Goal: Task Accomplishment & Management: Use online tool/utility

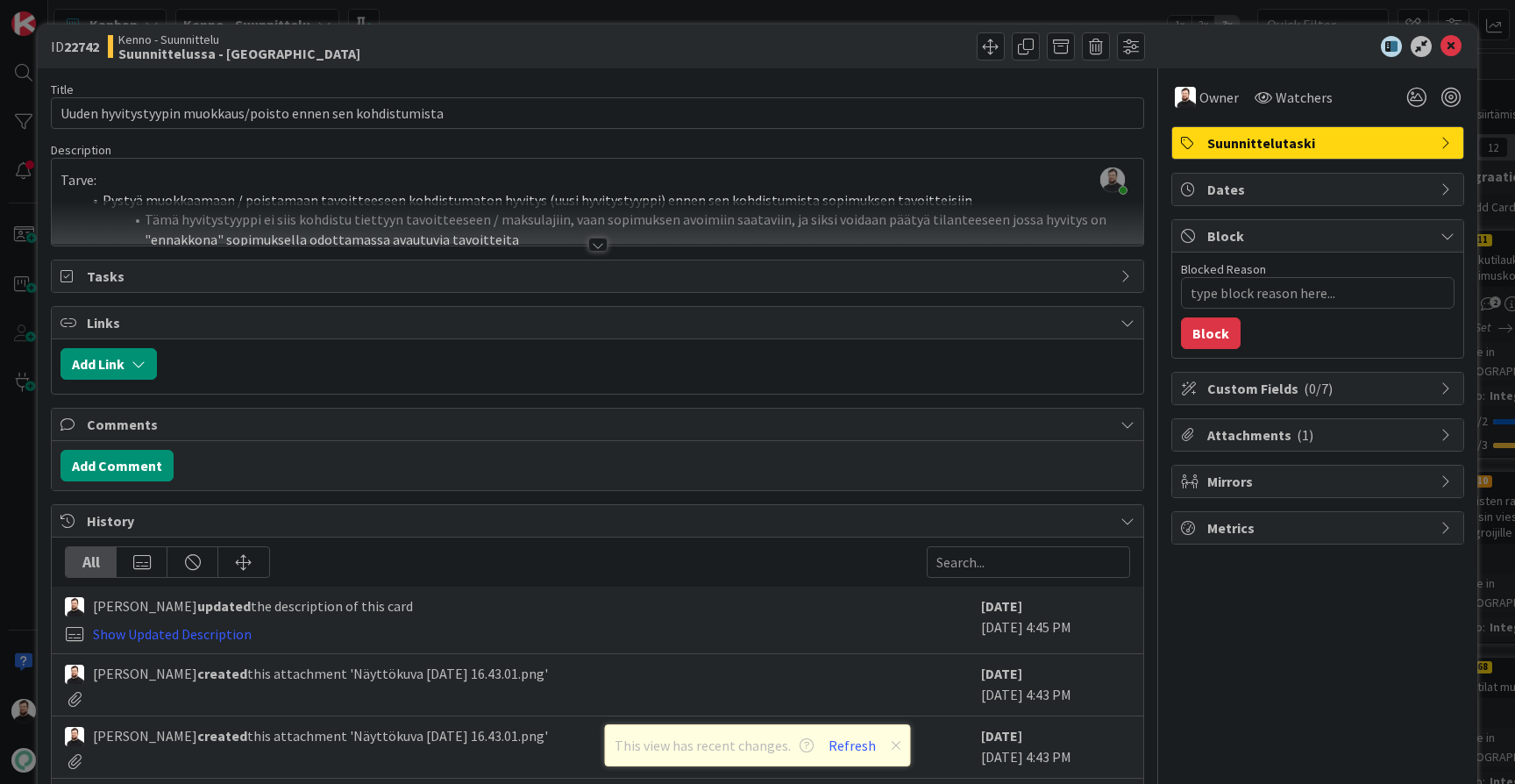
scroll to position [1561, 10]
click at [597, 244] on div at bounding box center [598, 244] width 19 height 14
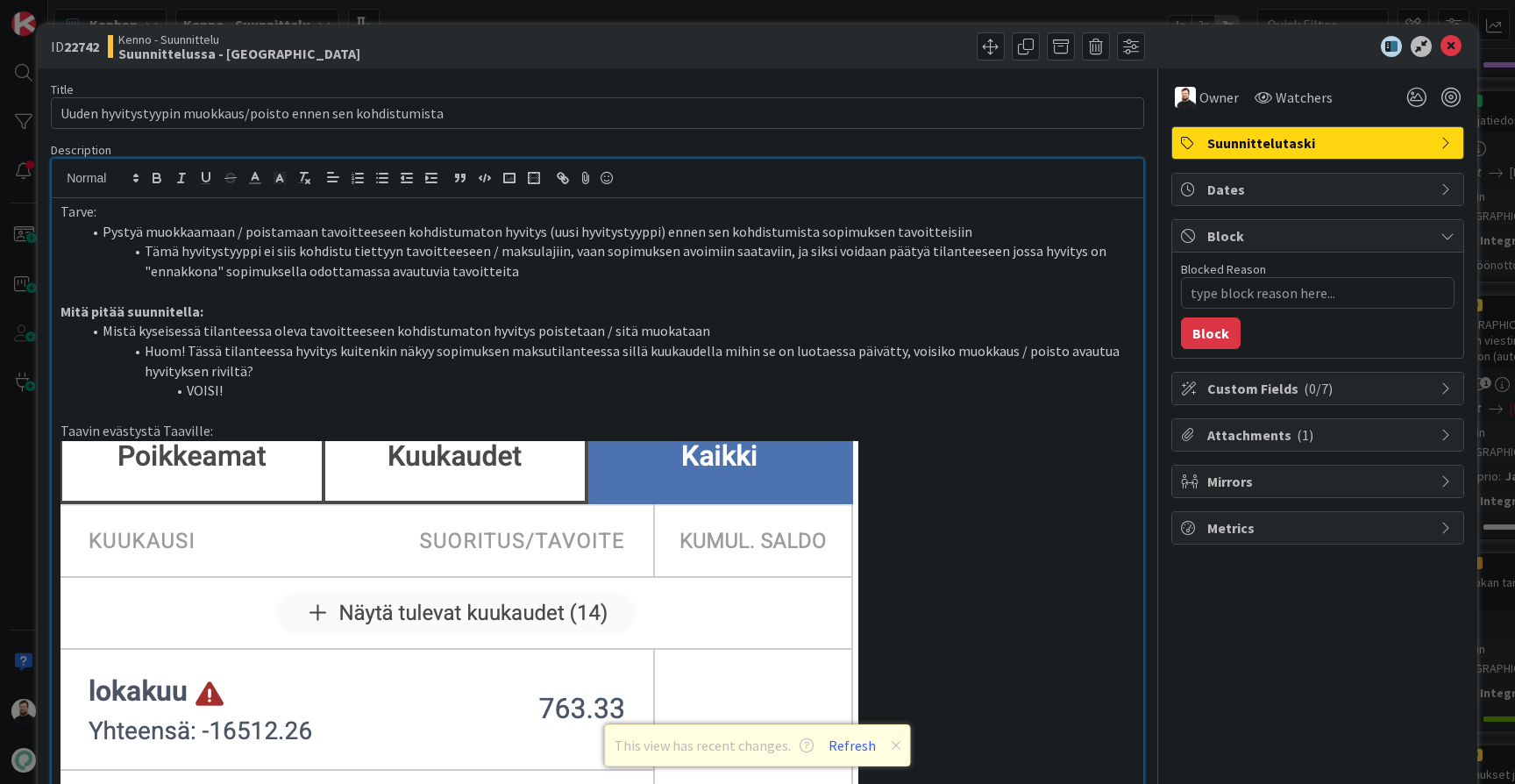
click at [26, 464] on div "ID 22742 Kenno - Suunnittelu Suunnittelussa - Rautalangat Title 59 / 128 Uuden …" at bounding box center [758, 392] width 1515 height 784
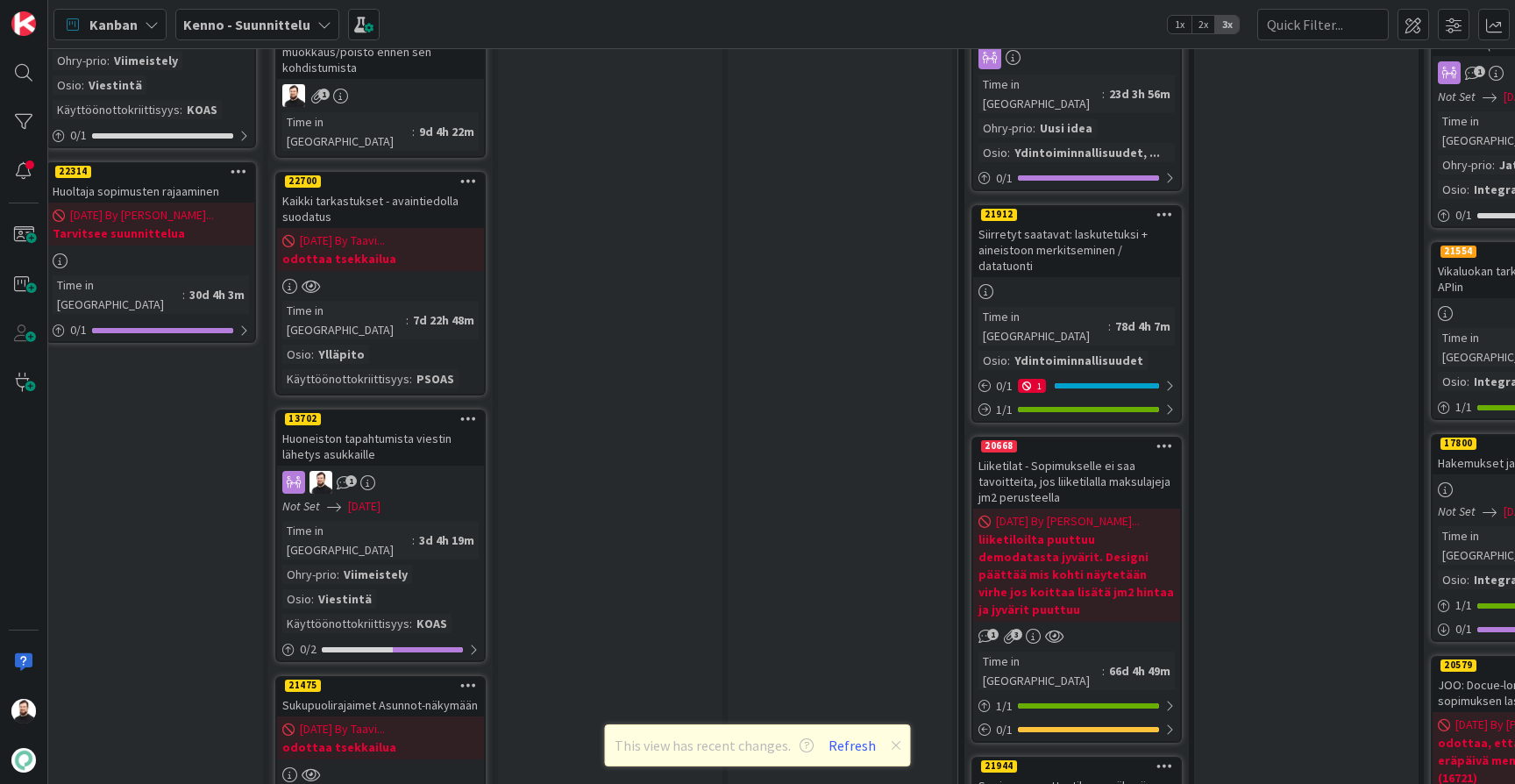
scroll to position [1873, 16]
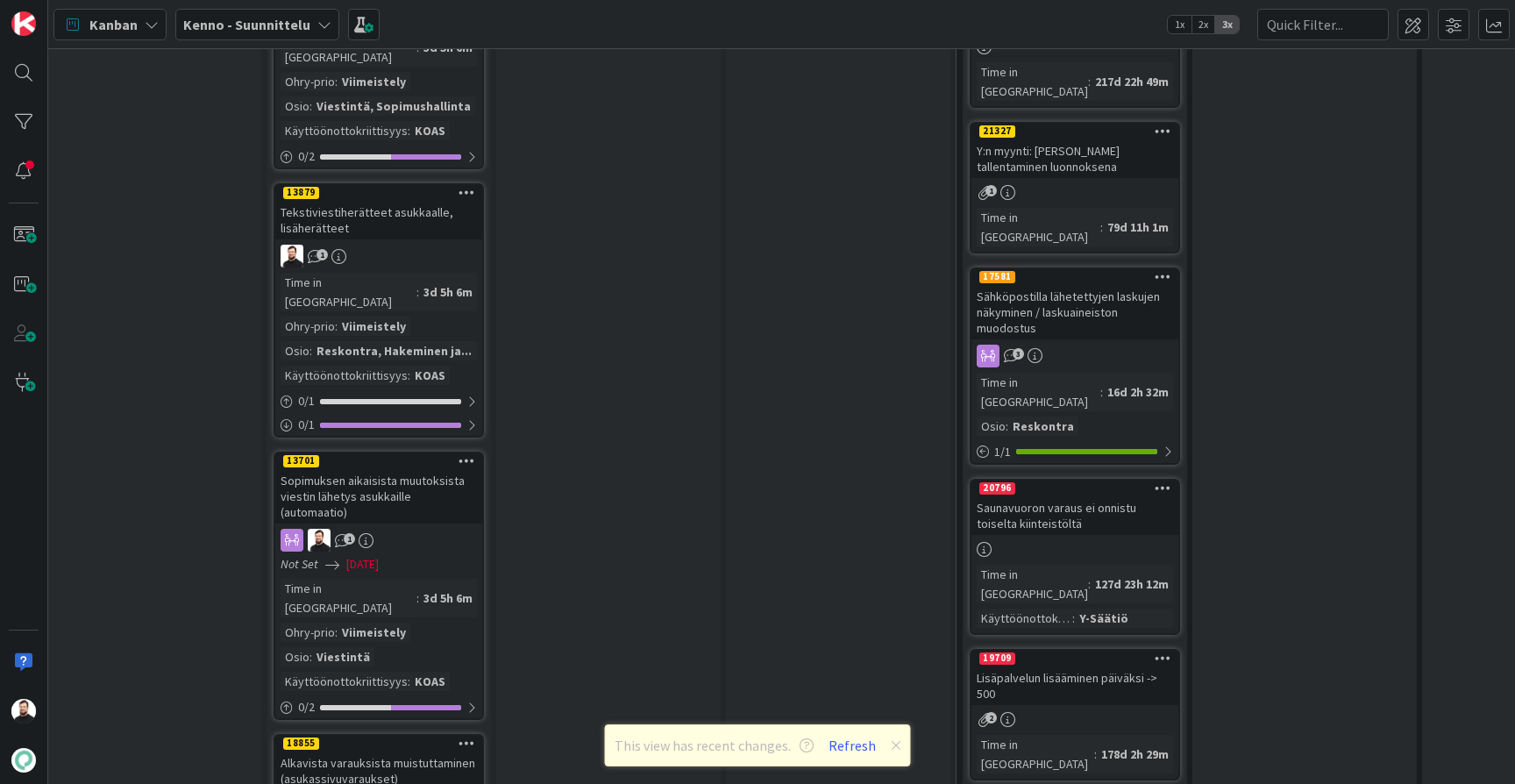
scroll to position [2820, 17]
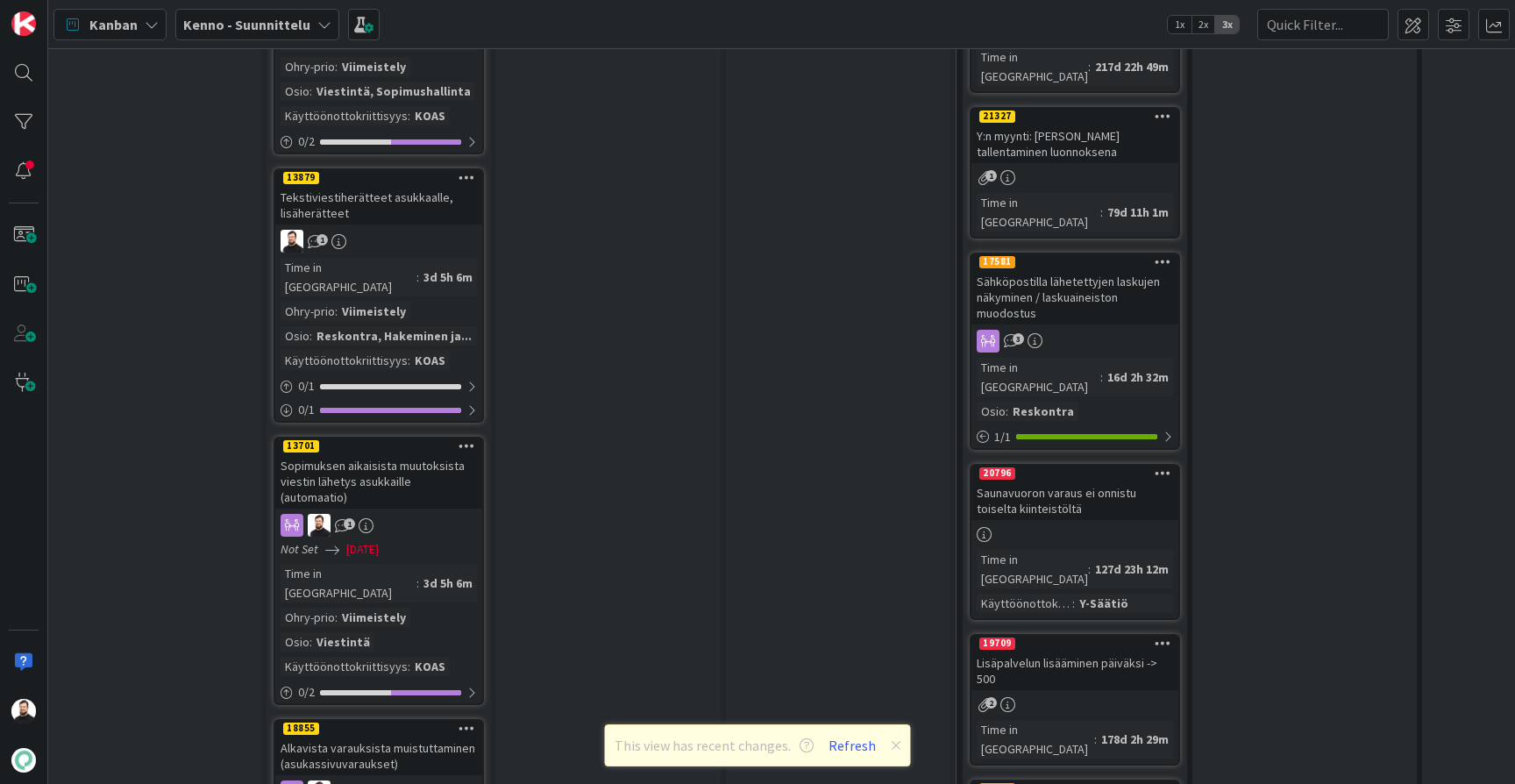
click at [355, 736] on div "Alkavista varauksista muistuttaminen (asukassivuvaraukset)" at bounding box center [378, 756] width 207 height 38
click at [358, 454] on div "Sopimuksen aikaisista muutoksista viestin lähetys asukkaille (automaatio)" at bounding box center [378, 482] width 207 height 55
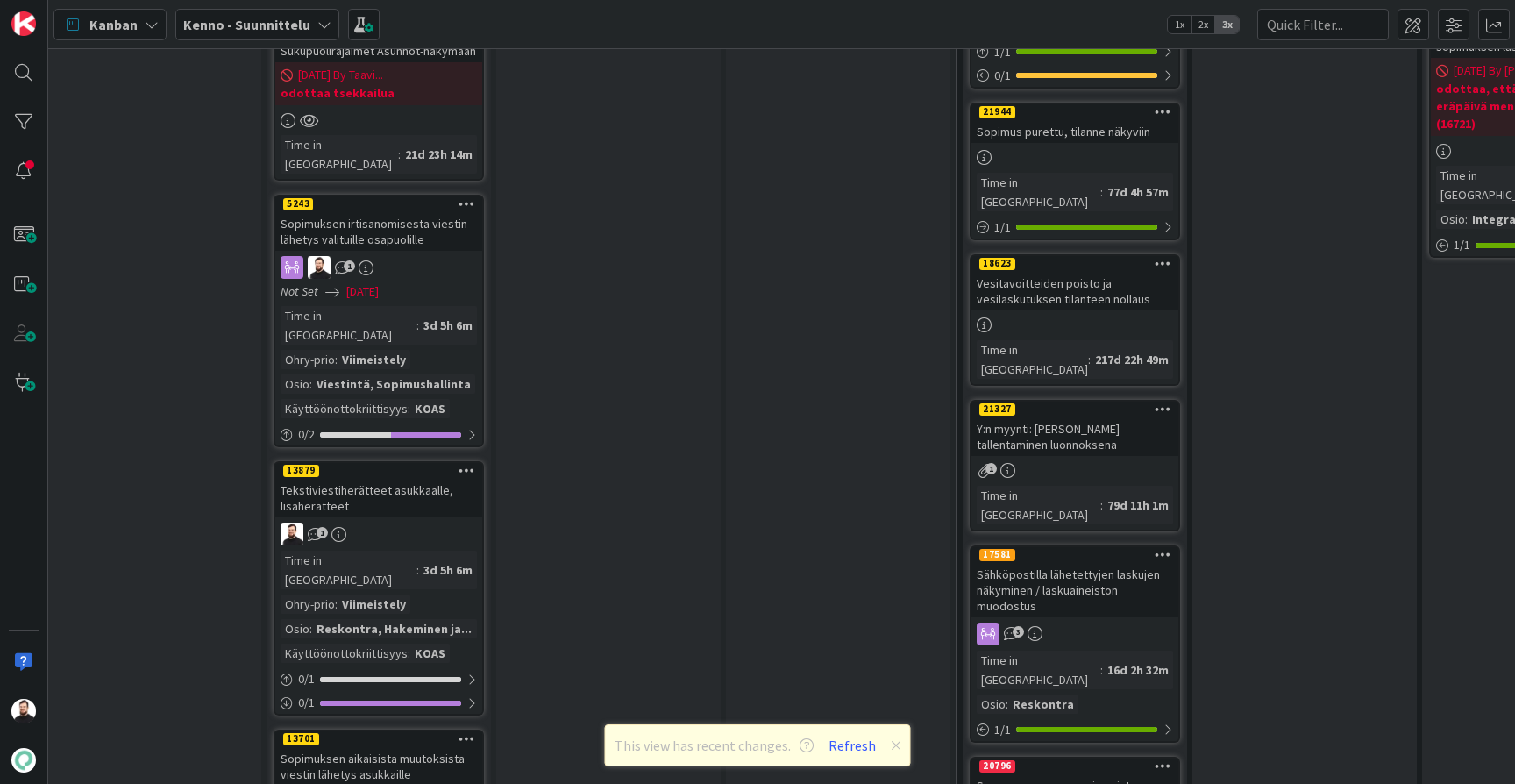
scroll to position [2508, 17]
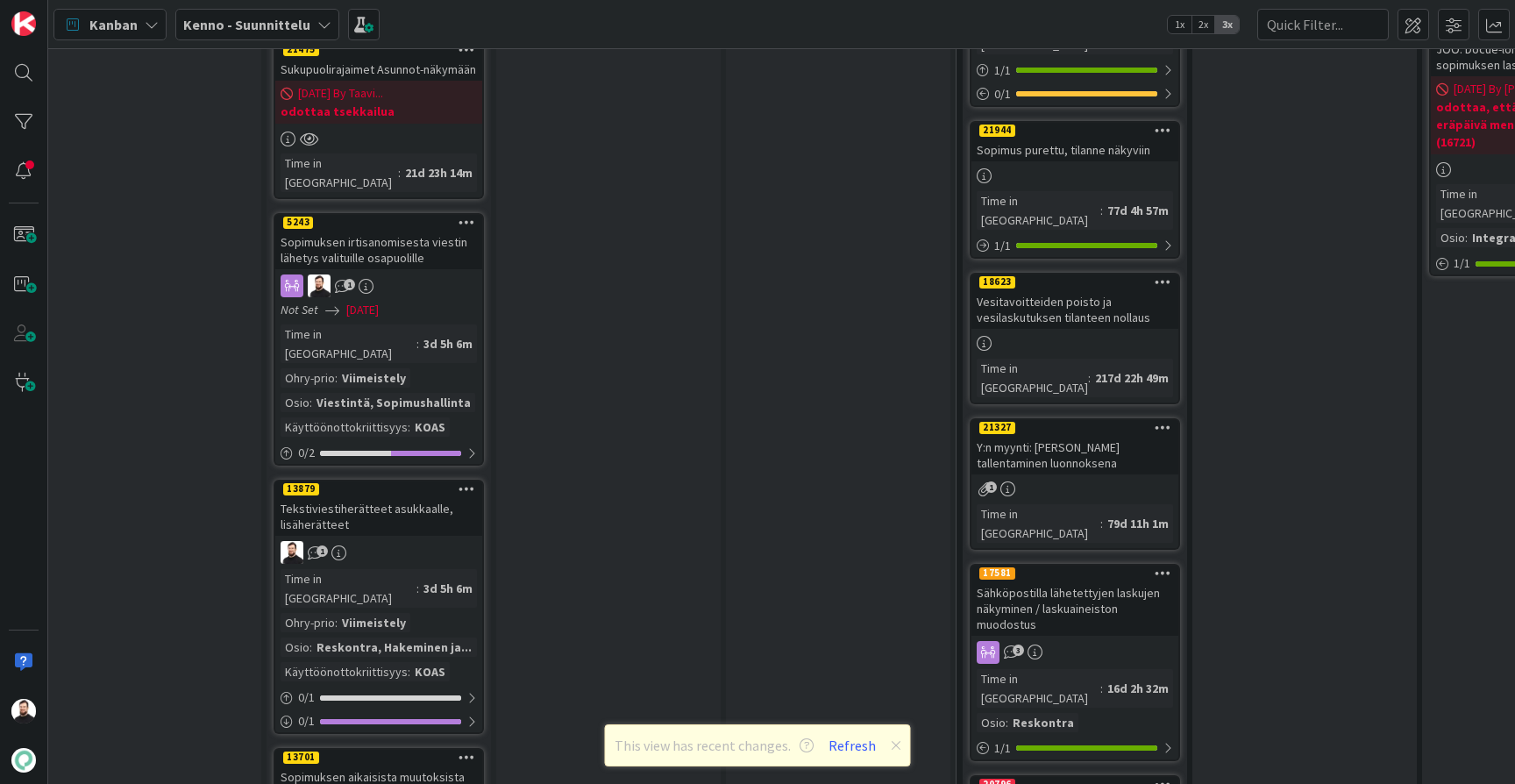
click at [341, 497] on div "Tekstiviestiherätteet asukkaalle, lisäherätteet" at bounding box center [378, 516] width 207 height 38
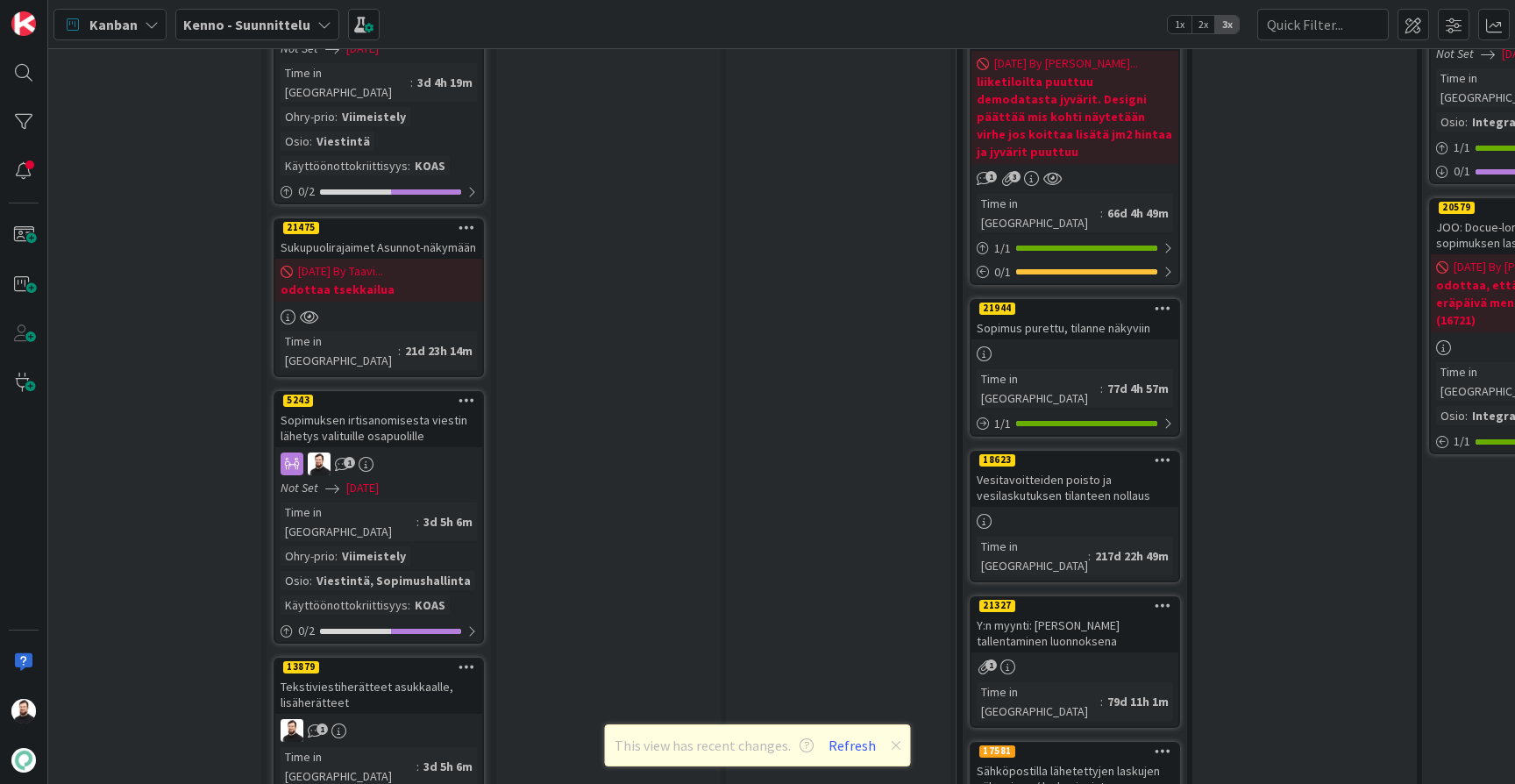
scroll to position [2324, 17]
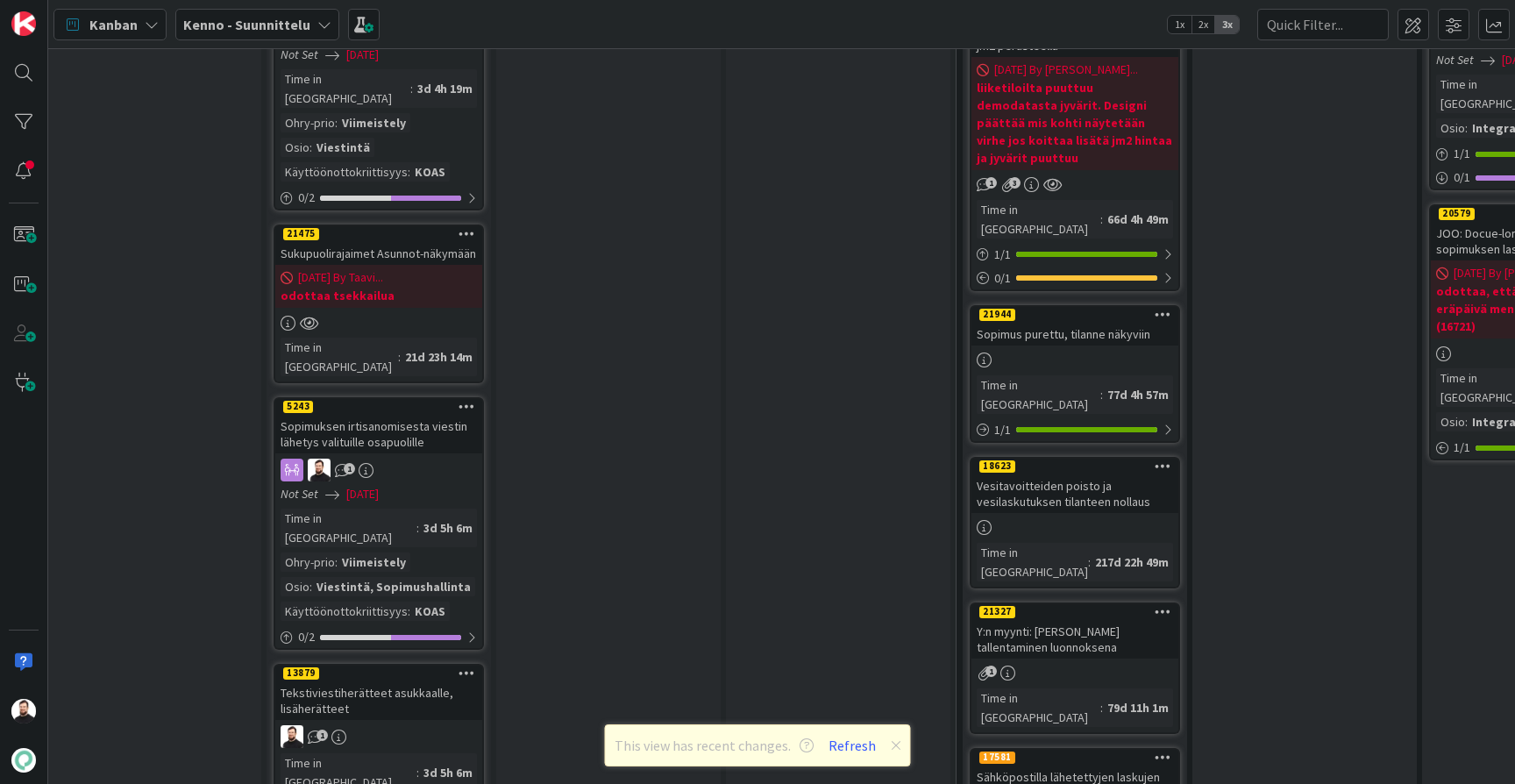
click at [395, 415] on div "Sopimuksen irtisanomisesta viestin lähetys valituille osapuolille" at bounding box center [378, 434] width 207 height 38
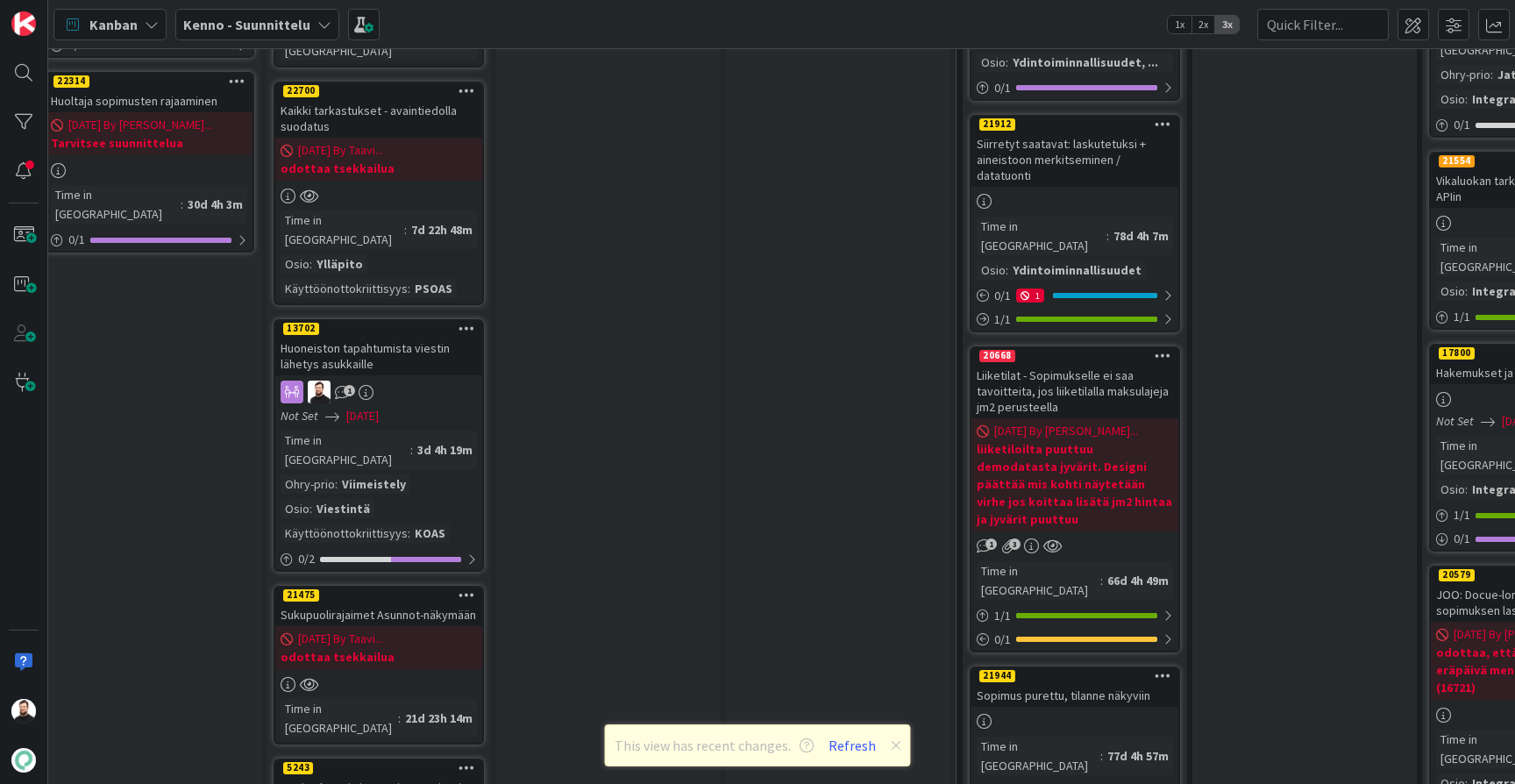
scroll to position [1909, 17]
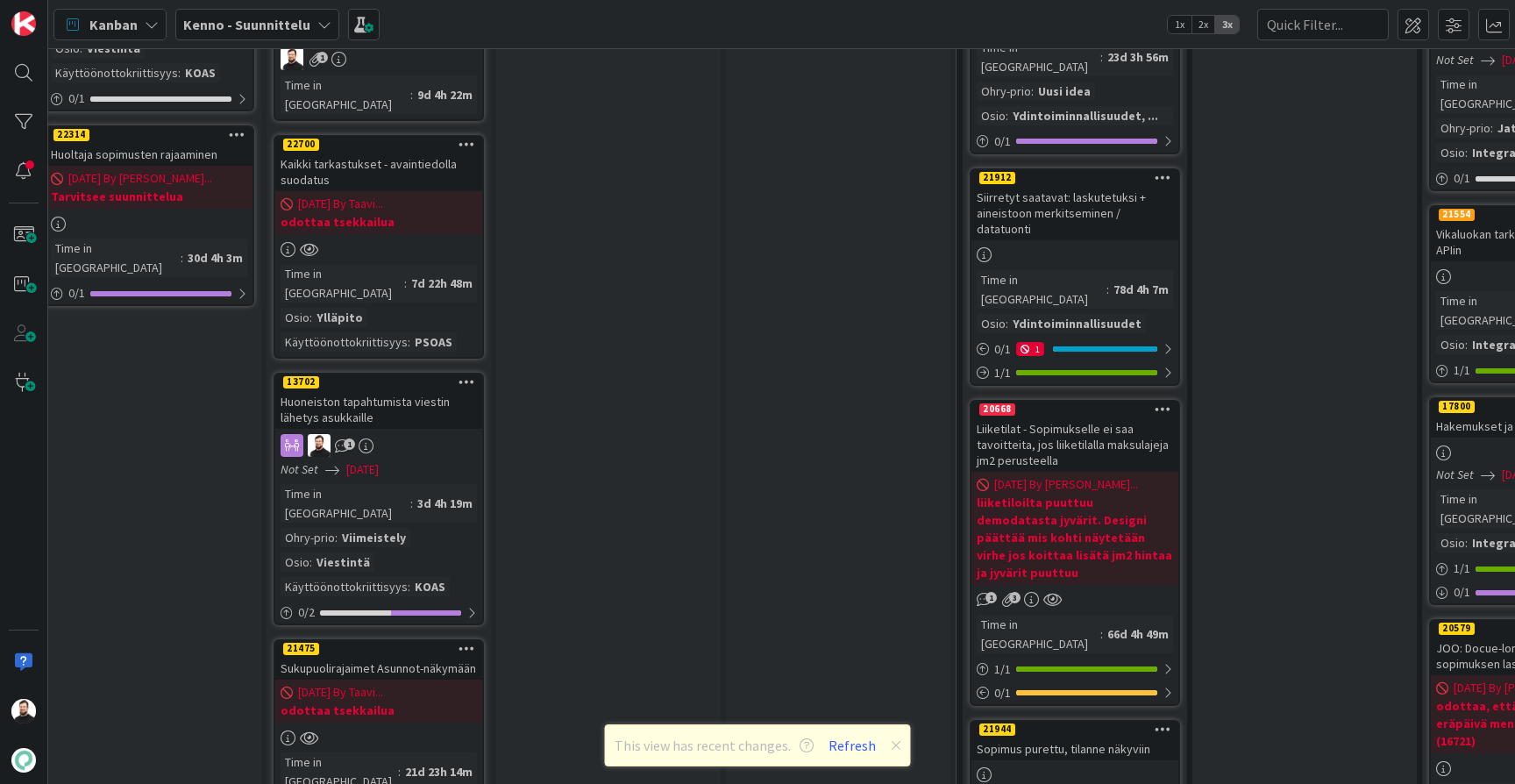
click at [368, 390] on div "Huoneiston tapahtumista viestin lähetys asukkaille" at bounding box center [378, 409] width 207 height 38
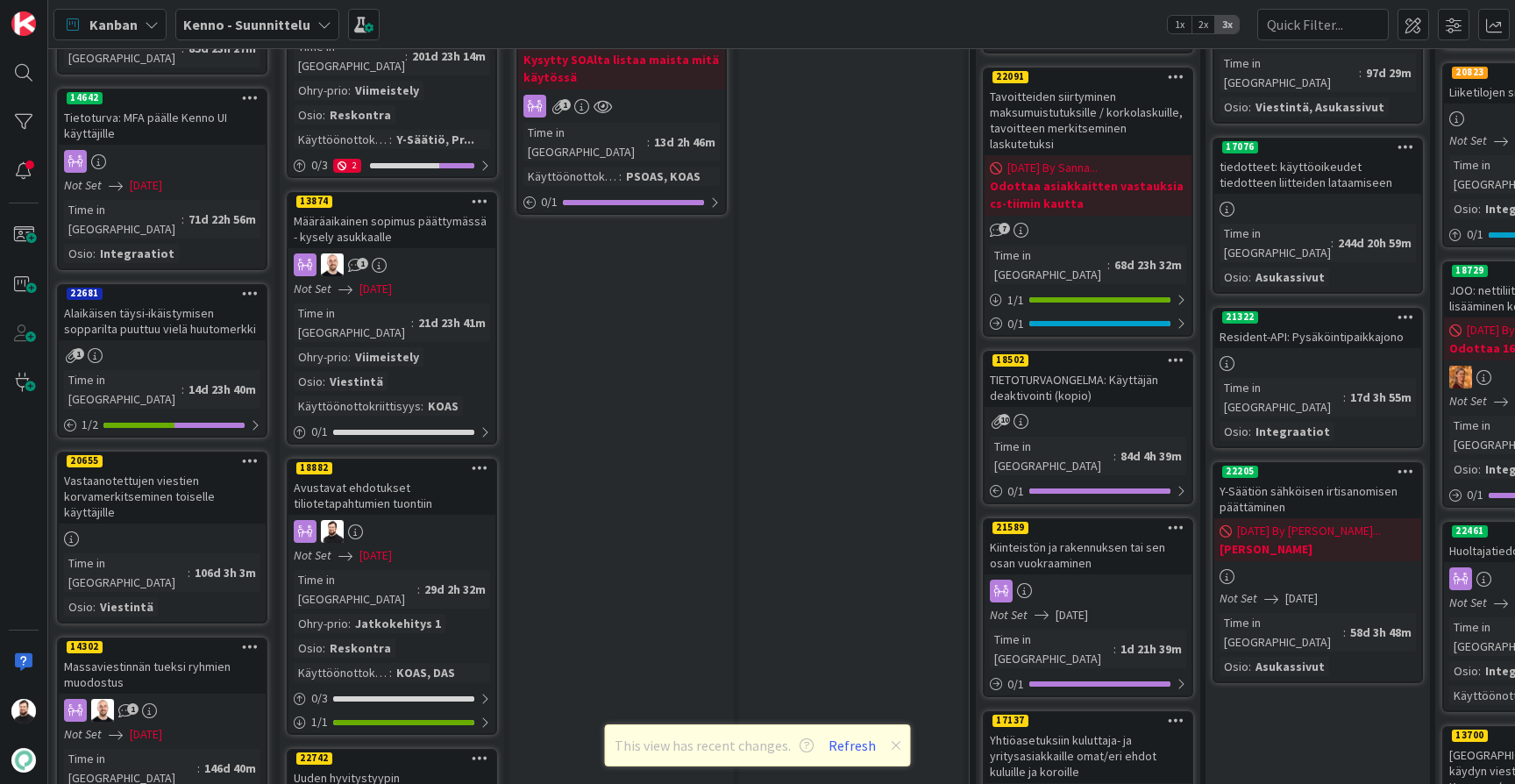
scroll to position [1130, 4]
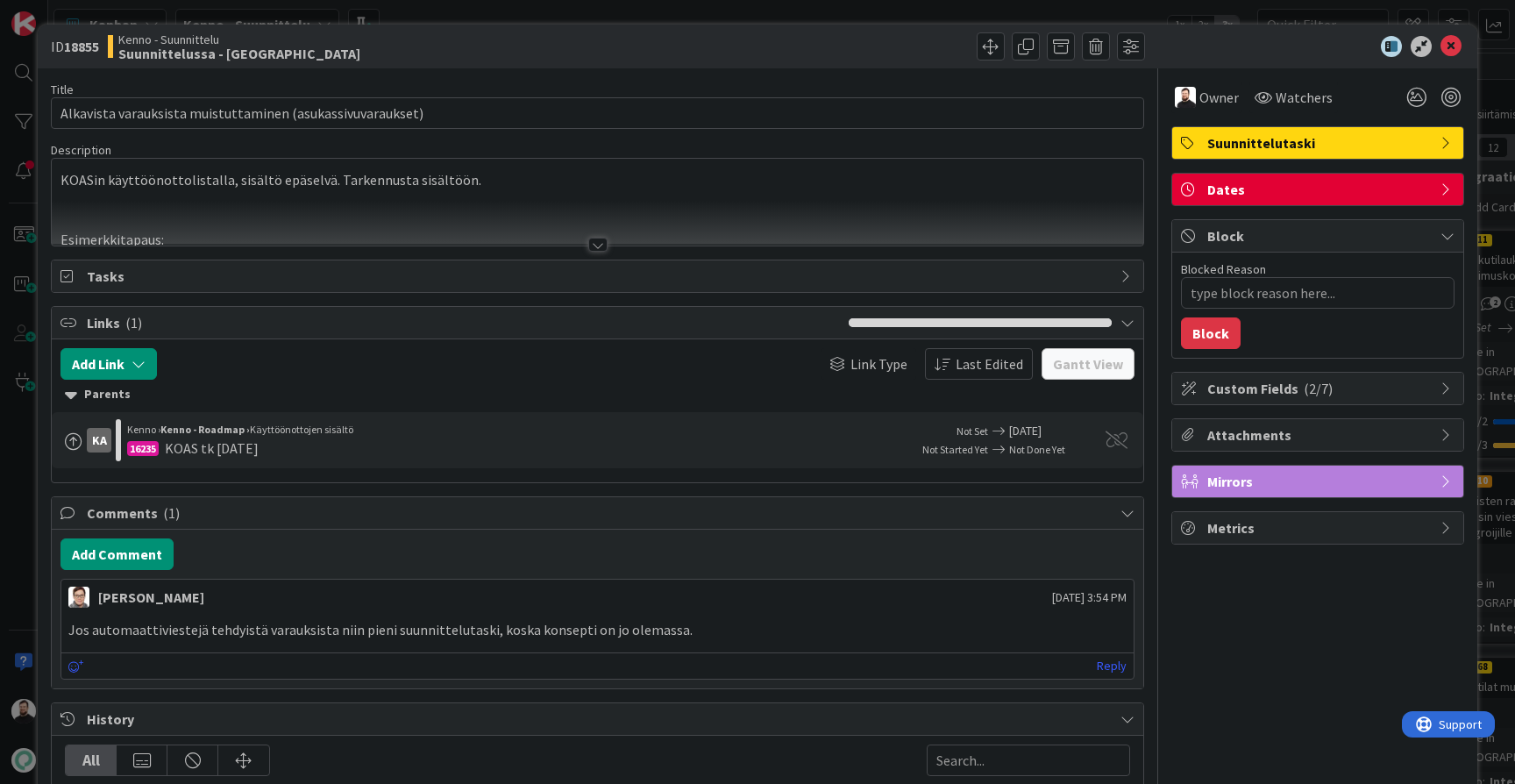
click at [603, 247] on div at bounding box center [598, 244] width 19 height 14
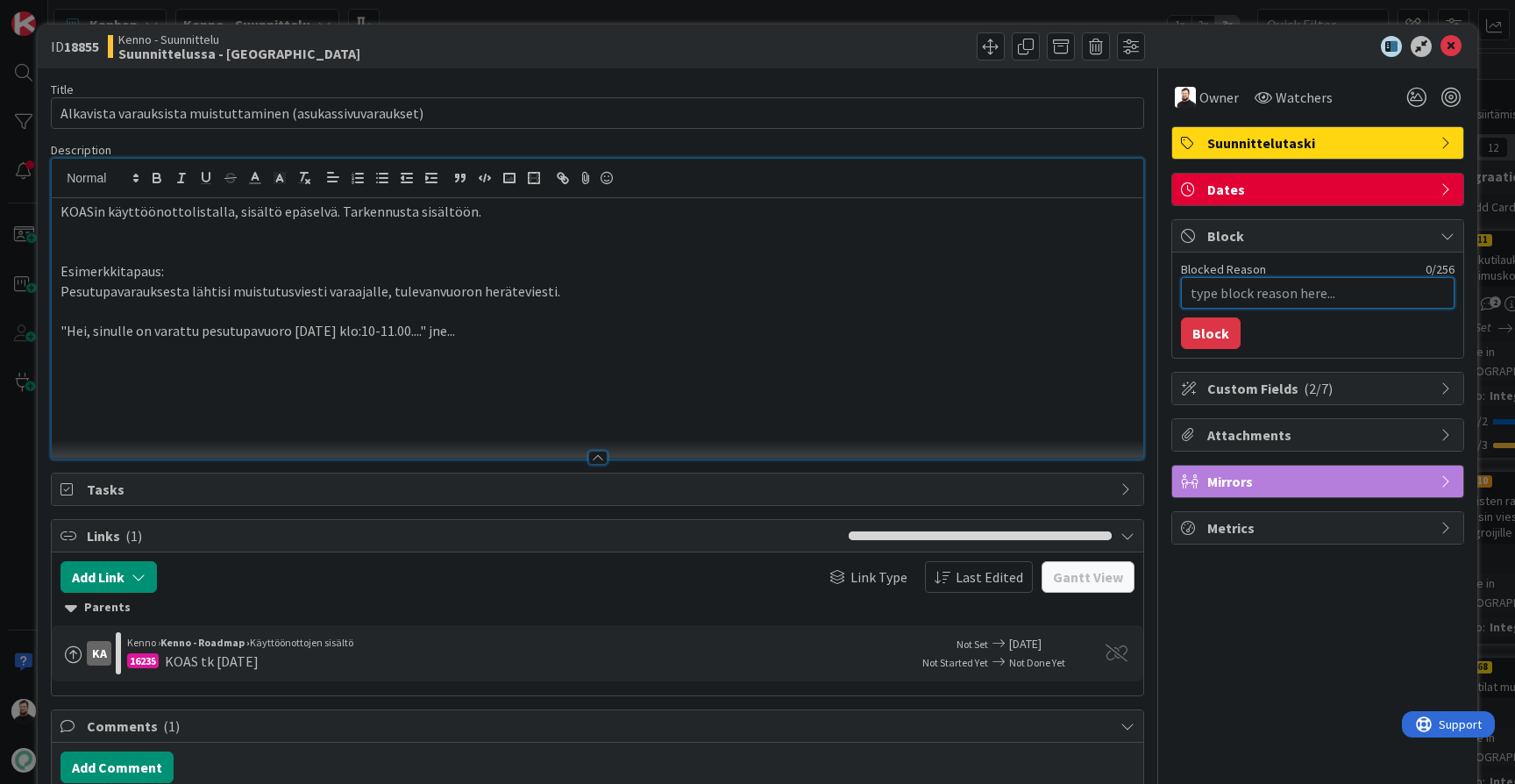
click at [1224, 291] on textarea "Blocked Reason" at bounding box center [1318, 292] width 273 height 32
type textarea "K"
type textarea "x"
type textarea "Ka"
type textarea "x"
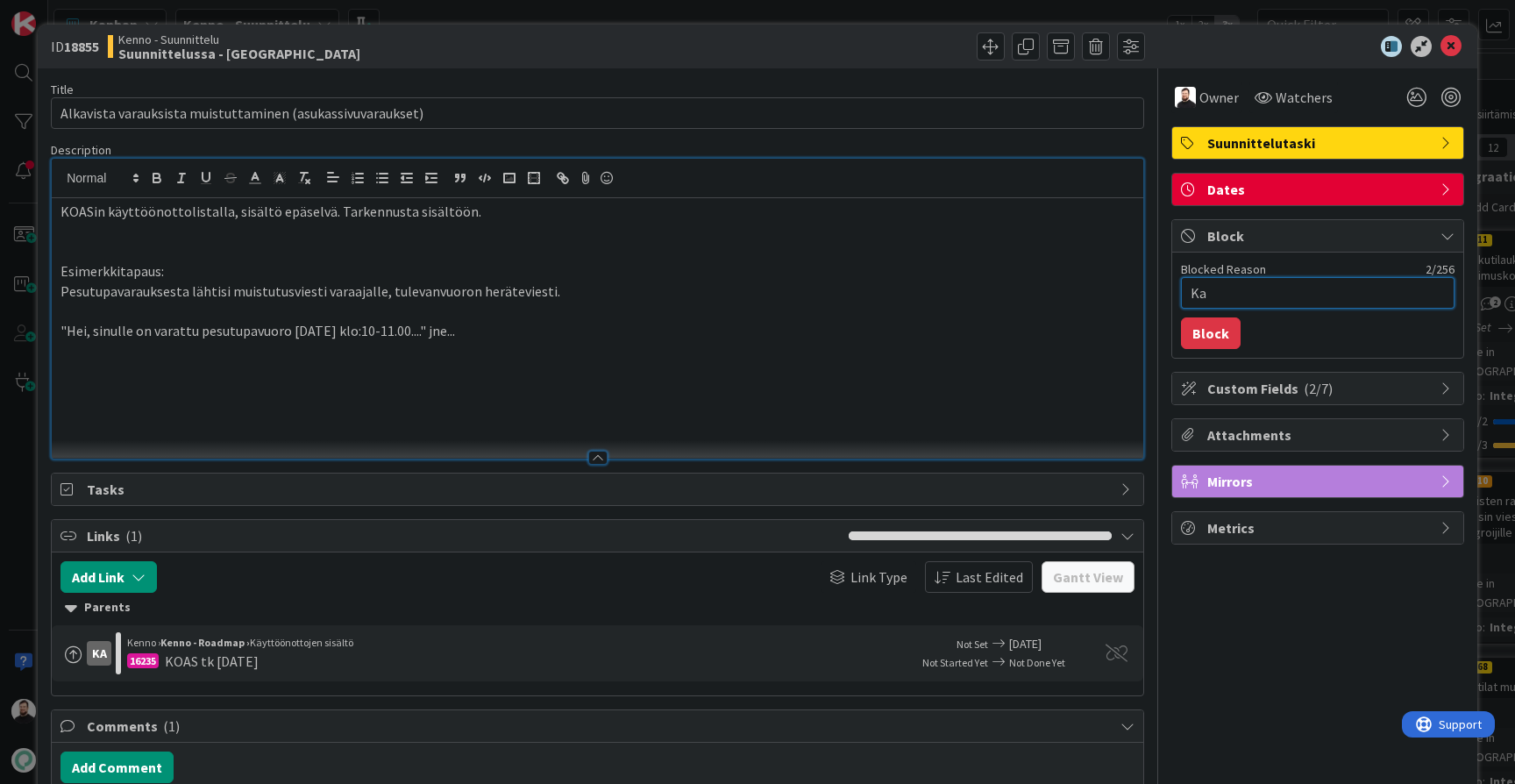
type textarea "Kat"
type textarea "x"
type textarea "Katj"
type textarea "x"
type textarea "Katja"
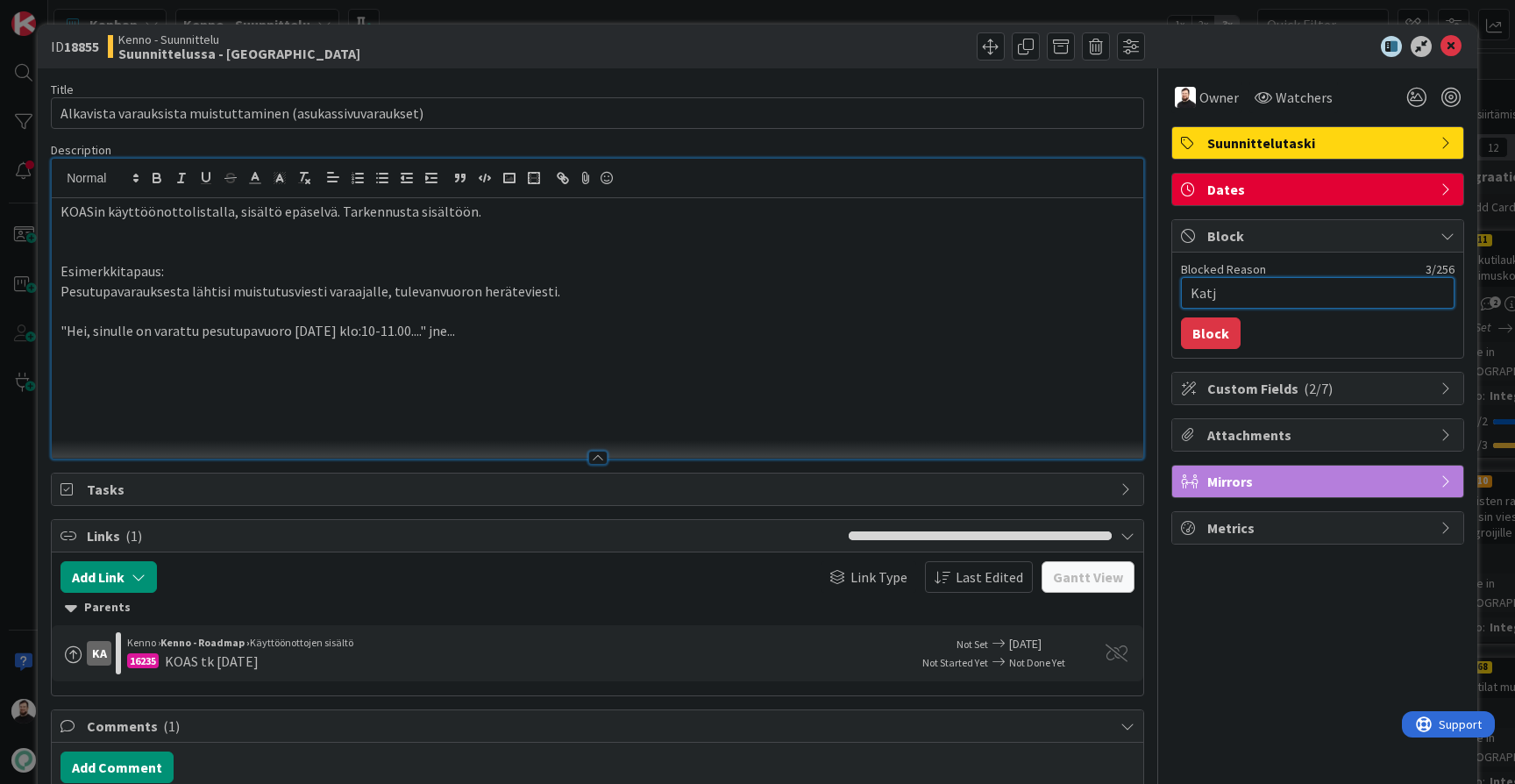
type textarea "x"
type textarea "Katja"
type textarea "x"
type textarea "Katja t"
type textarea "x"
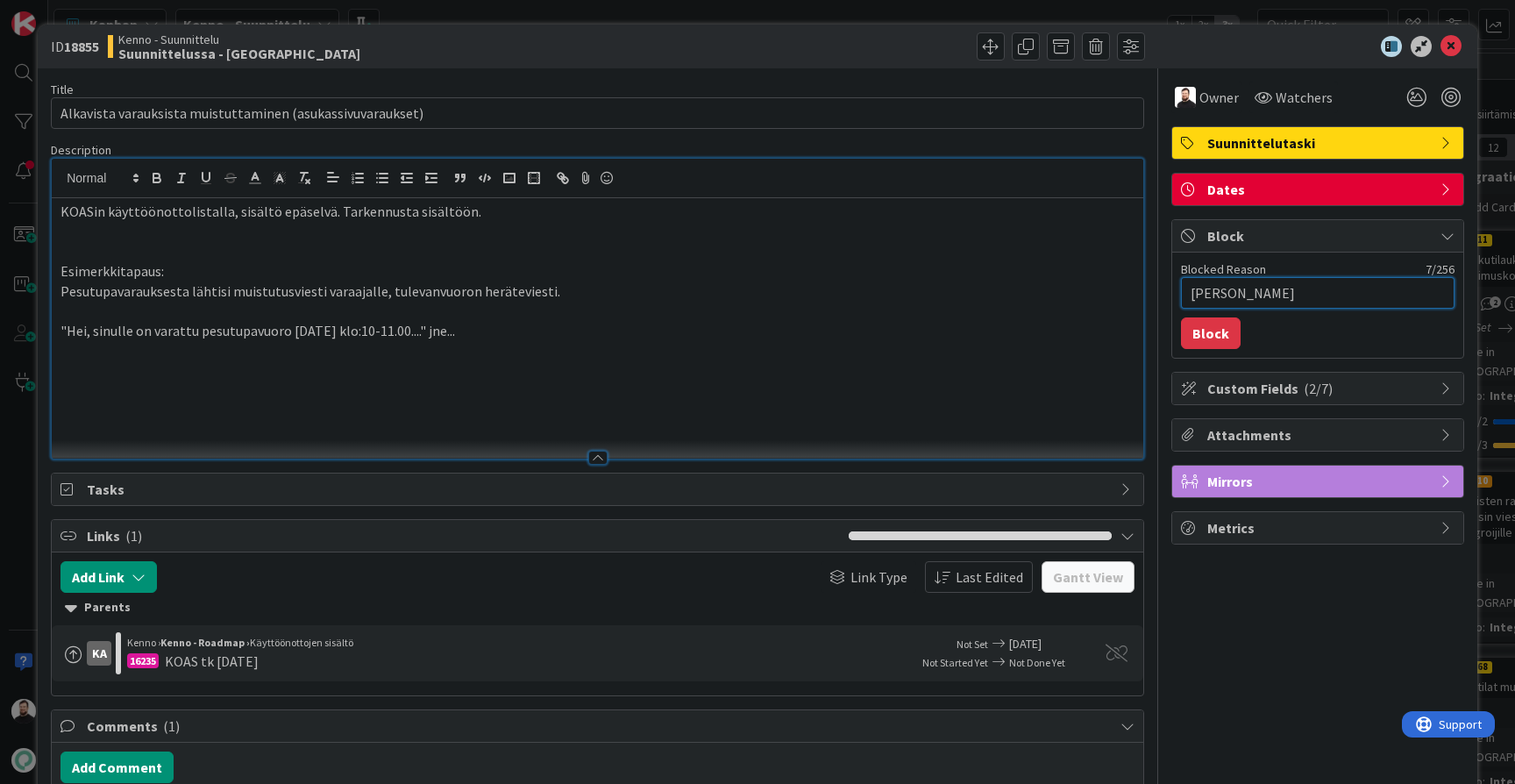
type textarea "Katja ta"
type textarea "x"
type textarea "Katja tar"
type textarea "x"
type textarea "Katja tark"
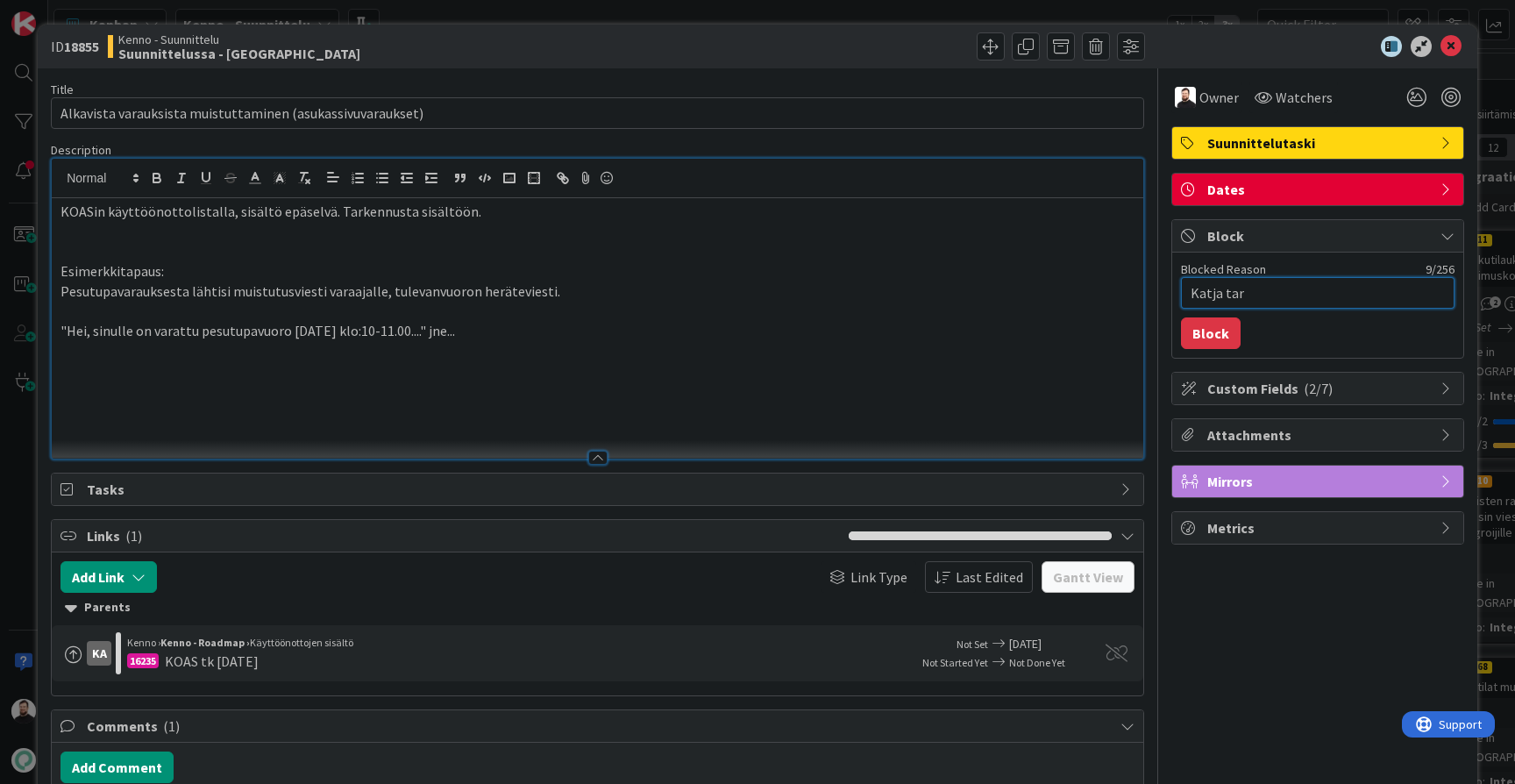
type textarea "x"
type textarea "Katja tarke"
type textarea "x"
type textarea "Katja tarken"
type textarea "x"
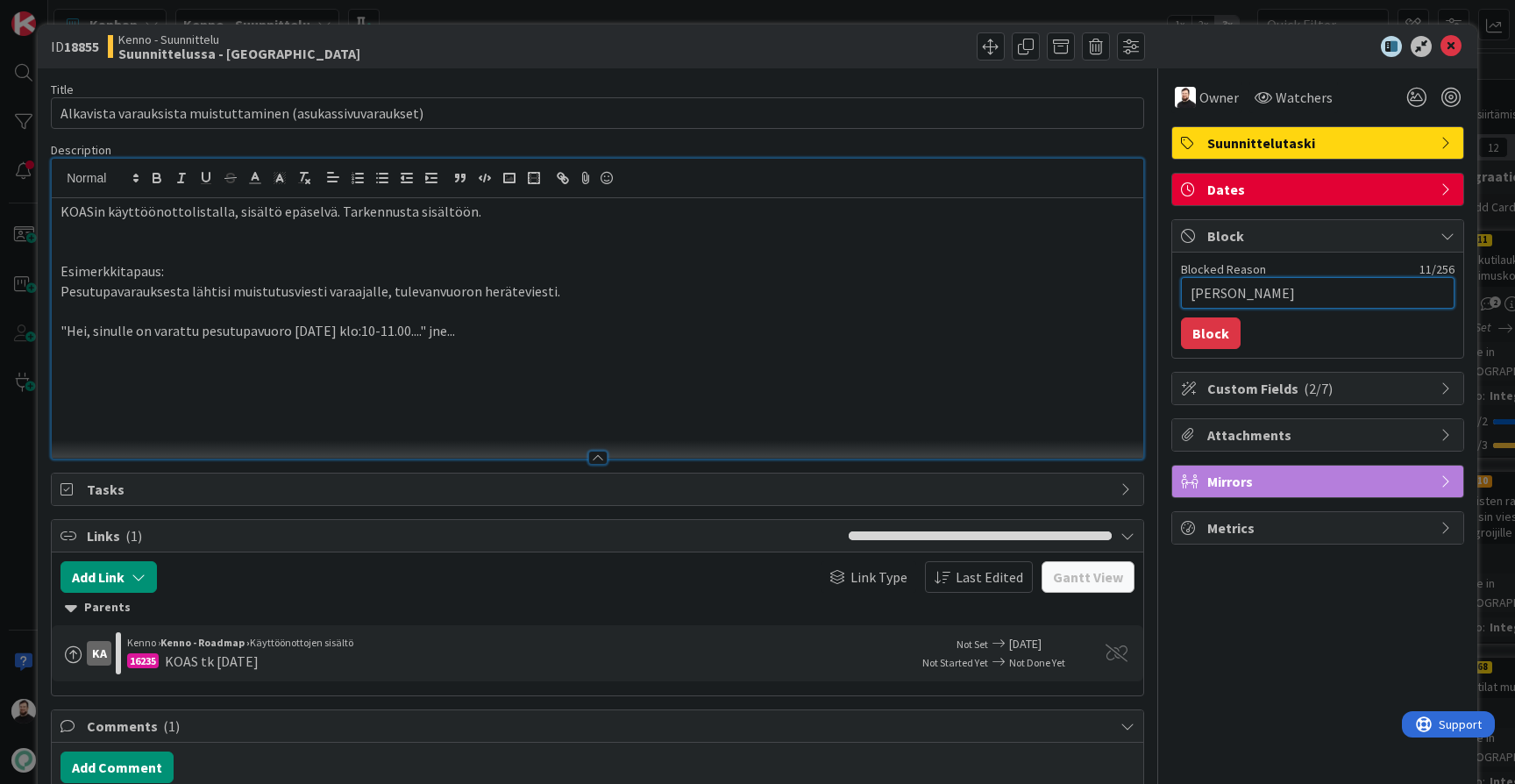
type textarea "Katja tarkent"
type textarea "x"
type textarea "Katja tarkenta"
type textarea "x"
type textarea "Katja tarkentaa"
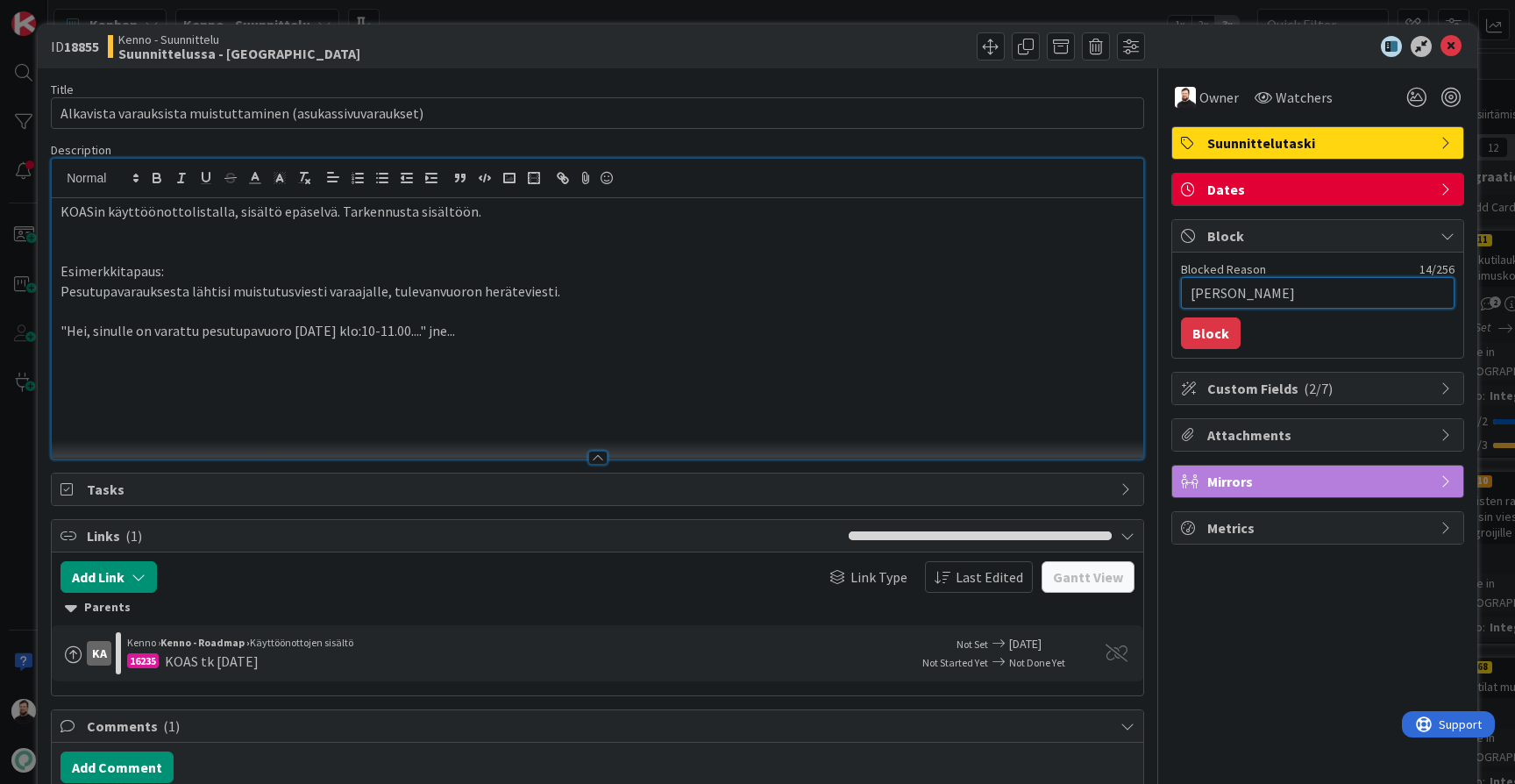
type textarea "x"
type textarea "Katja tarkentaa"
type textarea "x"
type textarea "Katja tarkentaa s"
type textarea "x"
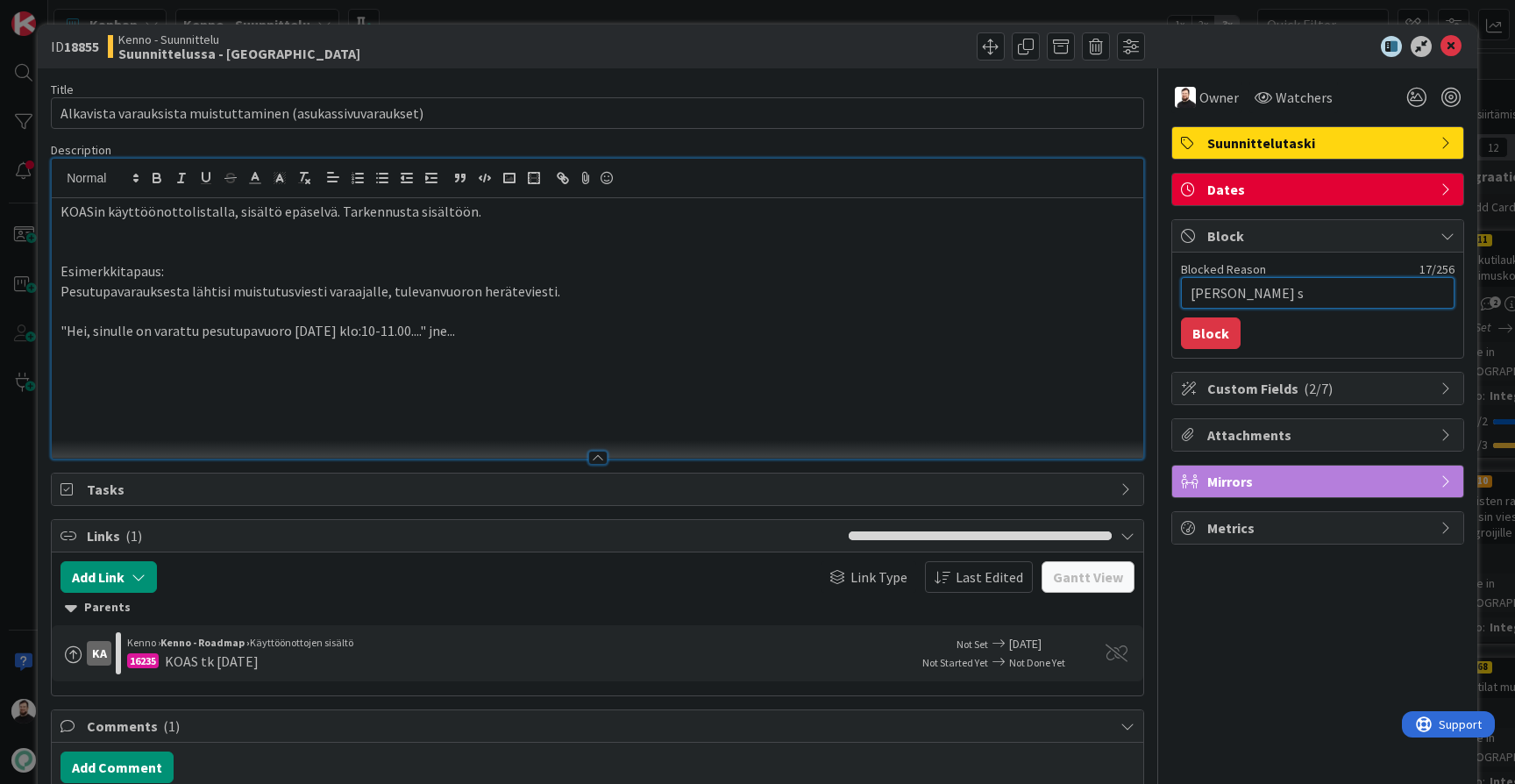
type textarea "Katja tarkentaa so"
type textarea "x"
type textarea "Katja tarkentaa s"
type textarea "x"
type textarea "Katja tarkentaa sp"
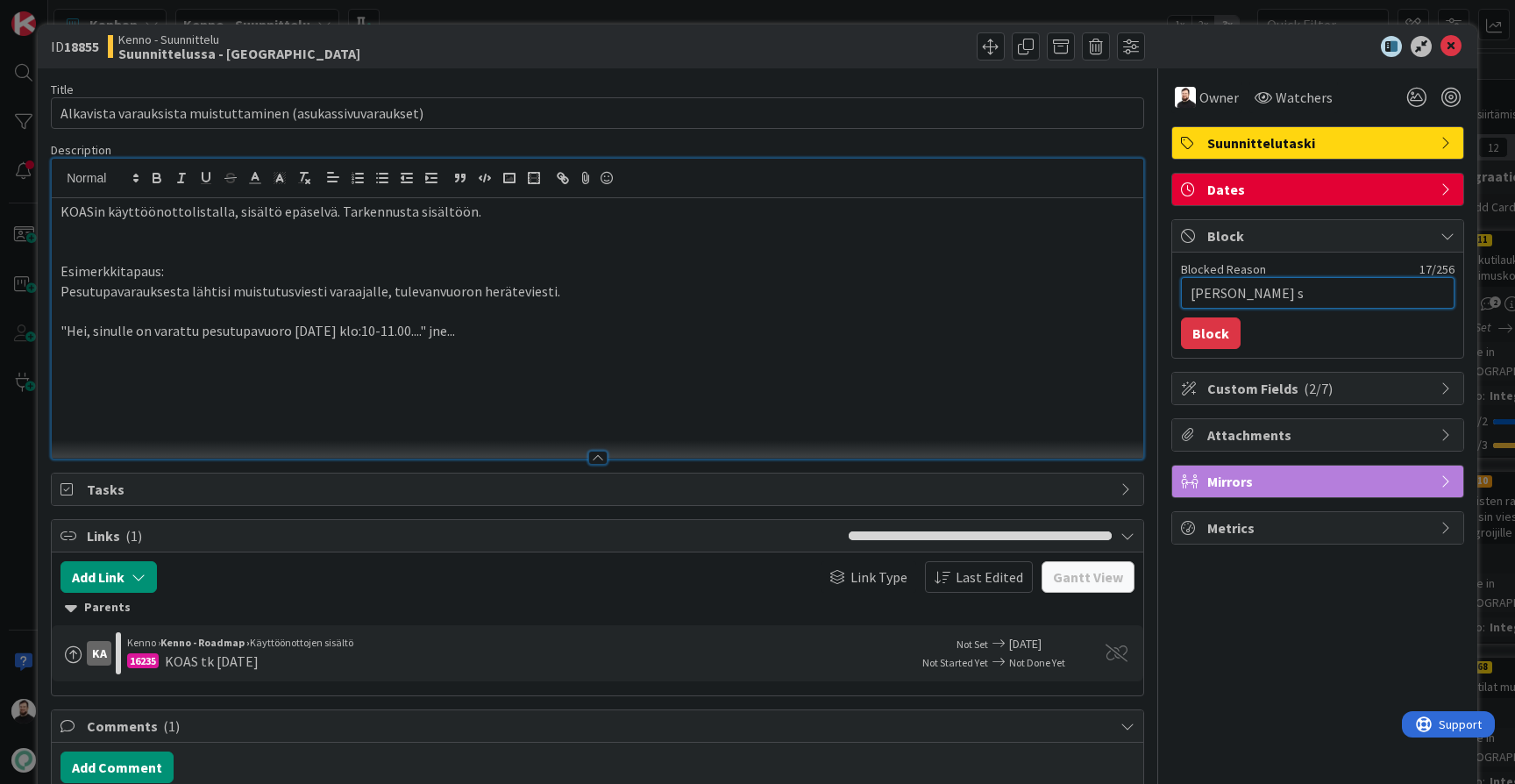
type textarea "x"
type textarea "Katja tarkentaa spe"
type textarea "x"
type textarea "Katja tarkentaa spek"
type textarea "x"
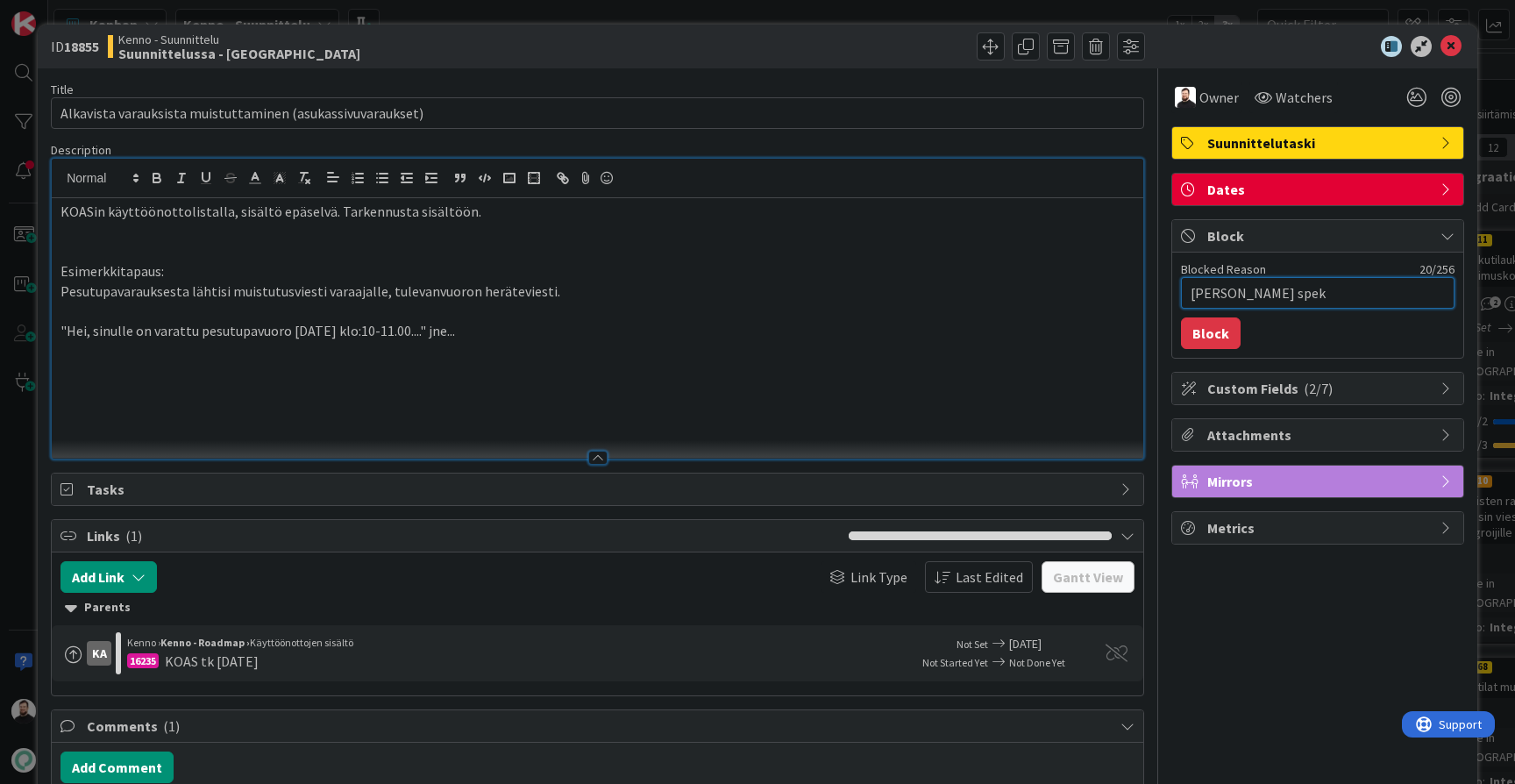
type textarea "Katja tarkentaa speks"
type textarea "x"
type textarea "Katja tarkentaa speksi"
type textarea "x"
type textarea "Katja tarkentaa speksiä"
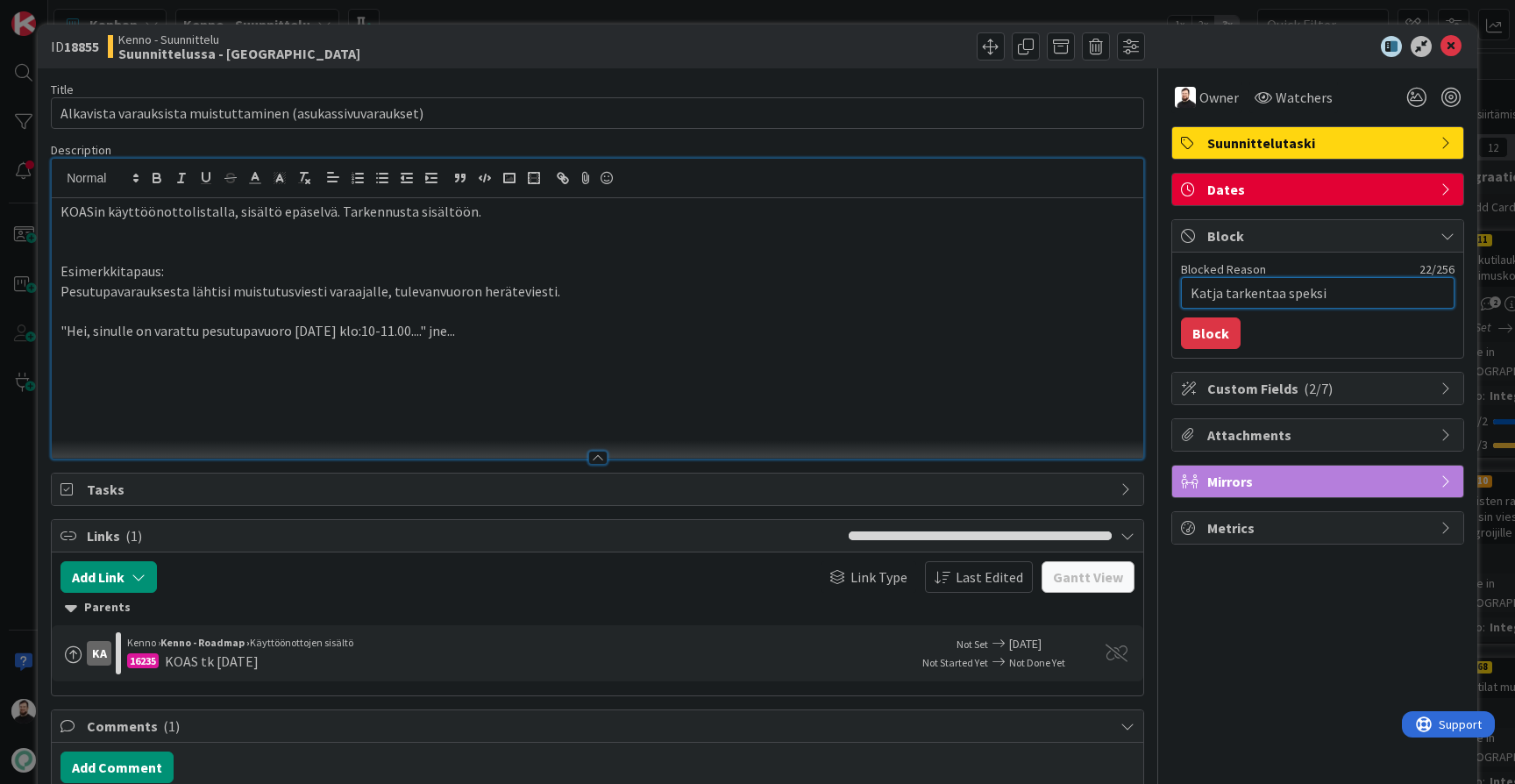
type textarea "x"
click at [1200, 339] on button "Block" at bounding box center [1211, 333] width 59 height 32
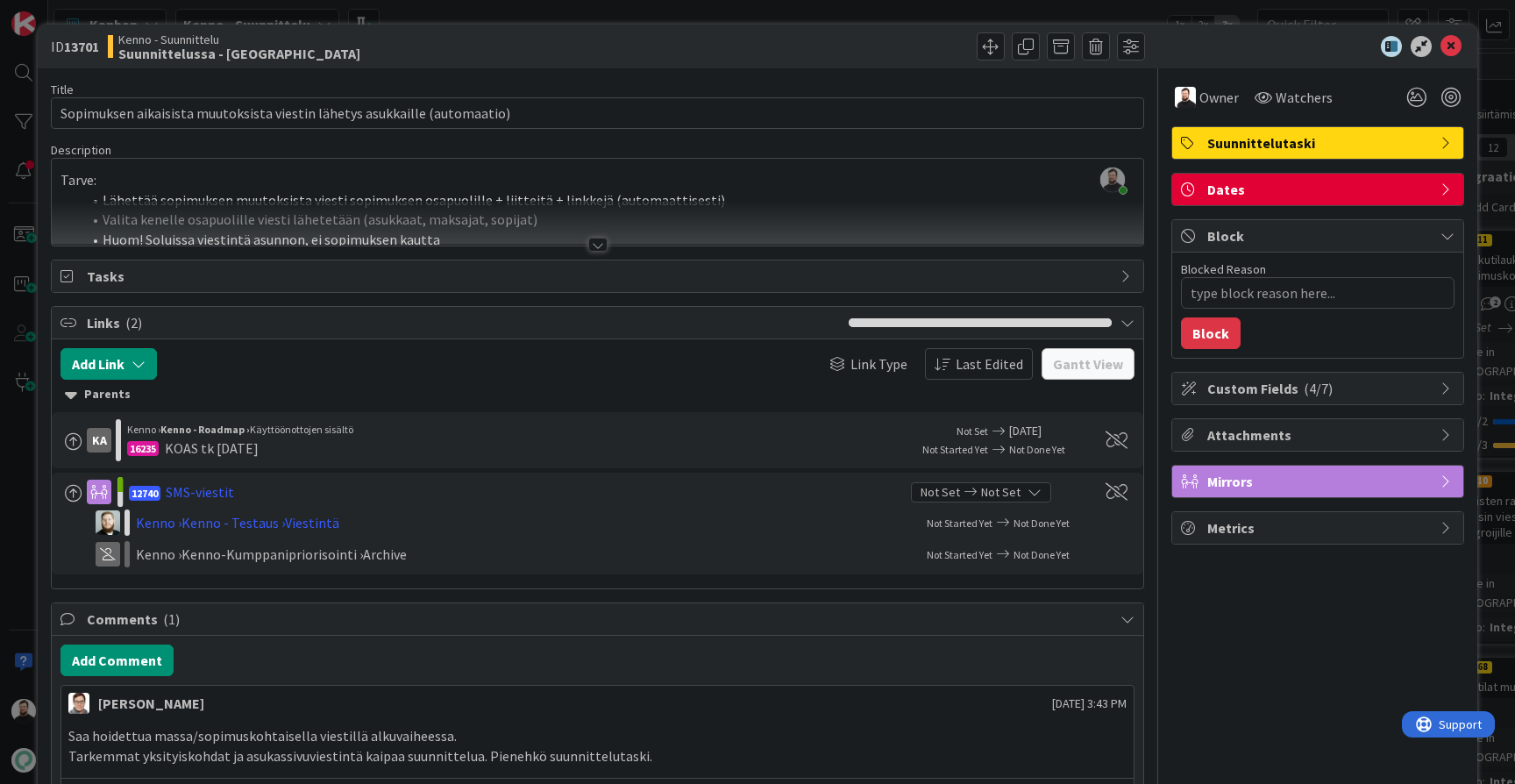
click at [605, 245] on div at bounding box center [598, 244] width 19 height 14
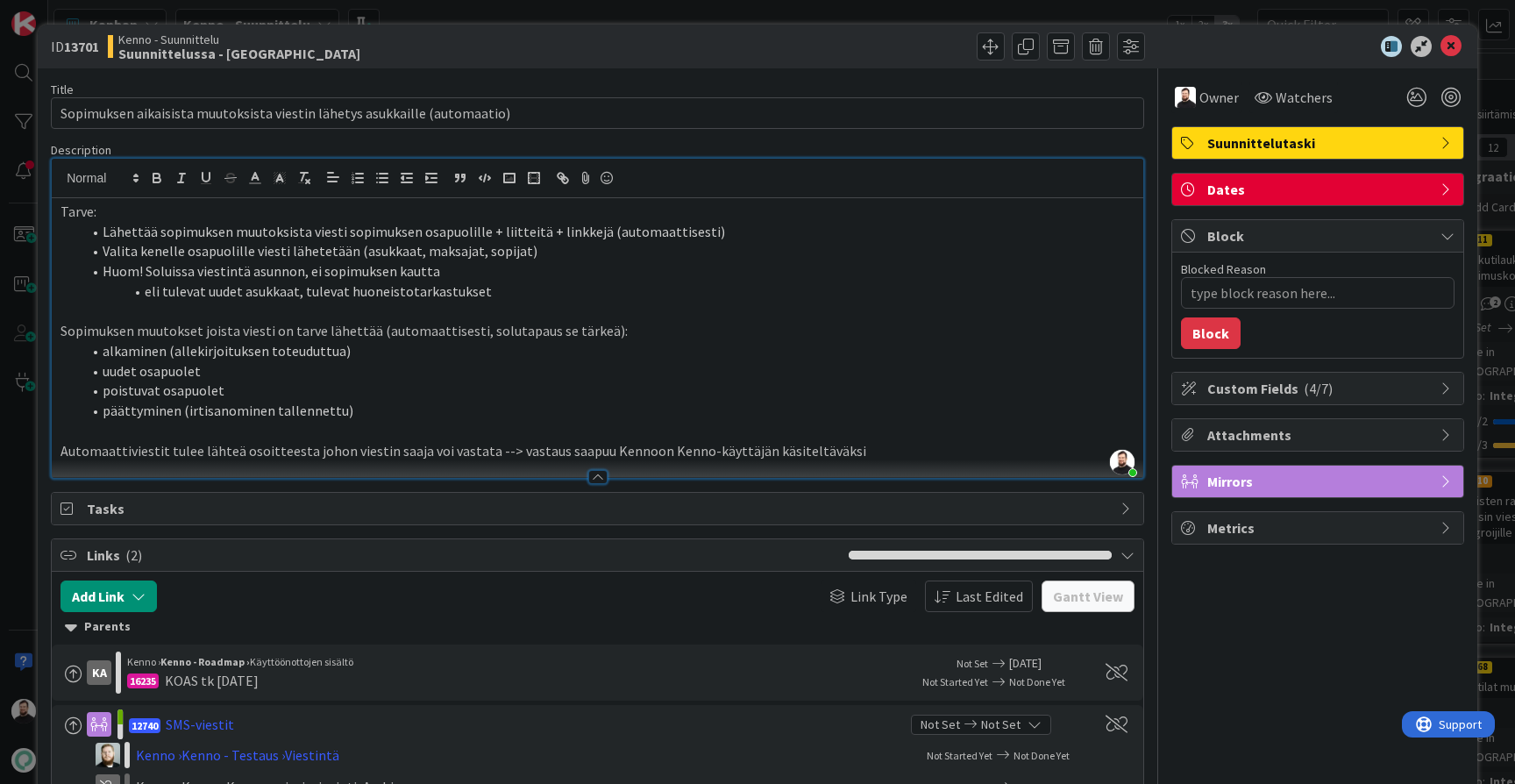
type textarea "x"
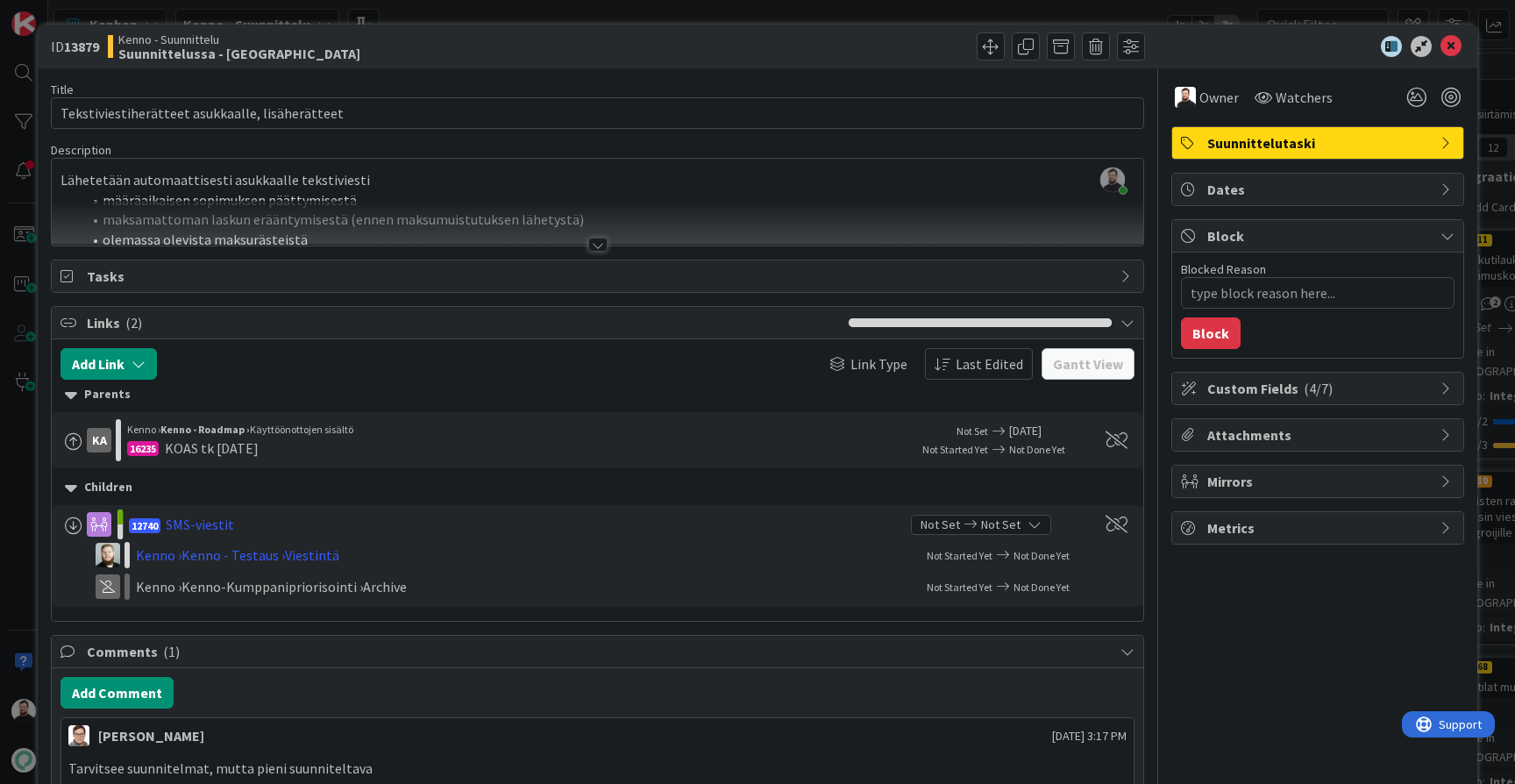
click at [602, 249] on div at bounding box center [598, 244] width 19 height 14
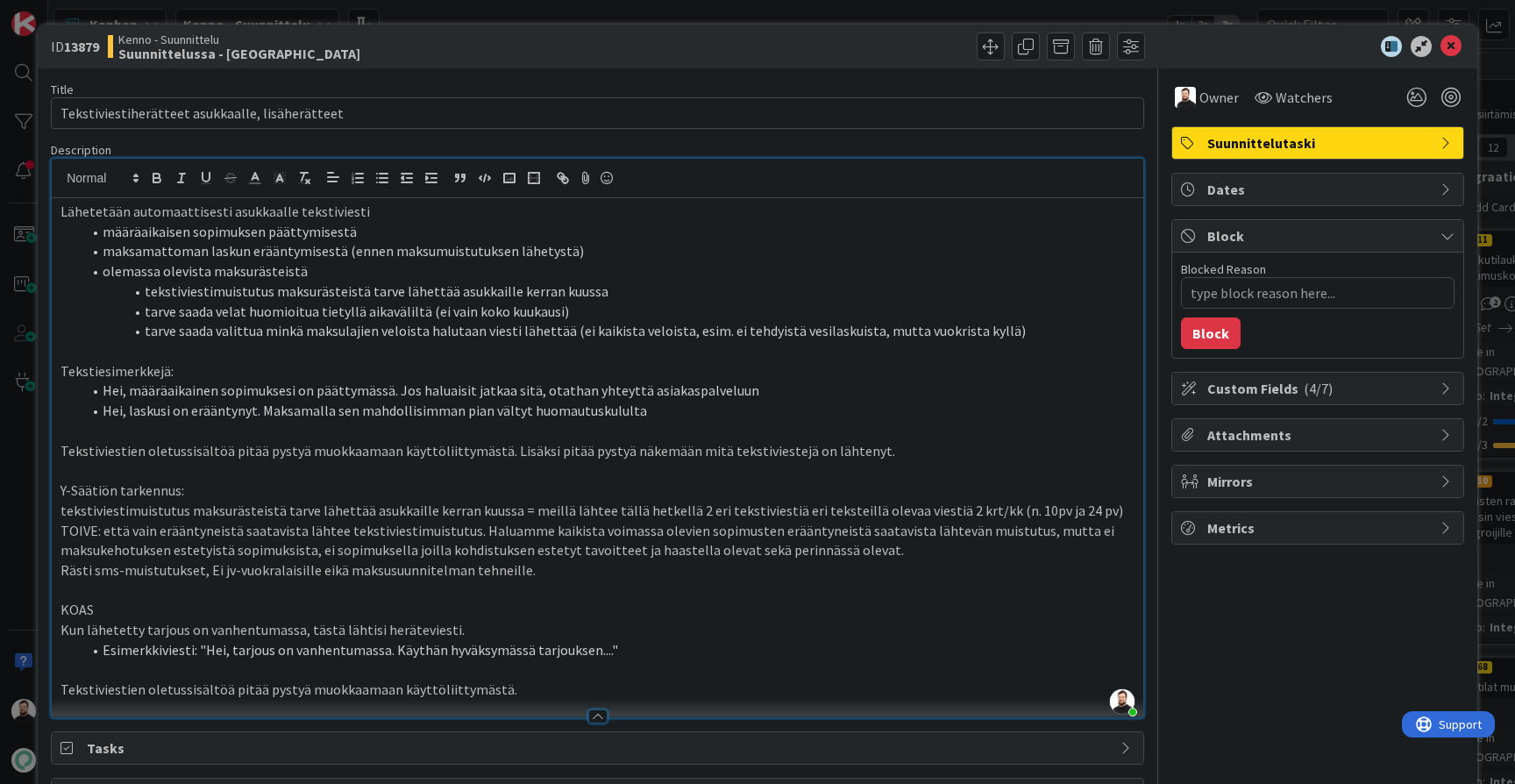
type textarea "x"
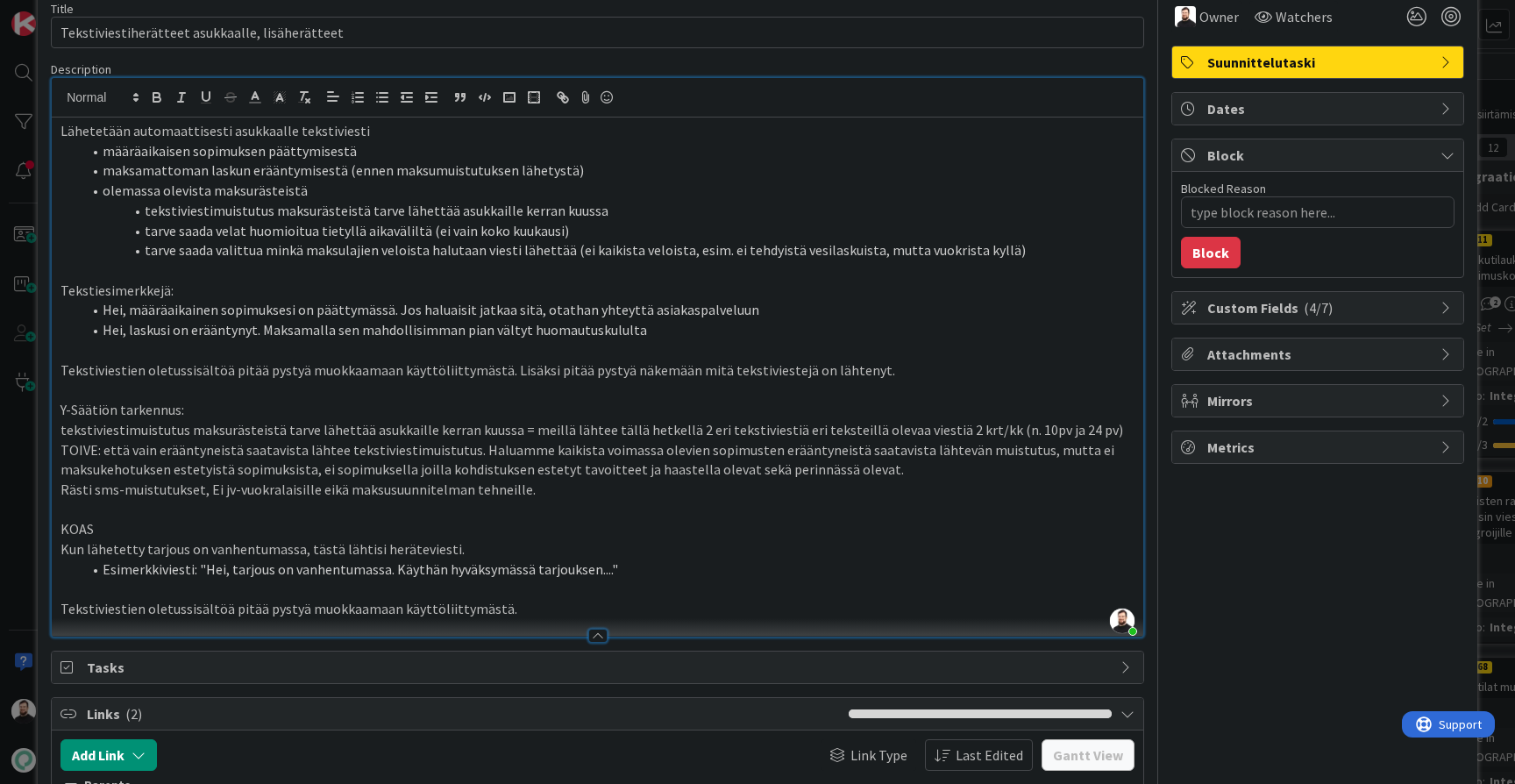
scroll to position [77, 0]
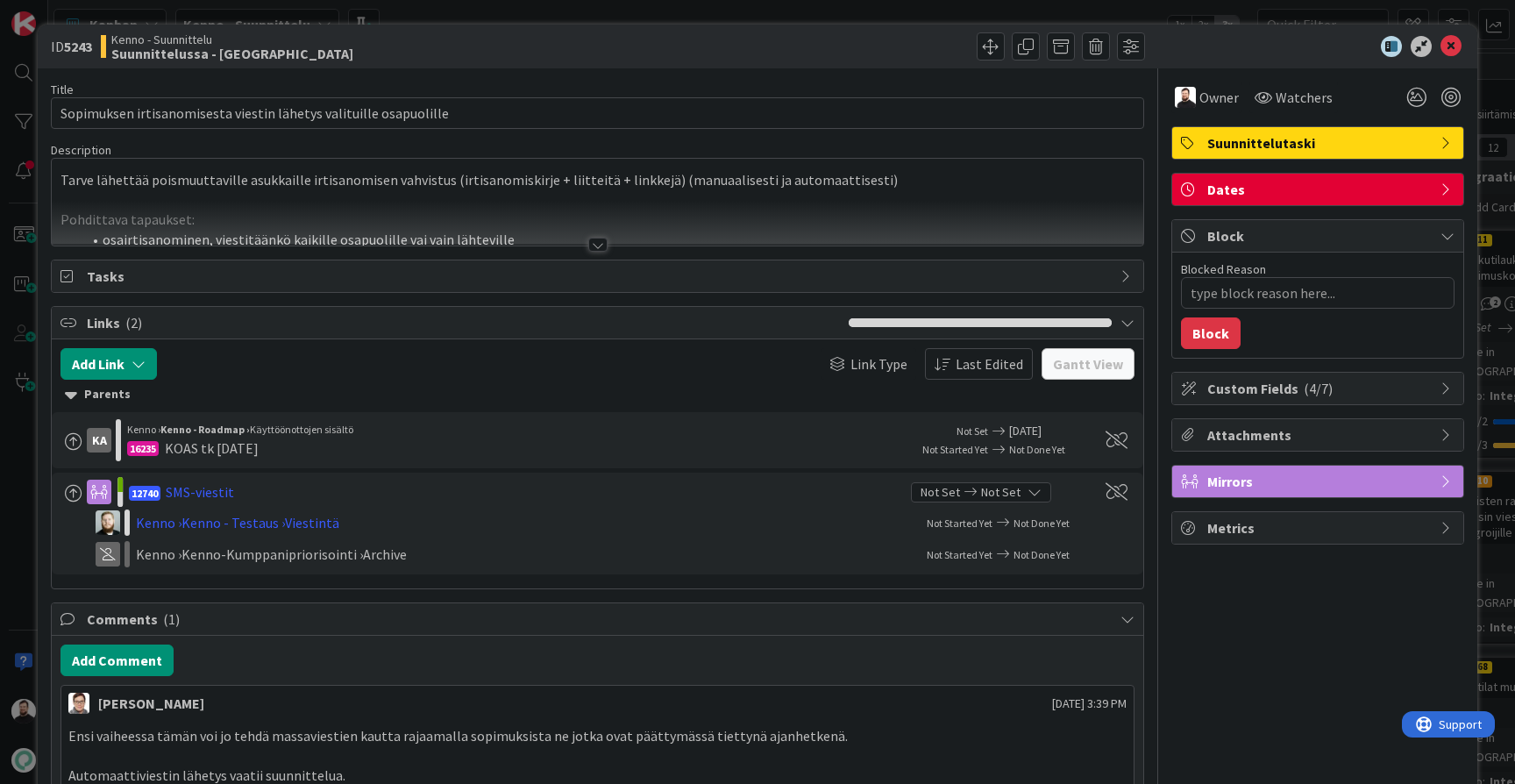
click at [599, 243] on div at bounding box center [598, 244] width 19 height 14
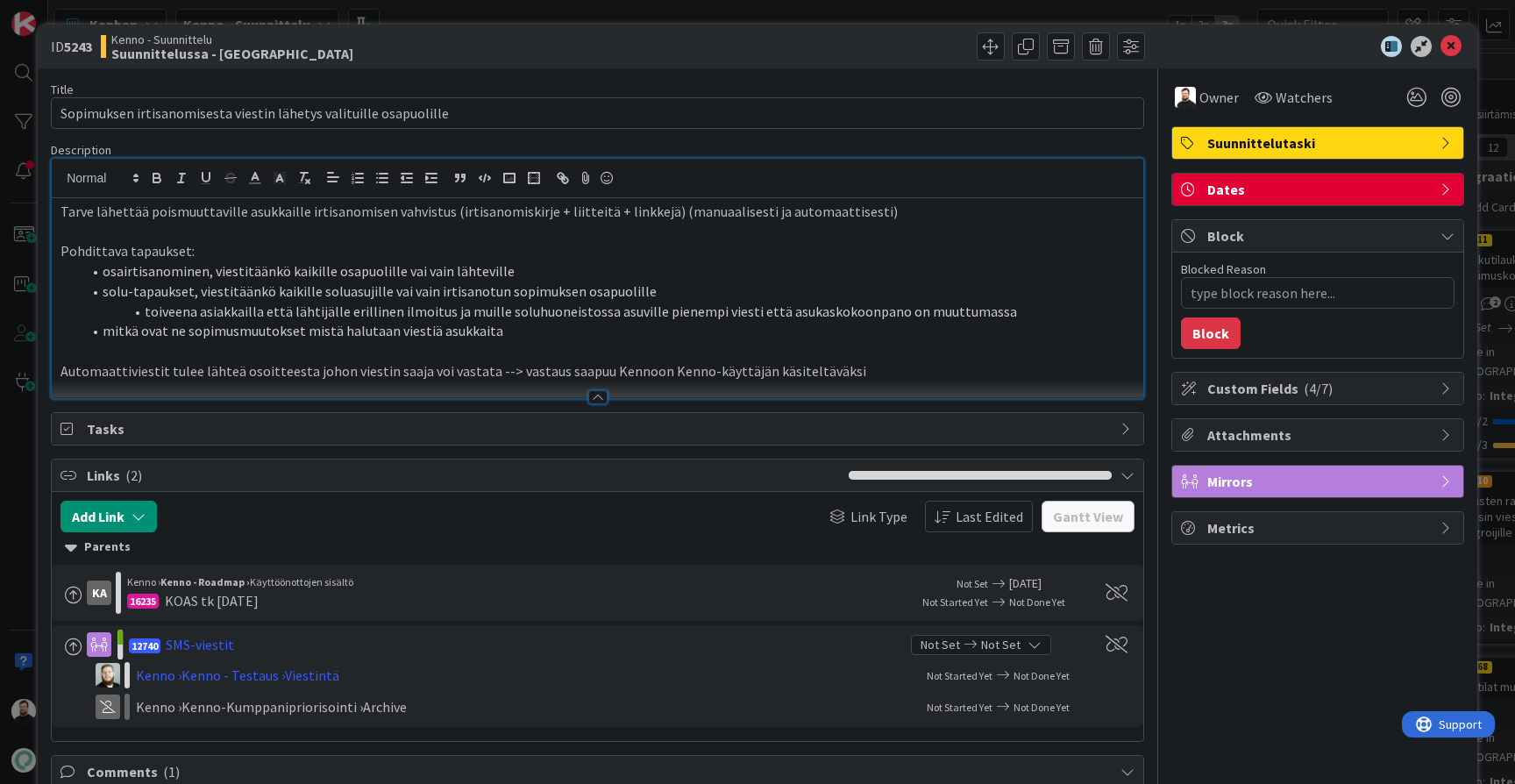
type textarea "x"
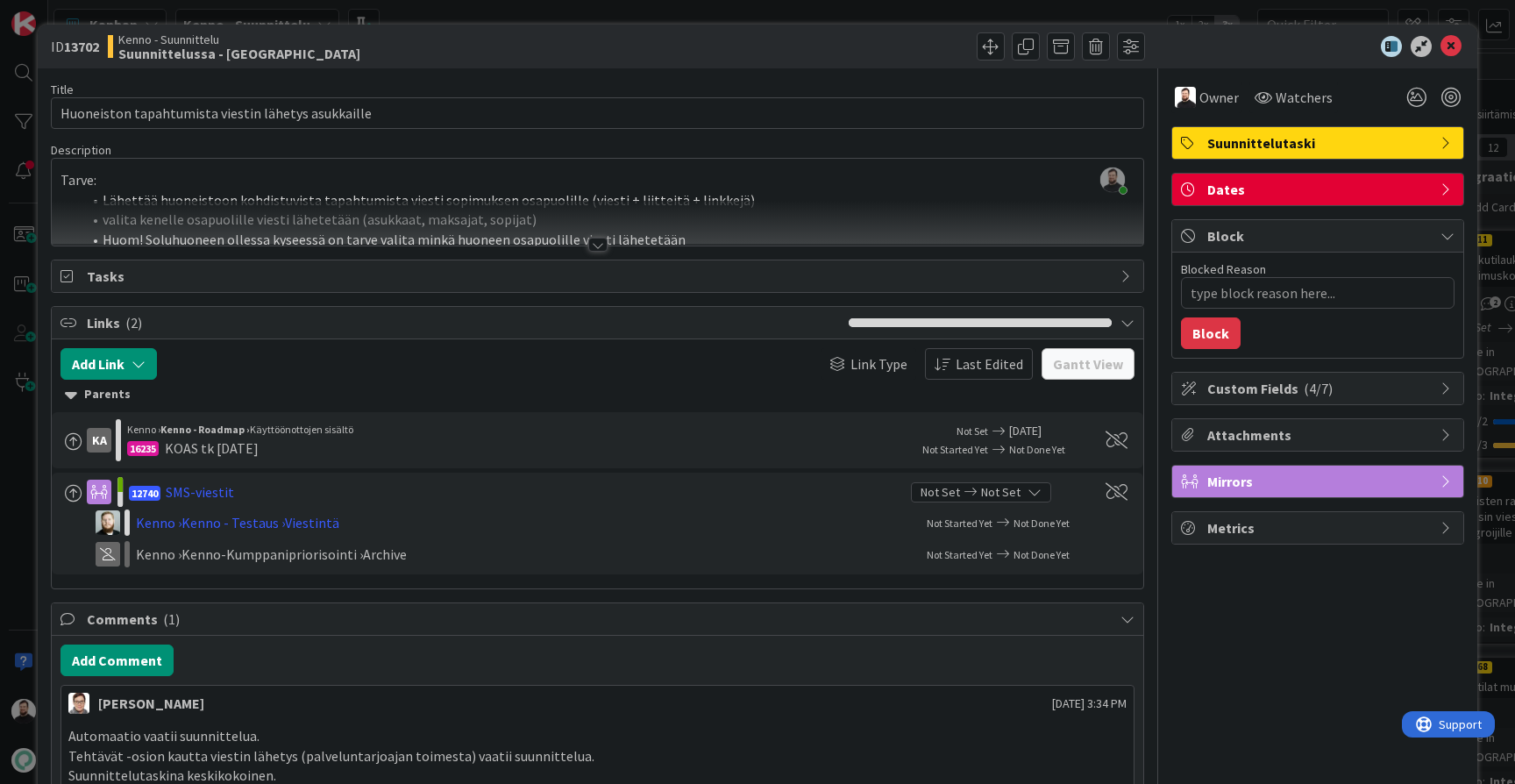
click at [599, 245] on div at bounding box center [598, 244] width 19 height 14
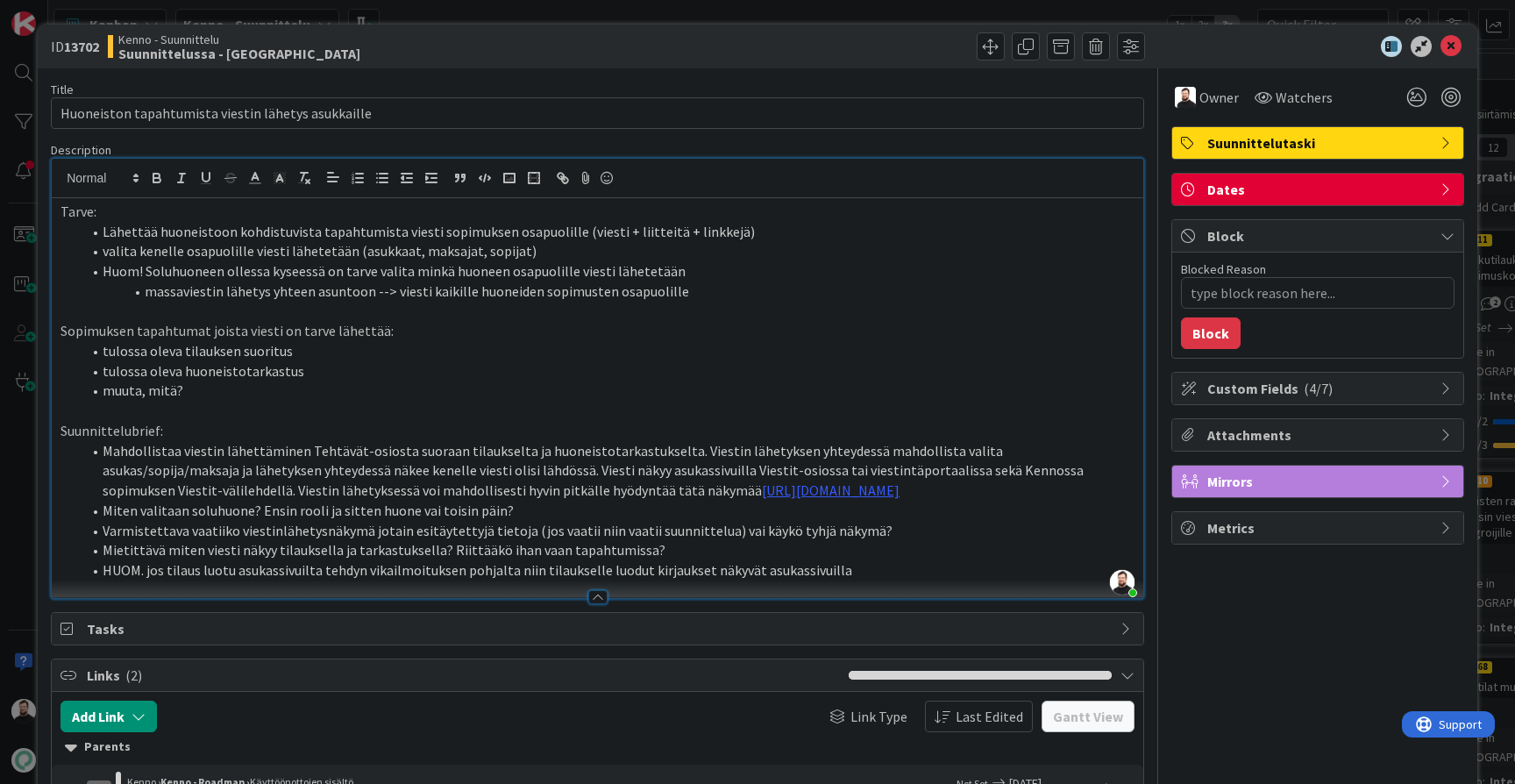
click at [761, 253] on li "valita kenelle osapuolille viesti lähetetään (asukkaat, maksajat, sopijat)" at bounding box center [608, 251] width 1054 height 20
click at [762, 489] on link "https://www.figma.com/design/F8K4NeEJpXdhuNz0ckoPp4/Viestint%C3%A4?node-id=21-1…" at bounding box center [831, 490] width 138 height 17
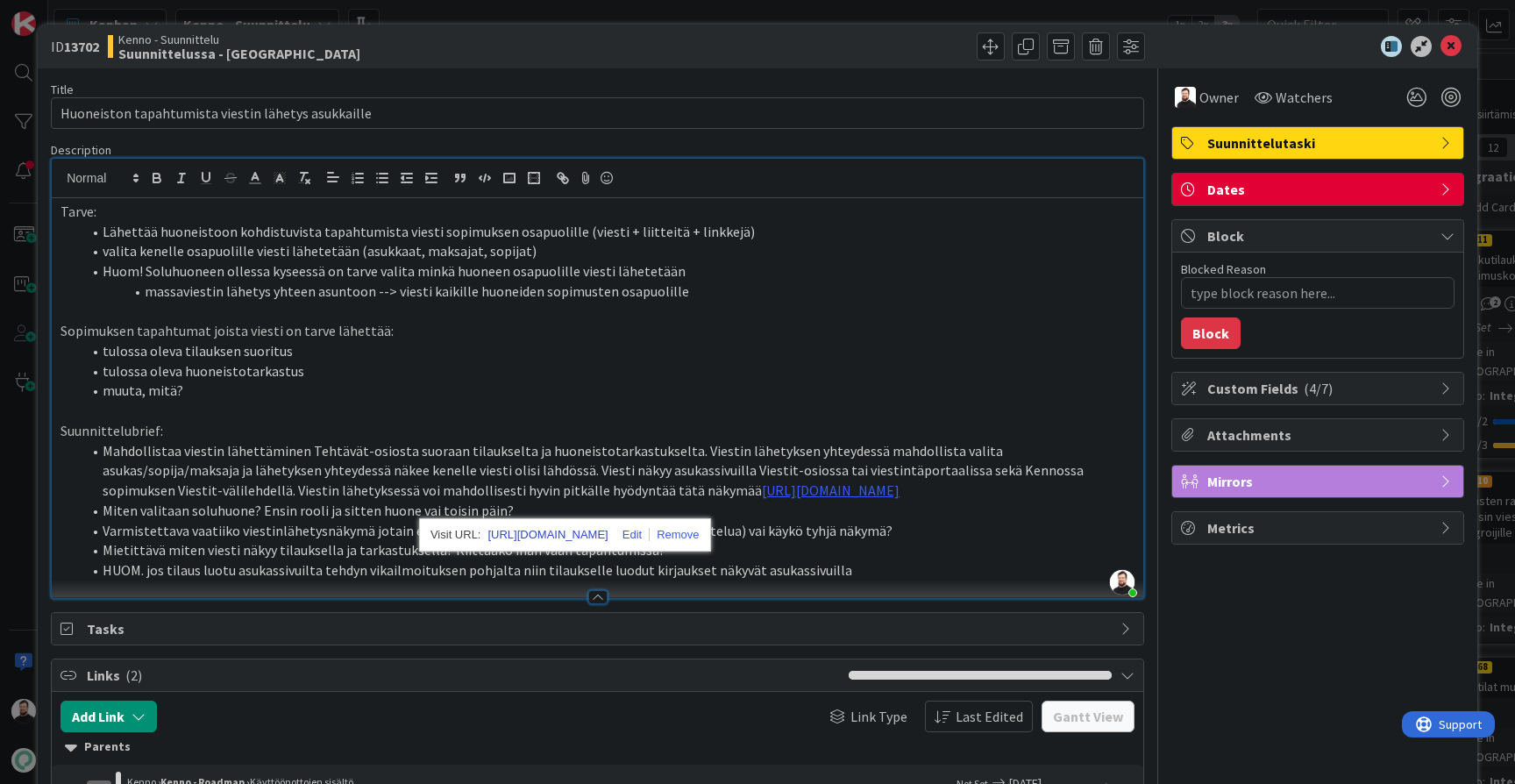
click at [608, 535] on link "https://www.figma.com/design/F8K4NeEJpXdhuNz0ckoPp4/Viestint%C3%A4?node-id=21-1…" at bounding box center [547, 535] width 120 height 23
click at [655, 373] on li "tulossa oleva huoneistotarkastus" at bounding box center [608, 371] width 1054 height 20
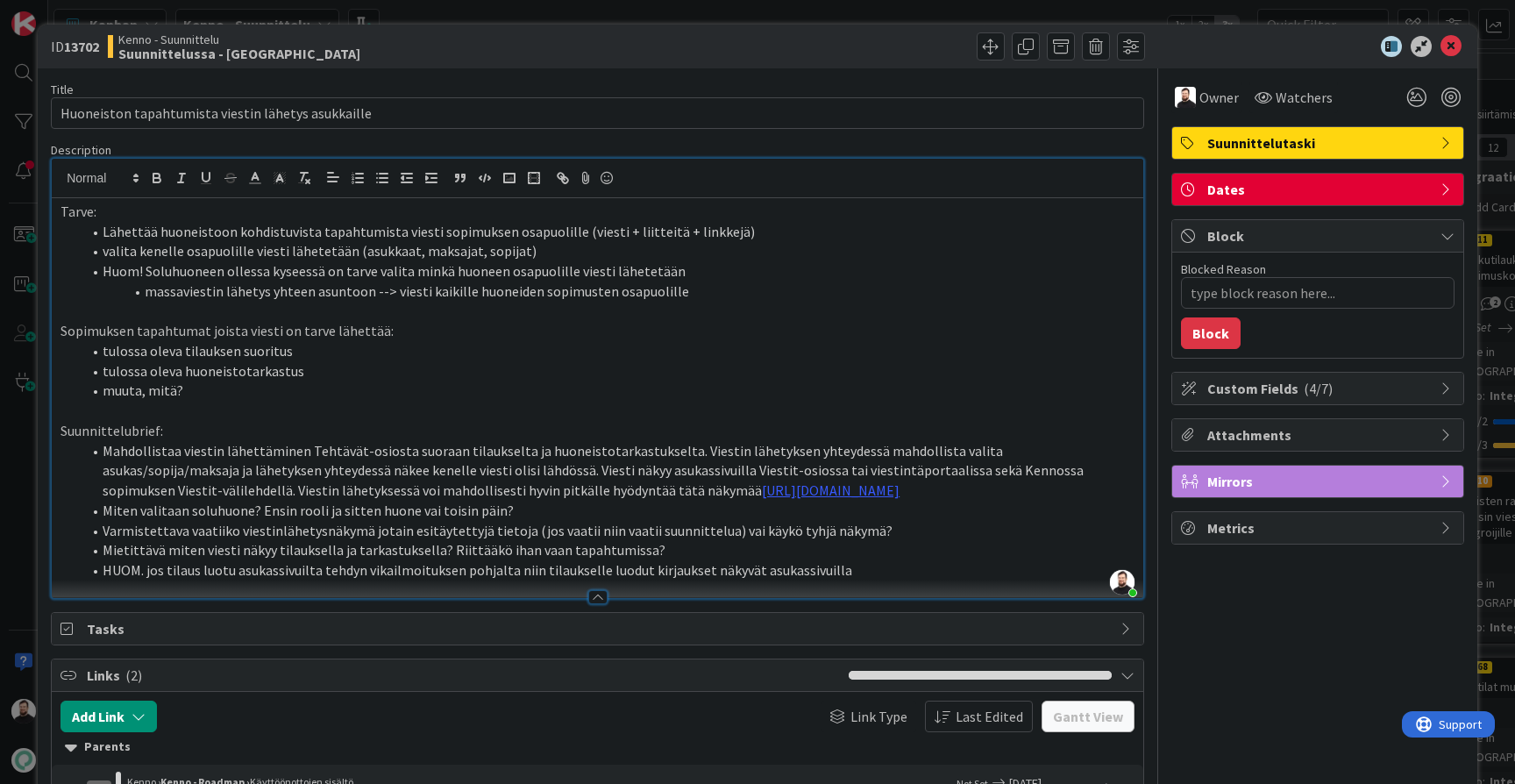
type textarea "x"
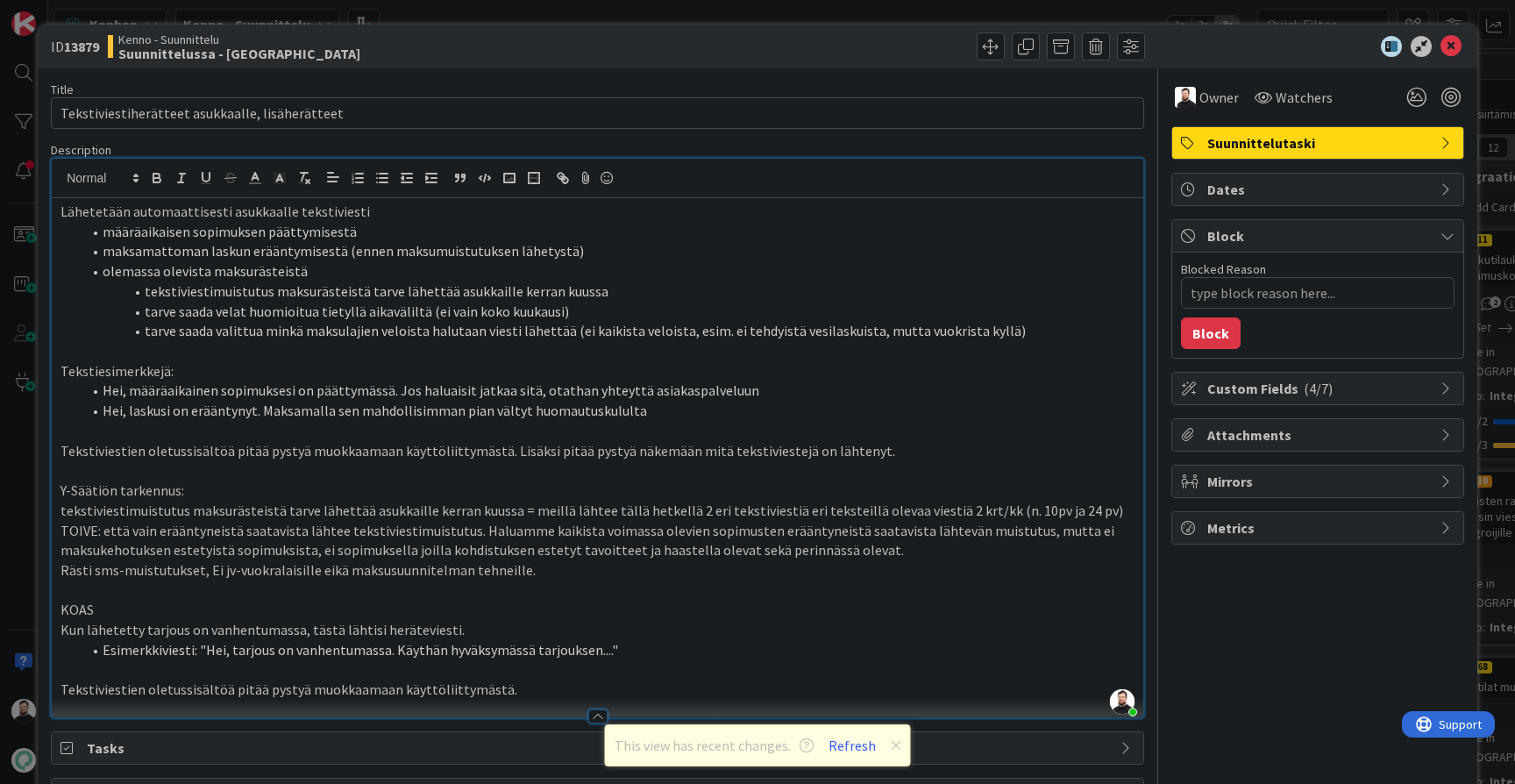
scroll to position [77, 0]
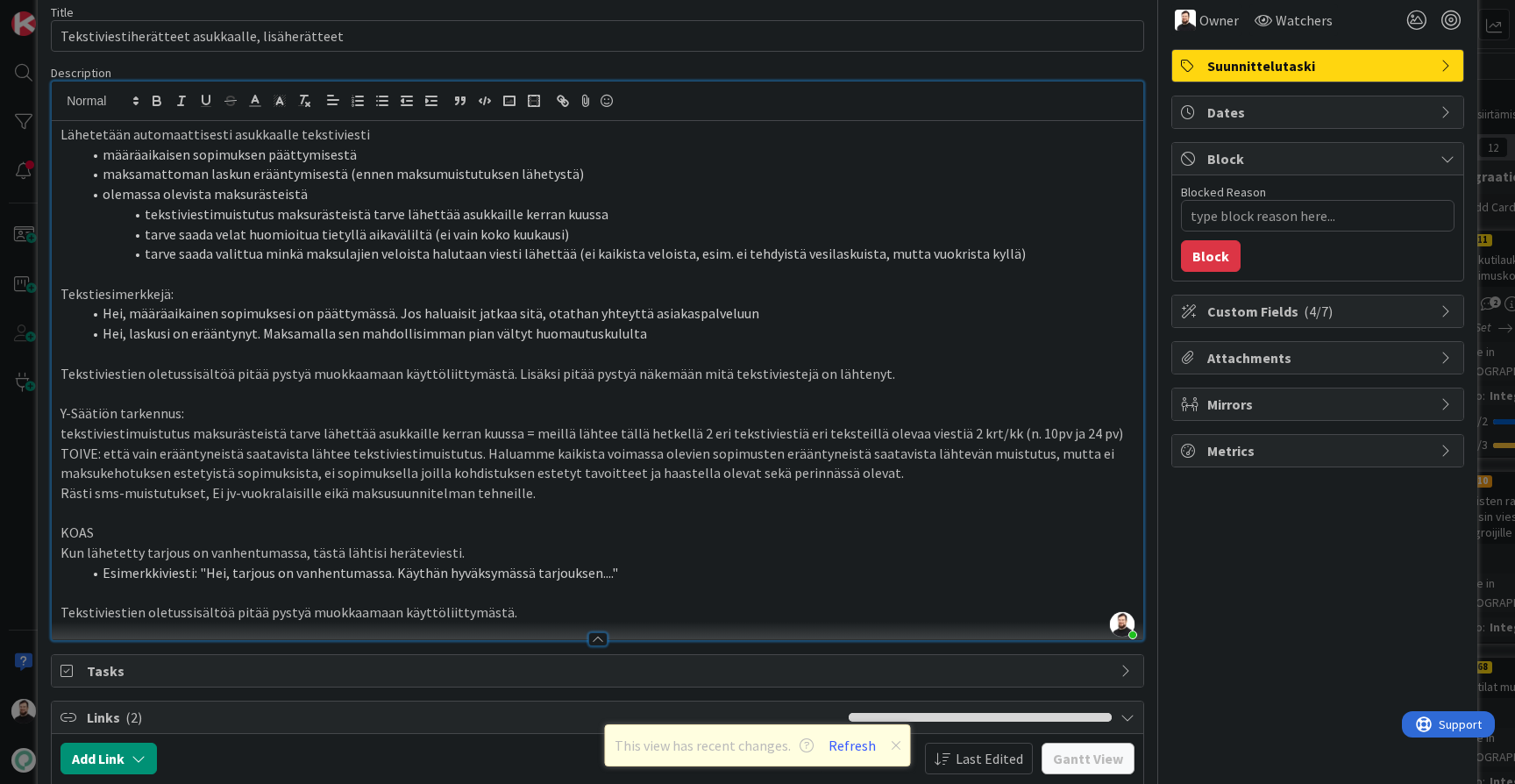
type textarea "x"
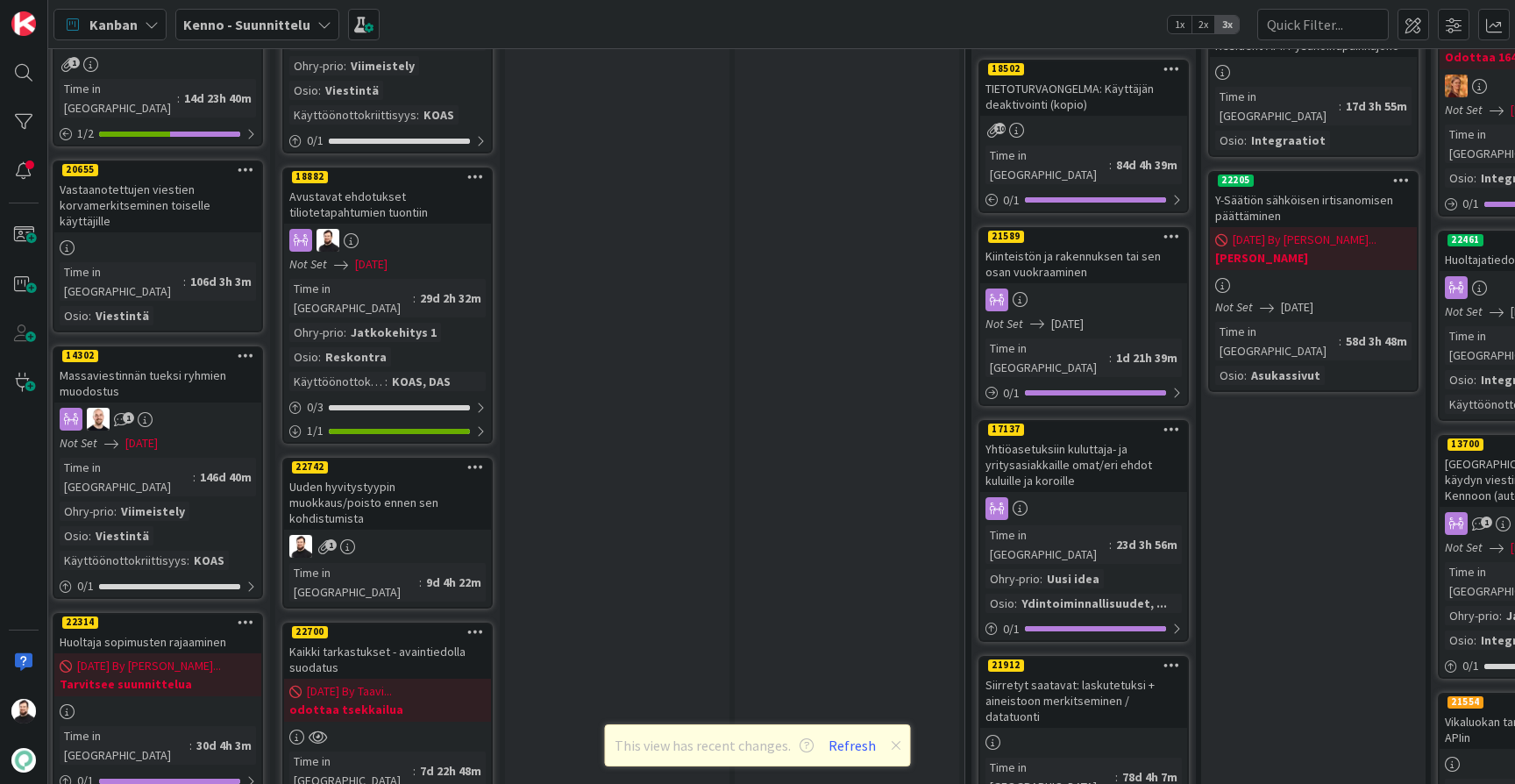
scroll to position [1445, 9]
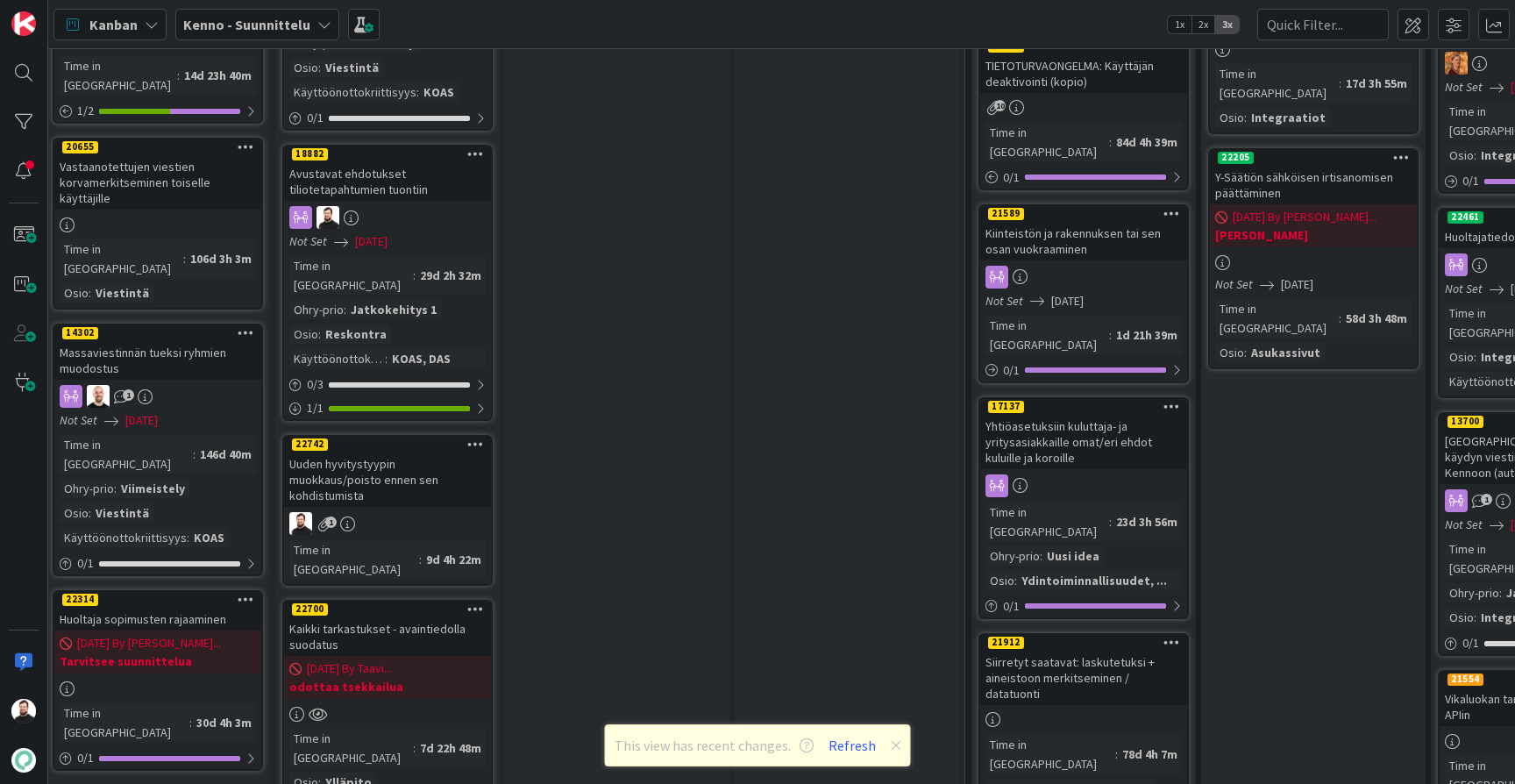
click at [366, 452] on div "Uuden hyvitystyypin muokkaus/poisto ennen sen kohdistumista" at bounding box center [387, 480] width 207 height 55
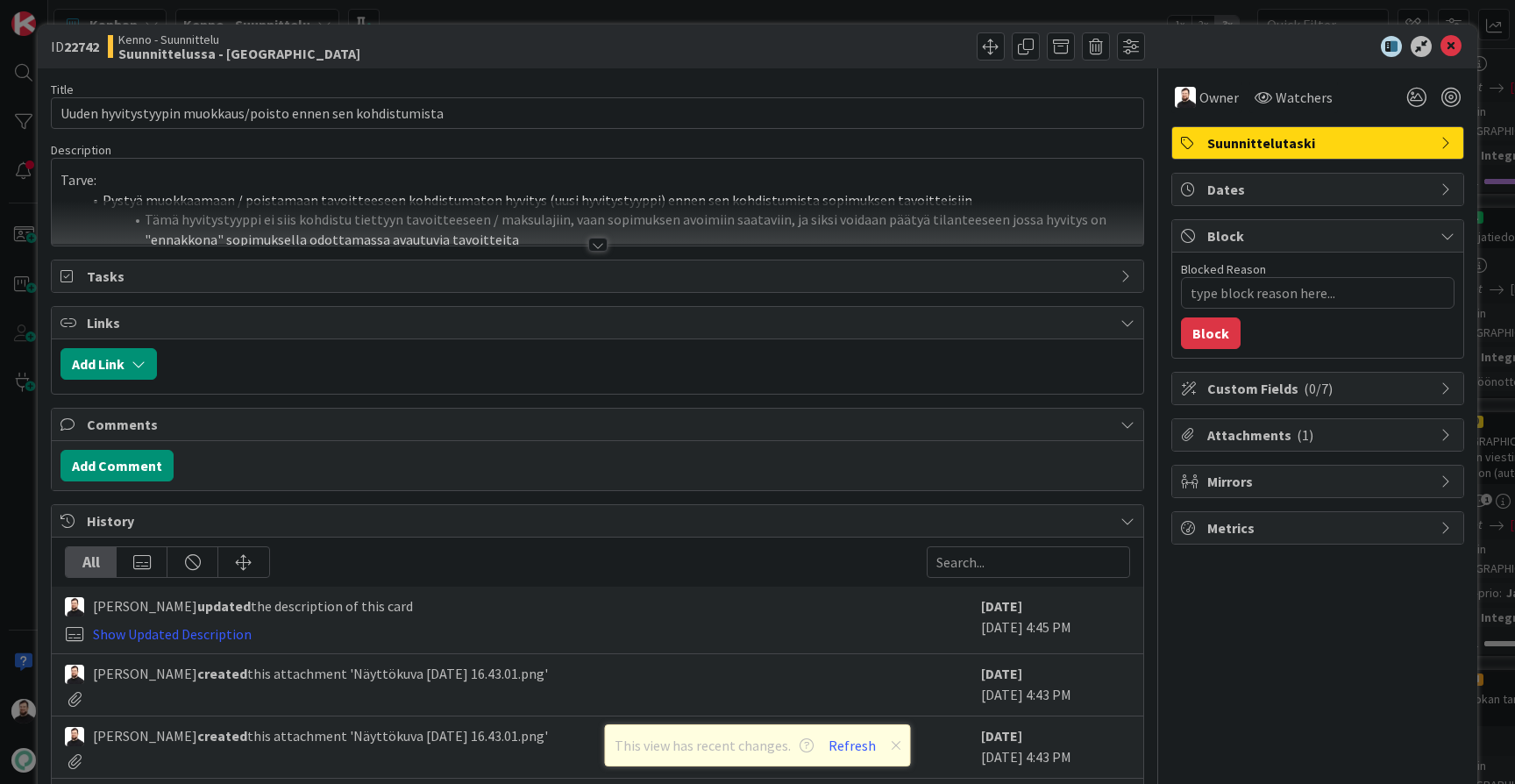
click at [599, 244] on div at bounding box center [598, 244] width 19 height 14
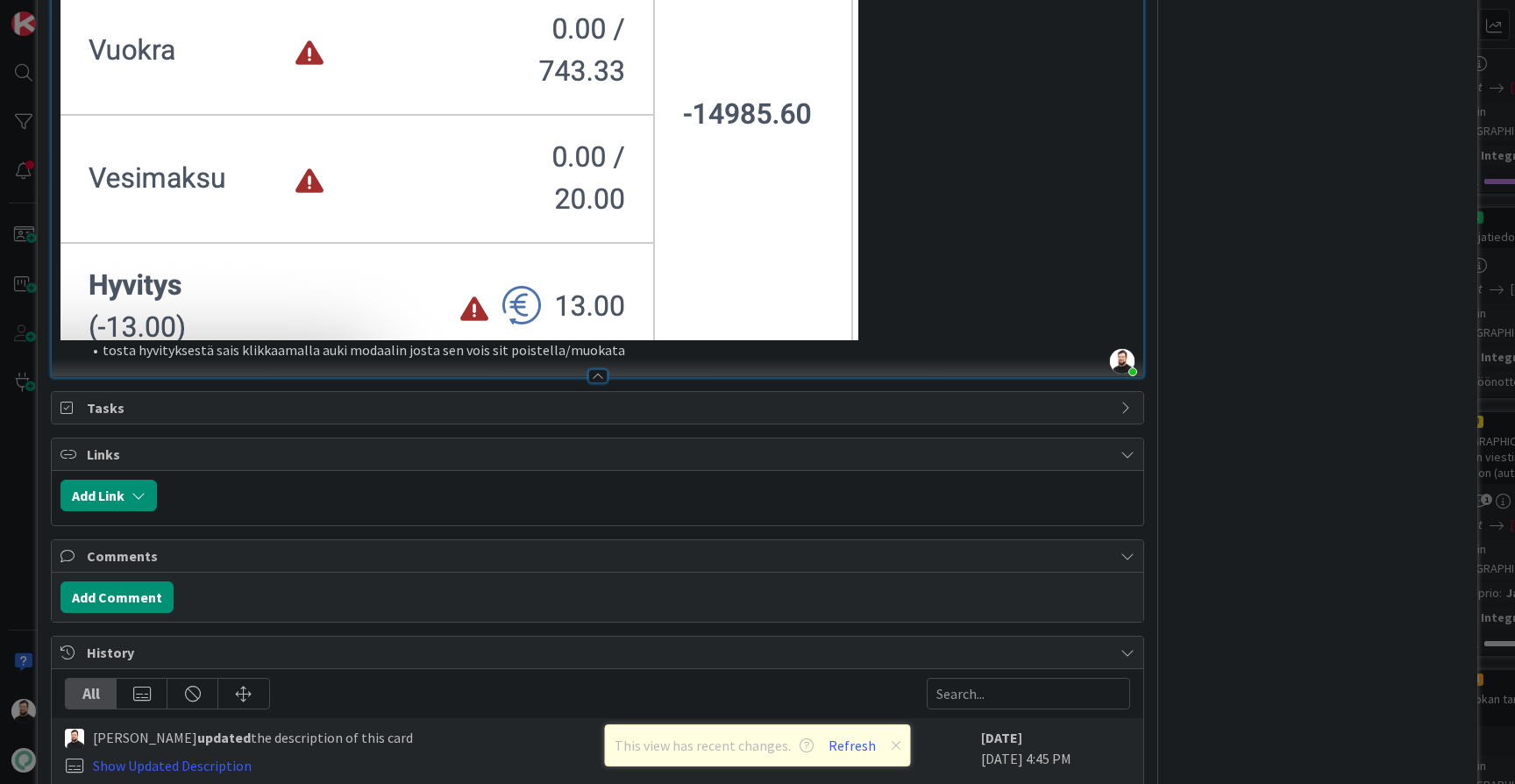
scroll to position [1263, 0]
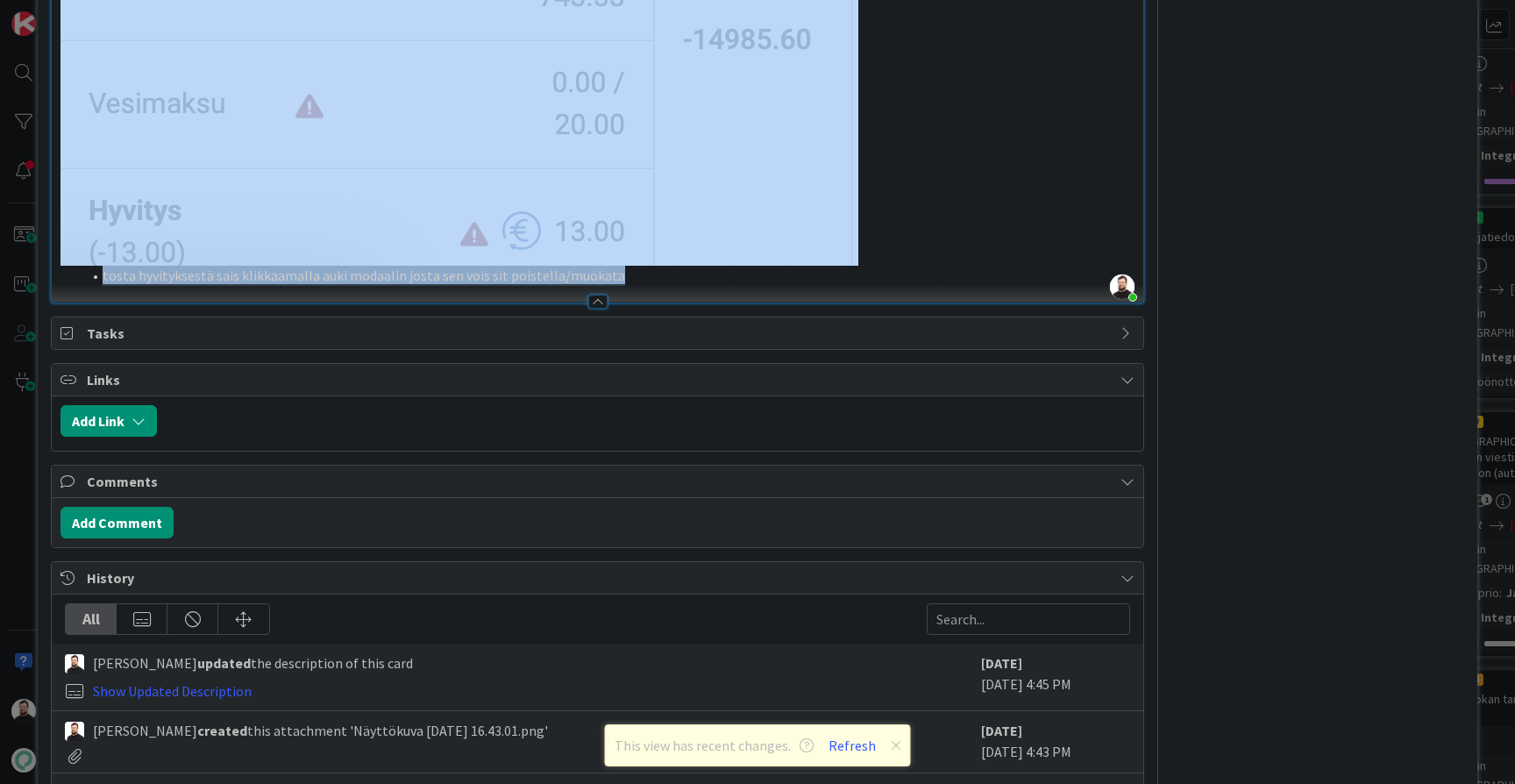
drag, startPoint x: 651, startPoint y: 270, endPoint x: 459, endPoint y: 212, distance: 200.6
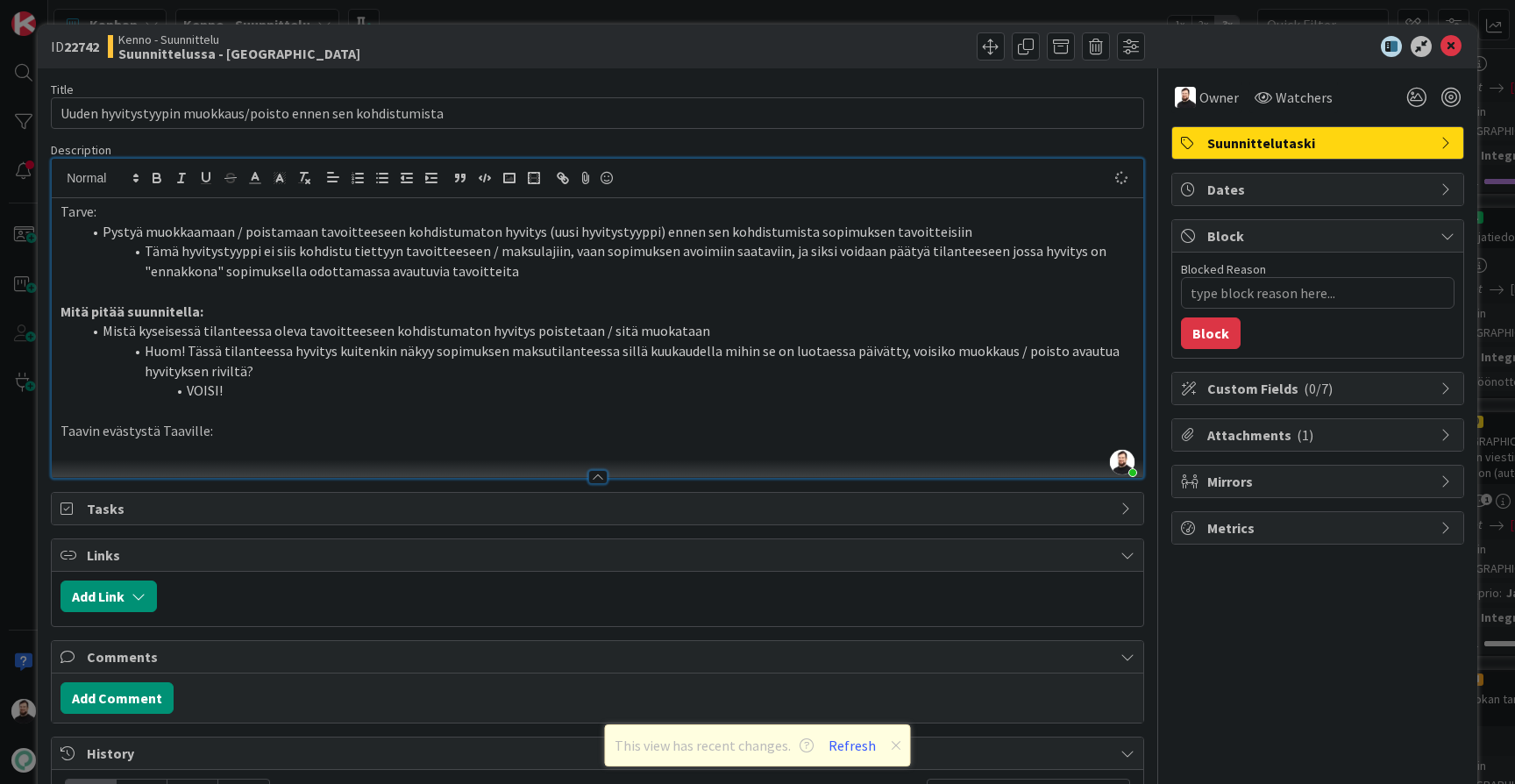
scroll to position [37, 0]
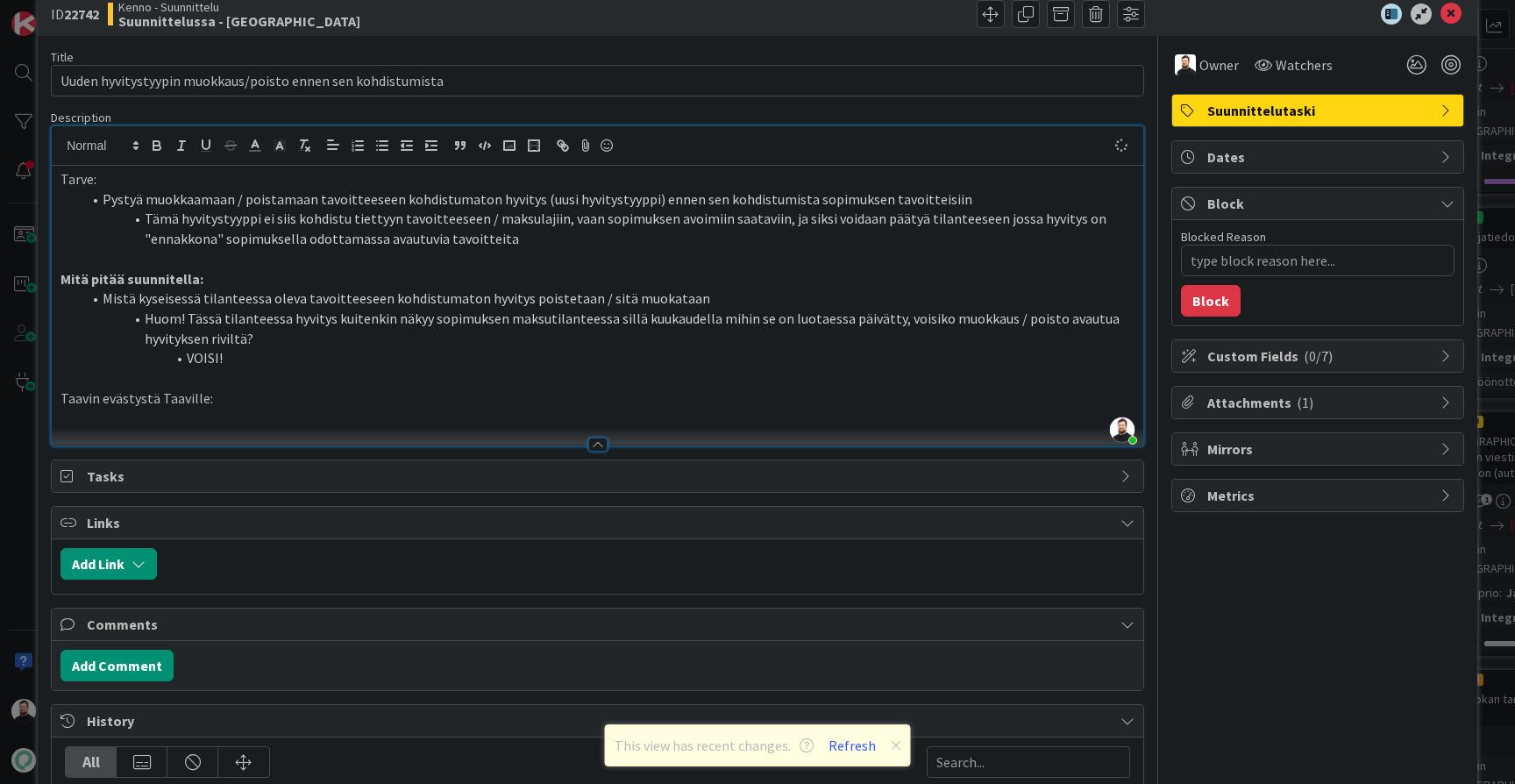
type textarea "x"
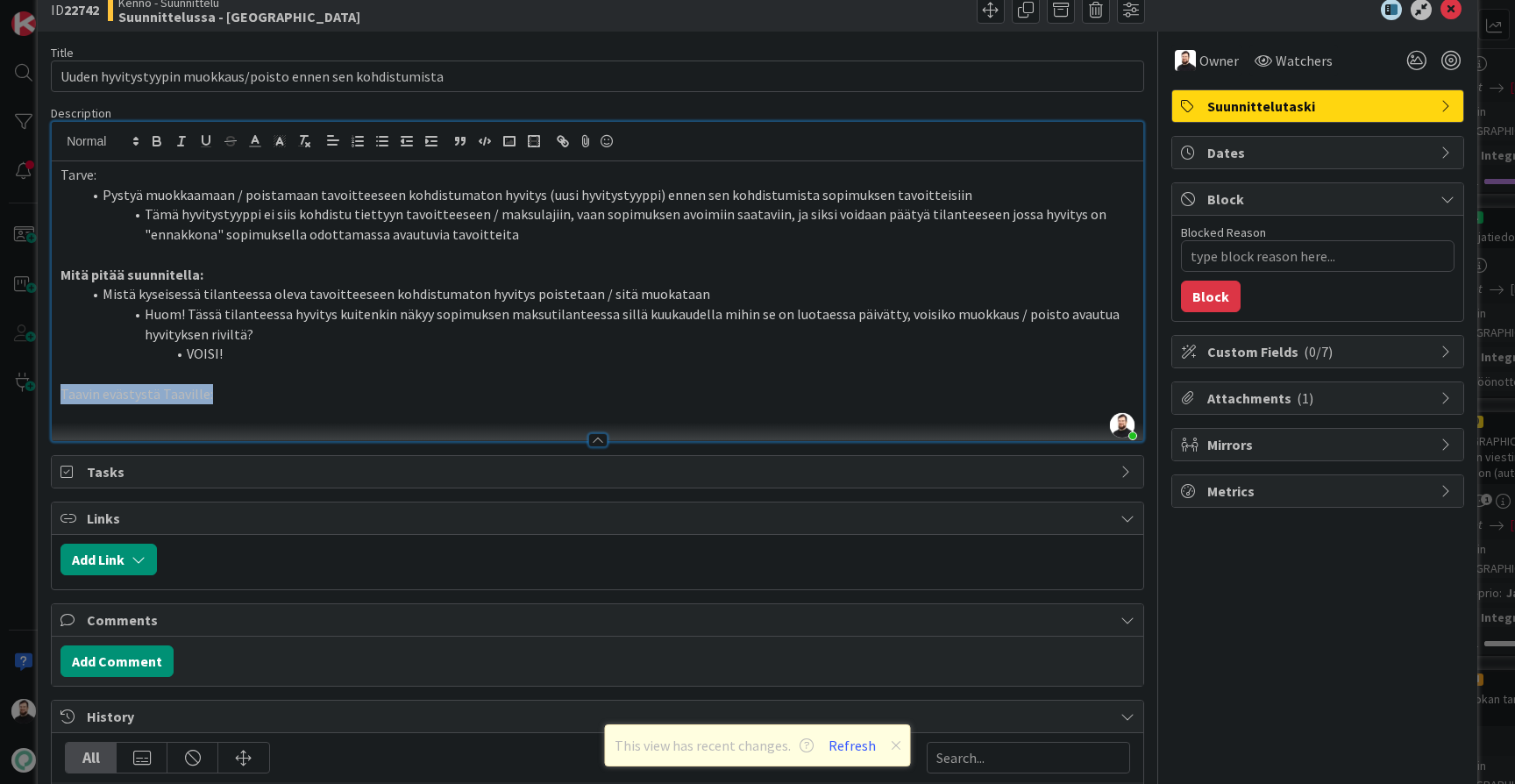
drag, startPoint x: 247, startPoint y: 383, endPoint x: 0, endPoint y: 383, distance: 247.0
click at [0, 383] on div "ID 22742 Kenno - Suunnittelu Suunnittelussa - Rautalangat Title 59 / 128 Uuden …" at bounding box center [758, 392] width 1515 height 784
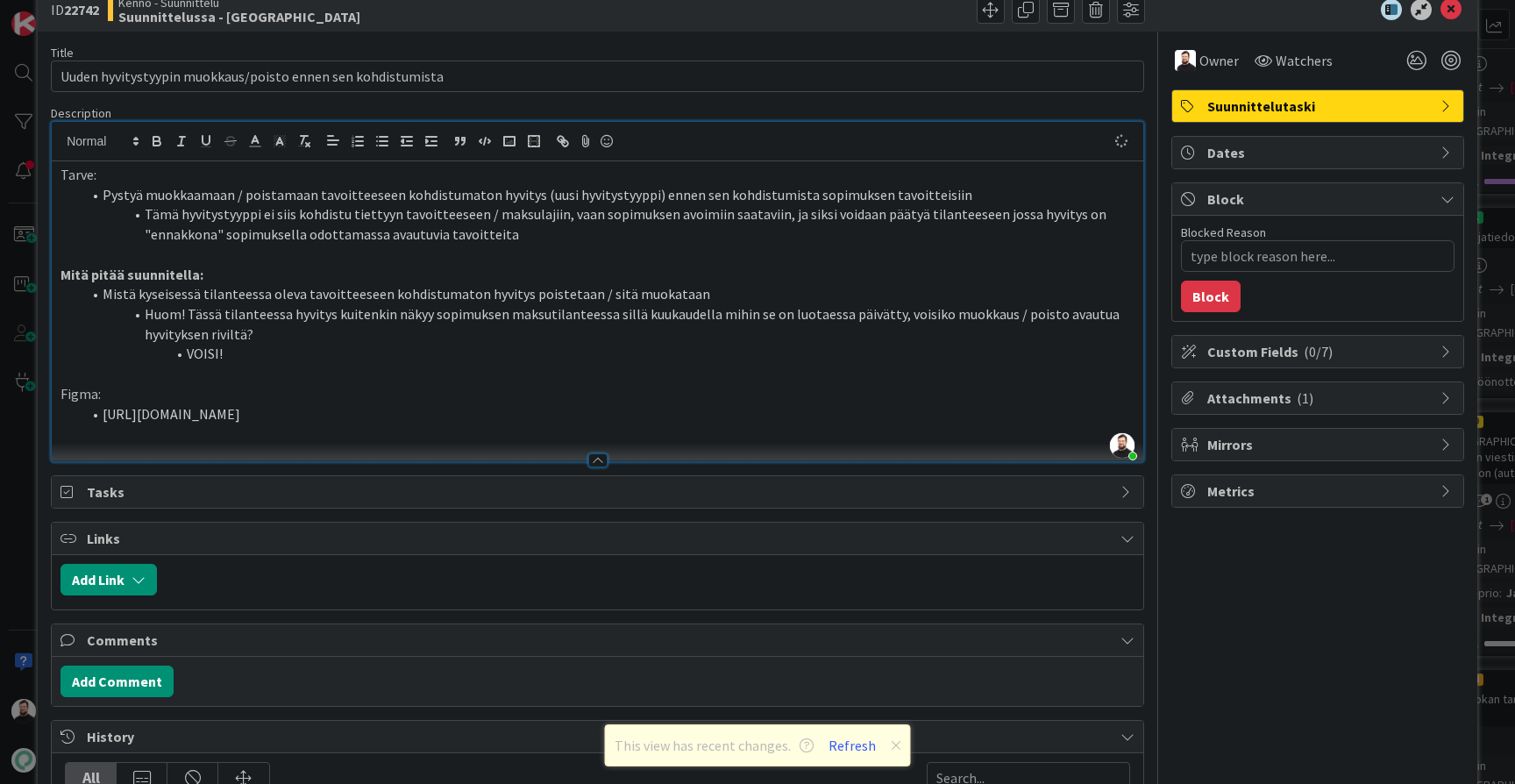
click at [98, 388] on p "Figma:" at bounding box center [598, 394] width 1075 height 20
click at [829, 404] on li "[URL][DOMAIN_NAME]" at bounding box center [608, 414] width 1054 height 20
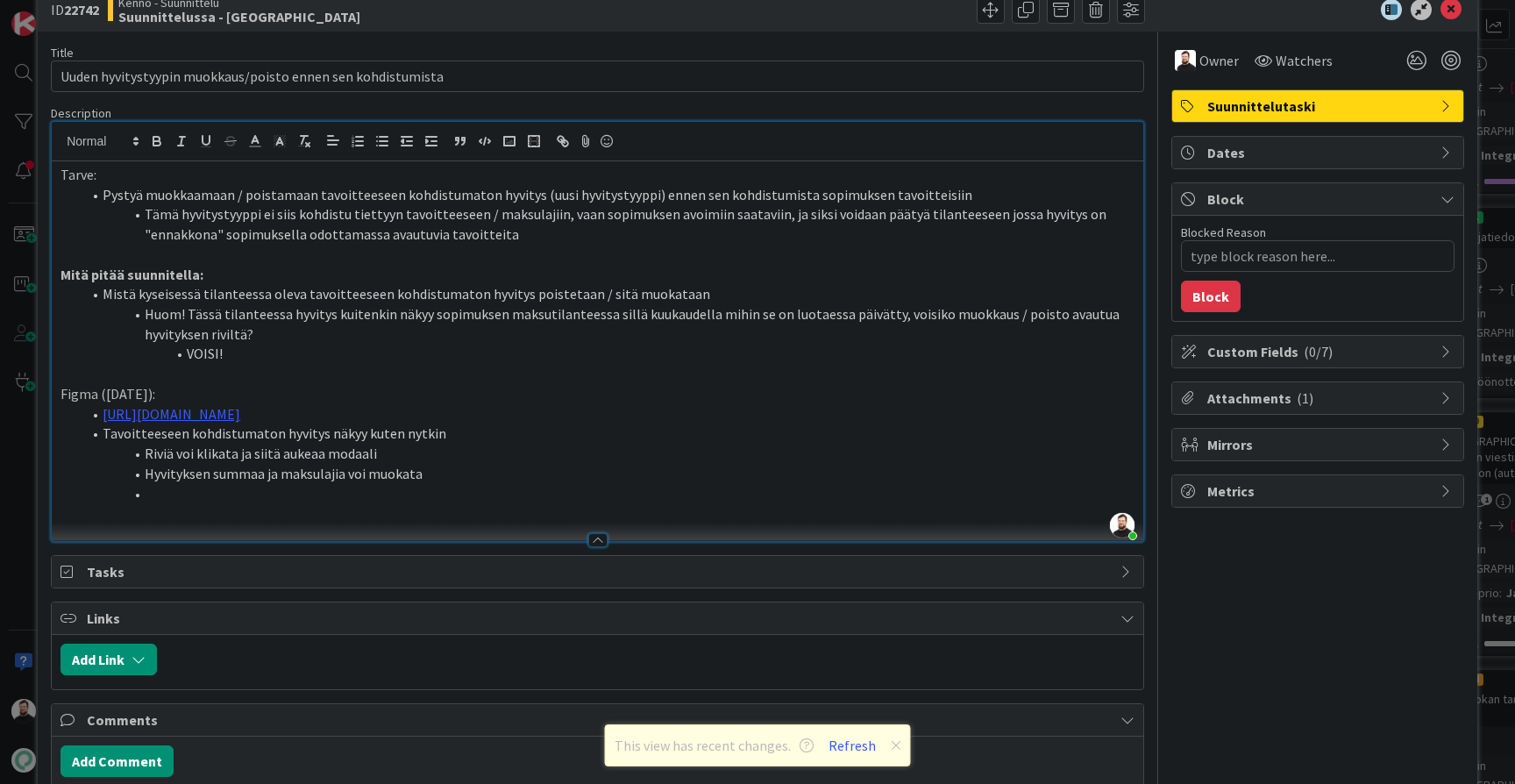
click at [144, 464] on li "Hyvityksen summaa ja maksulajia voi muokata" at bounding box center [608, 474] width 1054 height 20
click at [210, 488] on li at bounding box center [608, 494] width 1054 height 20
drag, startPoint x: 539, startPoint y: 483, endPoint x: 409, endPoint y: 484, distance: 130.0
click at [409, 484] on li "Hyvityksen kirjauspäivää voi muokata (VOIKO!?!?!?!?!?!?!?)" at bounding box center [608, 494] width 1054 height 20
click at [630, 488] on li "Hyvityksen kirjauspäivää voi muokata (VOIKO!?!?!?!?!?!?!?)" at bounding box center [608, 494] width 1054 height 20
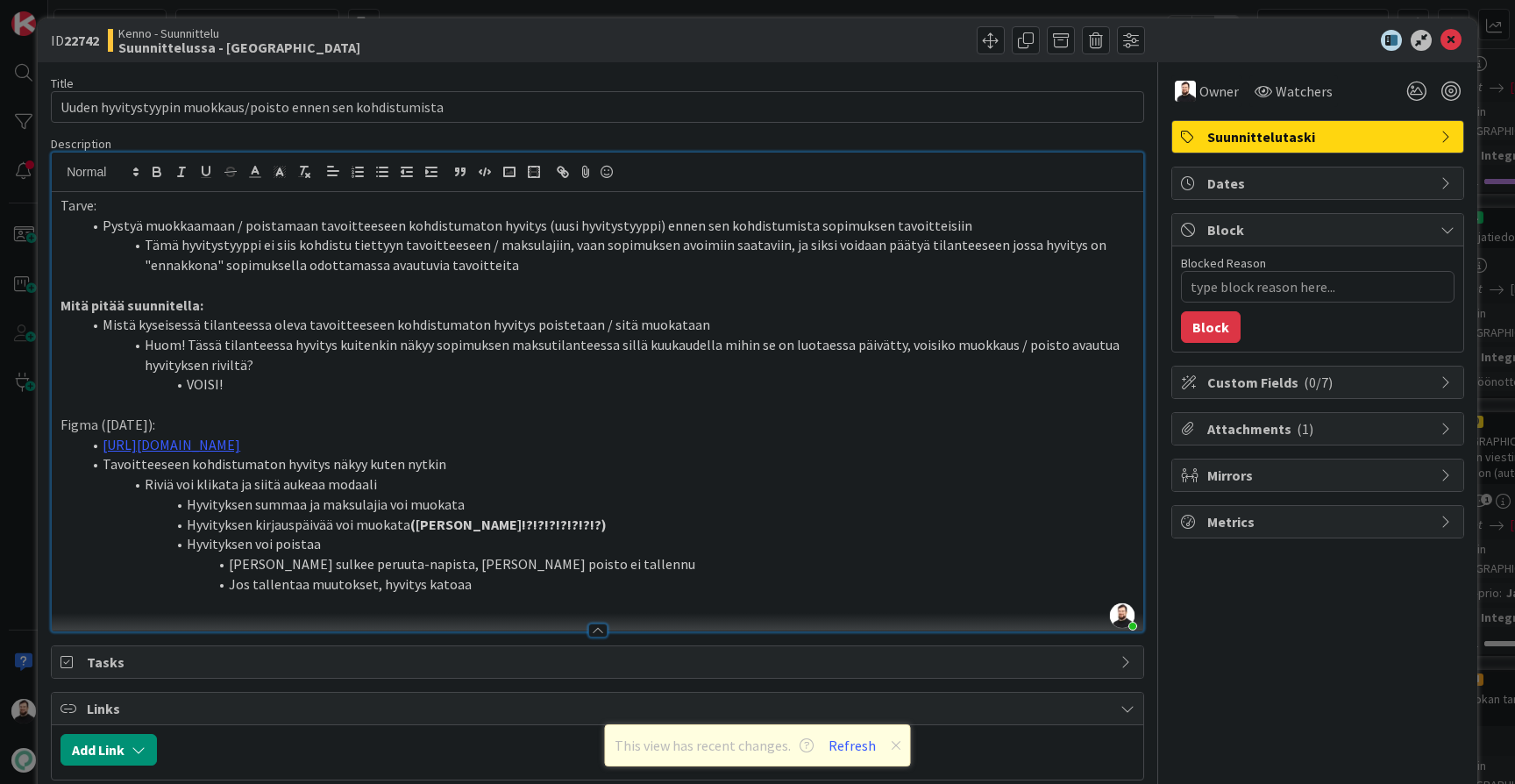
scroll to position [5, 0]
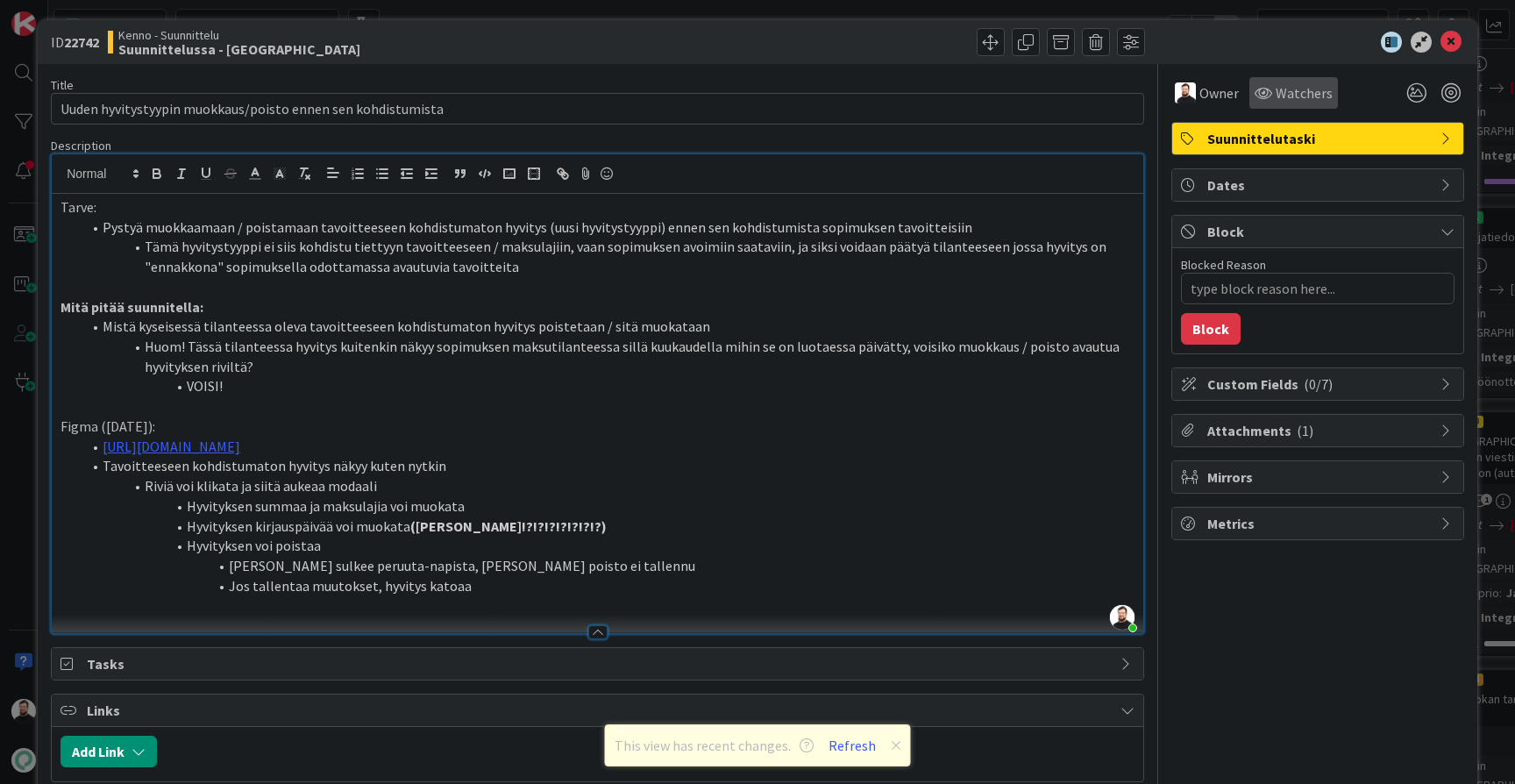
click at [1313, 79] on div "Watchers" at bounding box center [1294, 92] width 89 height 32
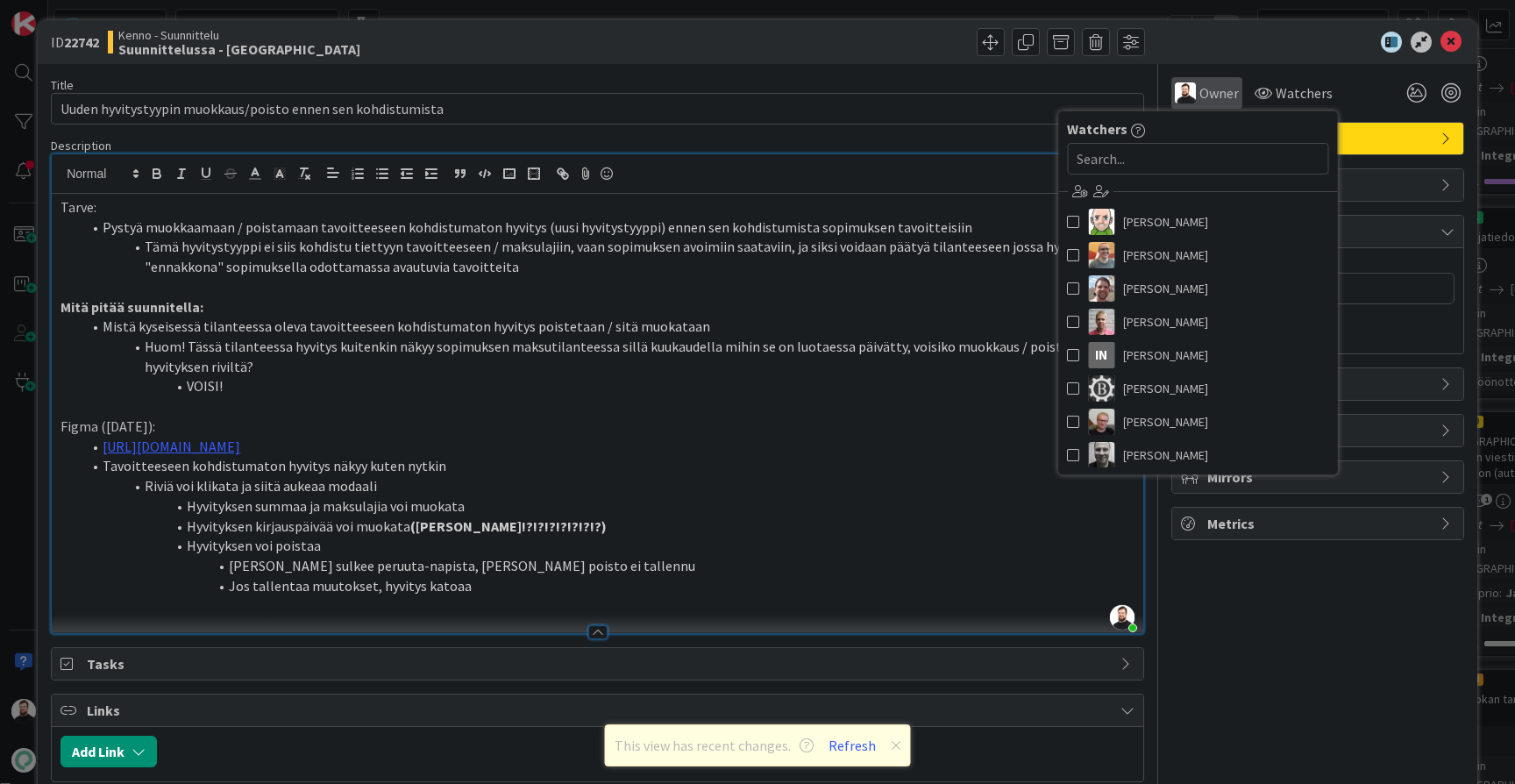
click at [1221, 101] on span "Owner" at bounding box center [1219, 92] width 39 height 21
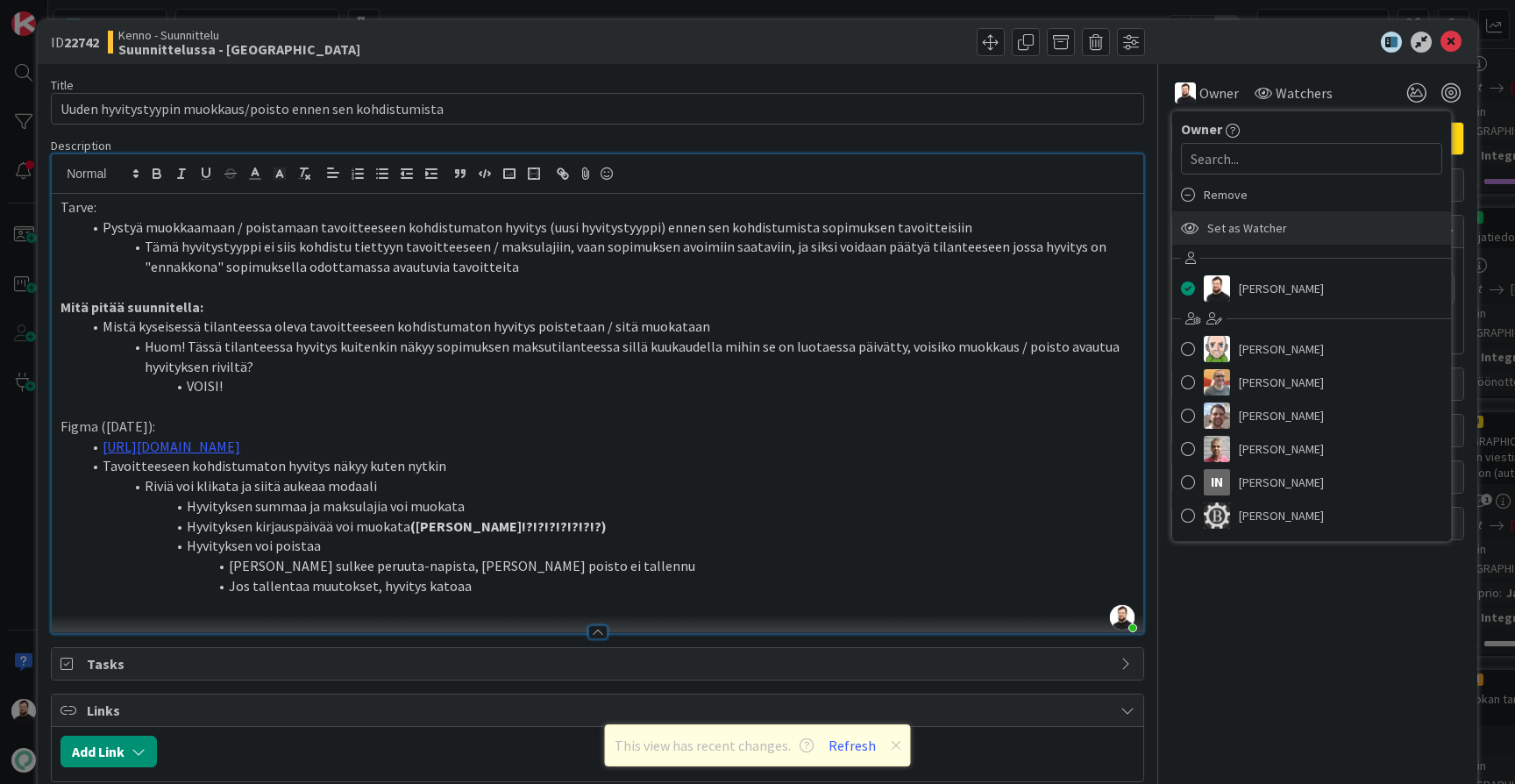
click at [1244, 217] on span "Set as Watcher" at bounding box center [1247, 228] width 79 height 26
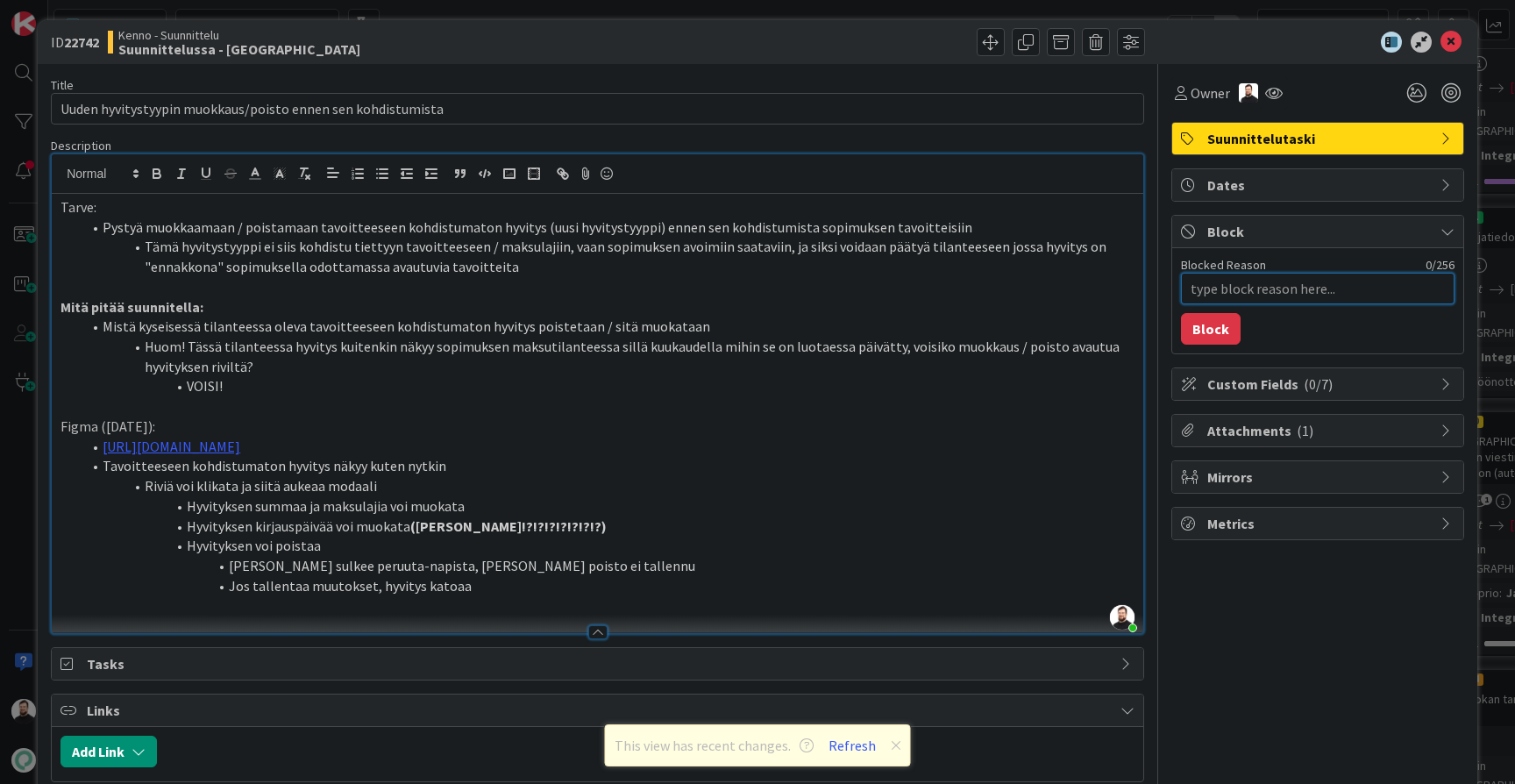
click at [1296, 290] on textarea "Blocked Reason" at bounding box center [1318, 288] width 273 height 32
type textarea "x"
type textarea "T"
type textarea "x"
type textarea "Ts"
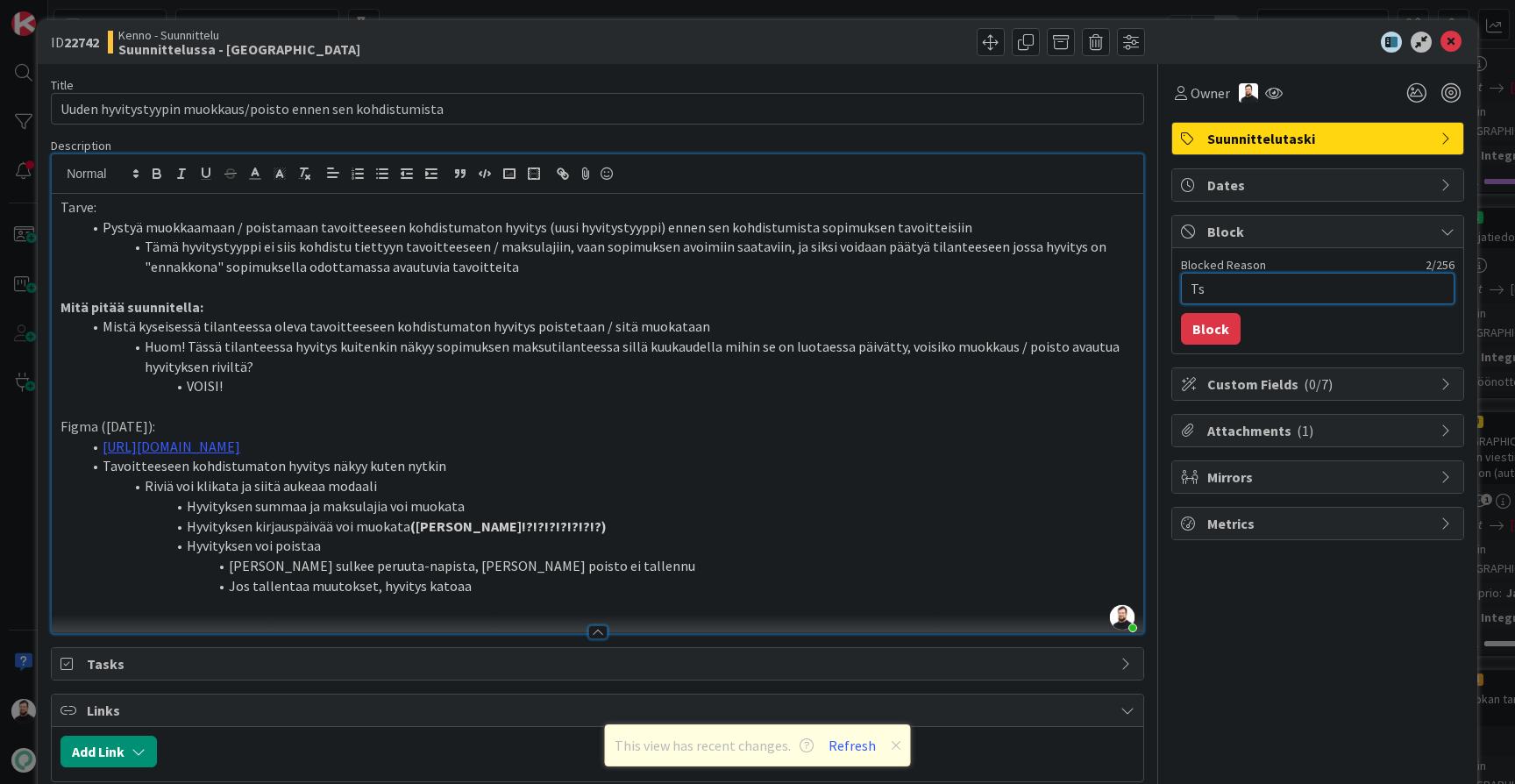
type textarea "x"
type textarea "Tse"
type textarea "x"
type textarea "Tsek"
type textarea "x"
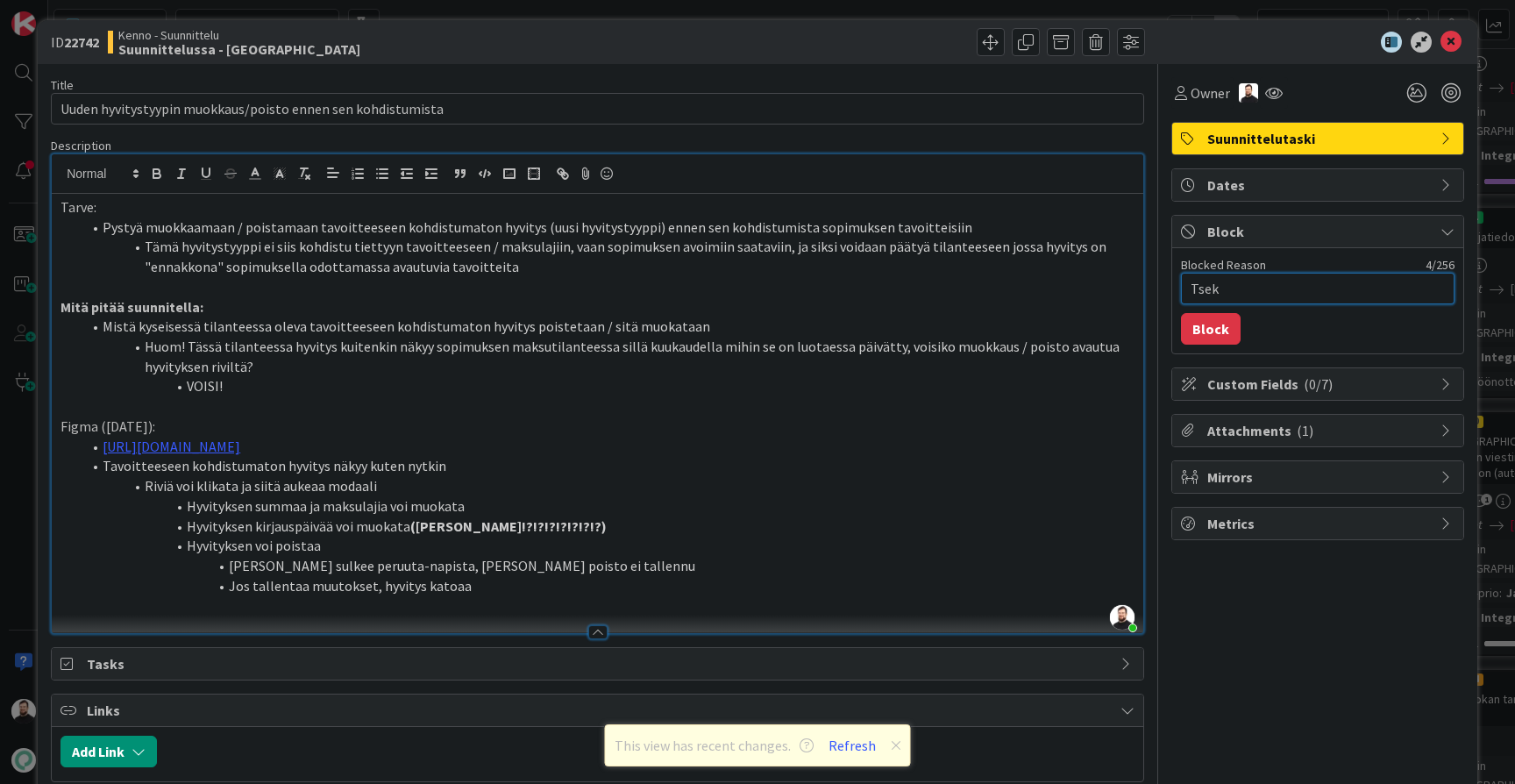
type textarea "Tsekk"
type textarea "x"
type textarea "Tsekka"
type textarea "x"
type textarea "Tsekkau"
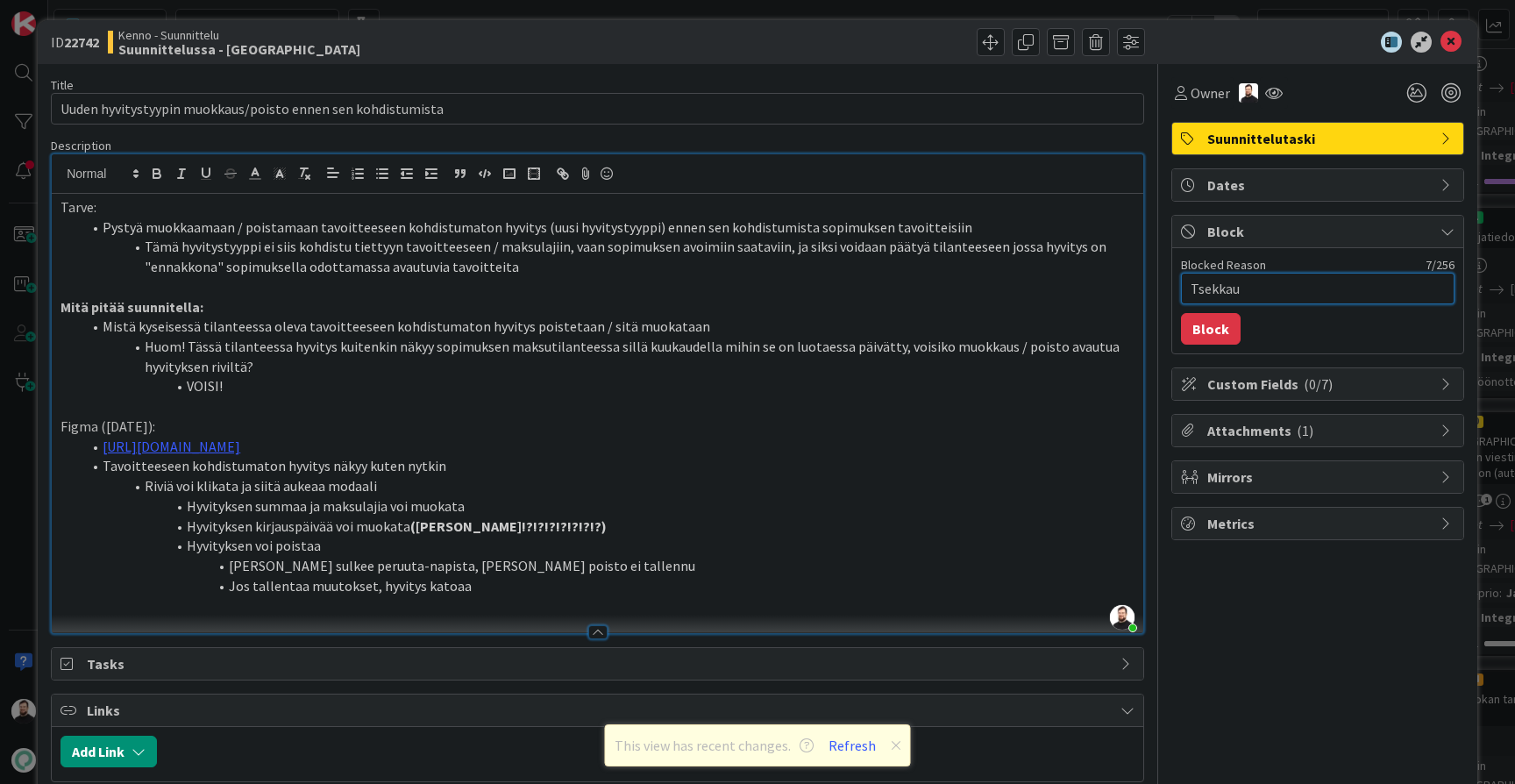
type textarea "x"
type textarea "Tsekkauk"
type textarea "x"
type textarea "Tsekkauks"
type textarea "x"
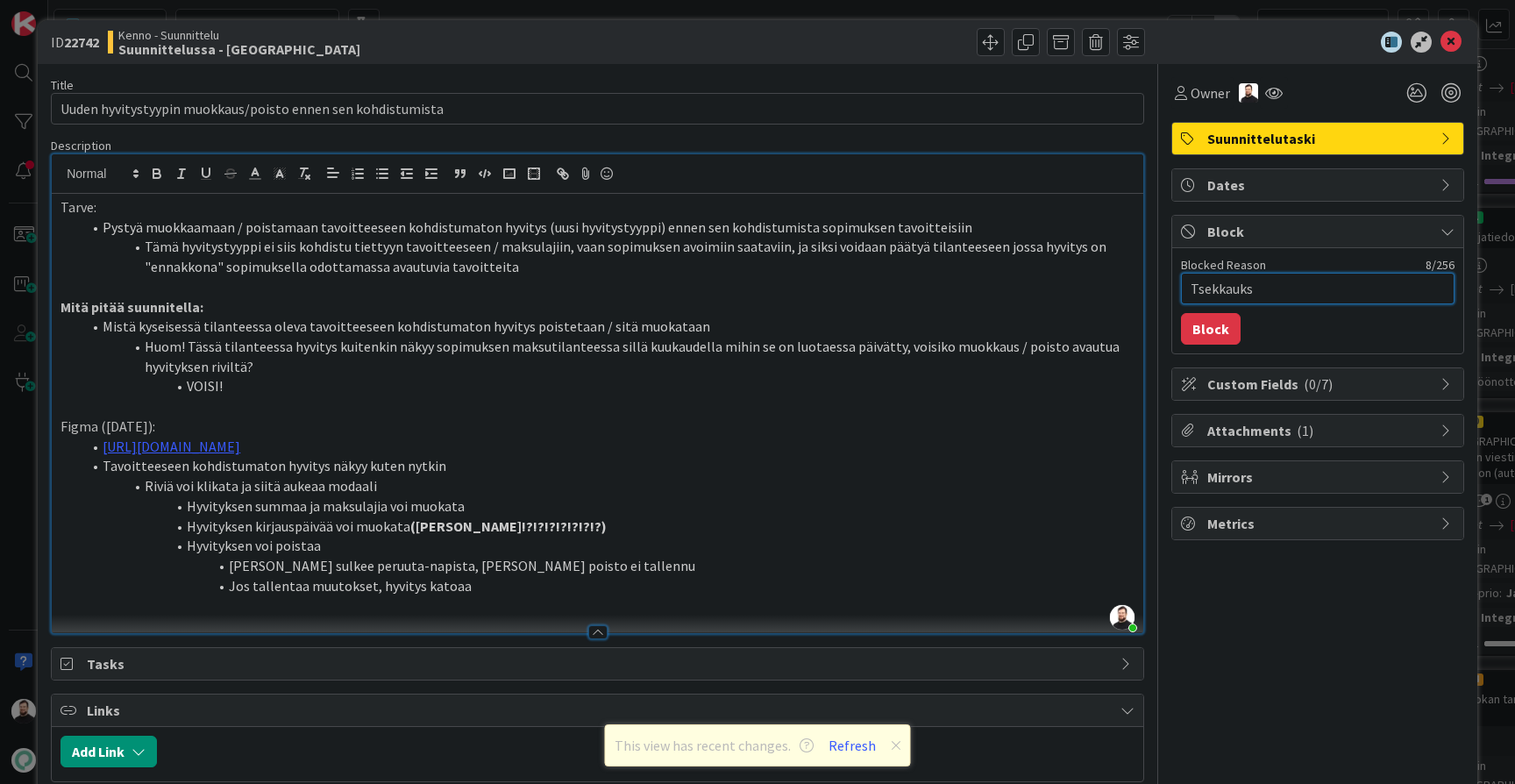
type textarea "Tsekkaukse"
type textarea "x"
type textarea "Tsekkauksee"
type textarea "x"
type textarea "Tsekkaukseen"
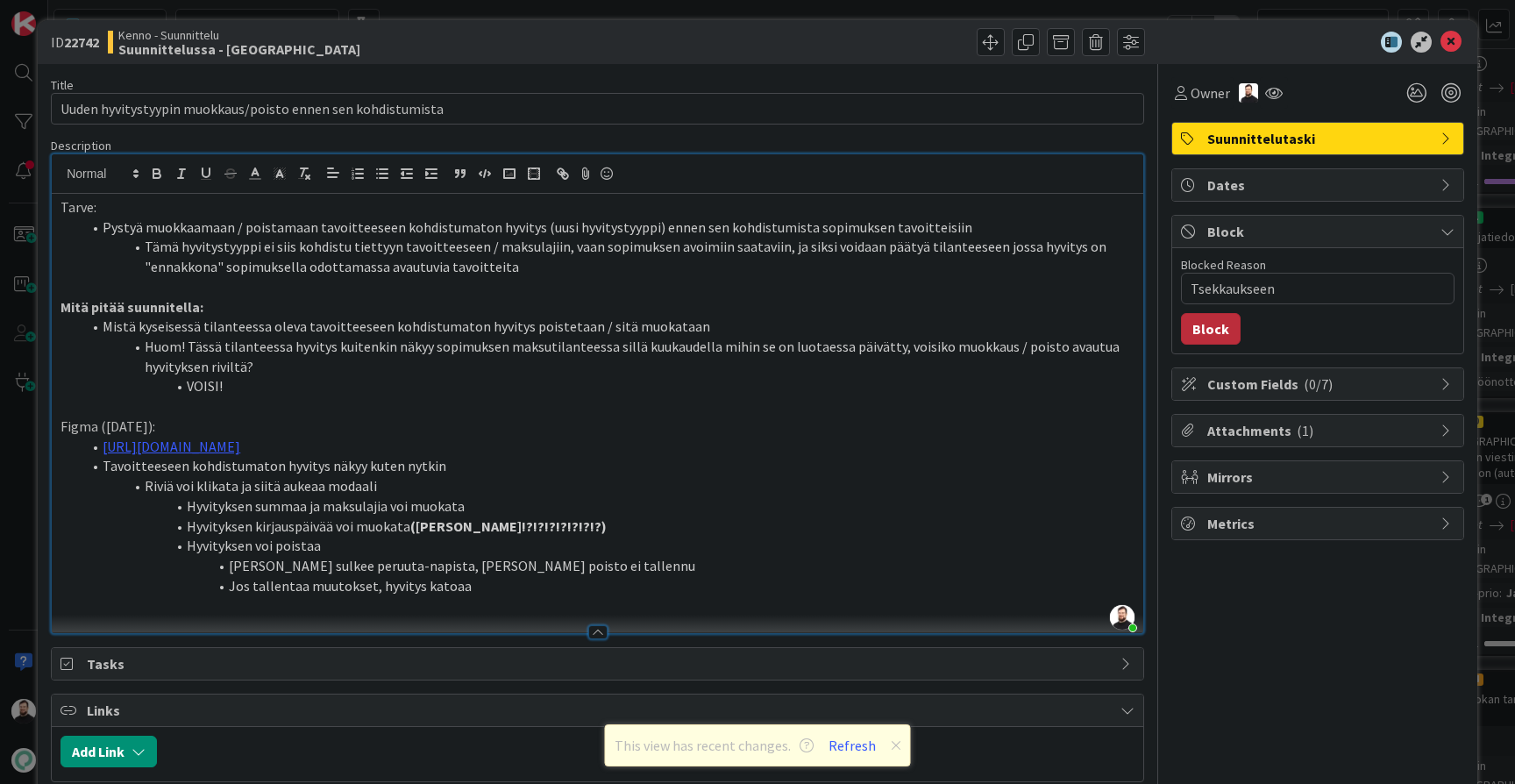
click at [1211, 324] on button "Block" at bounding box center [1211, 329] width 59 height 32
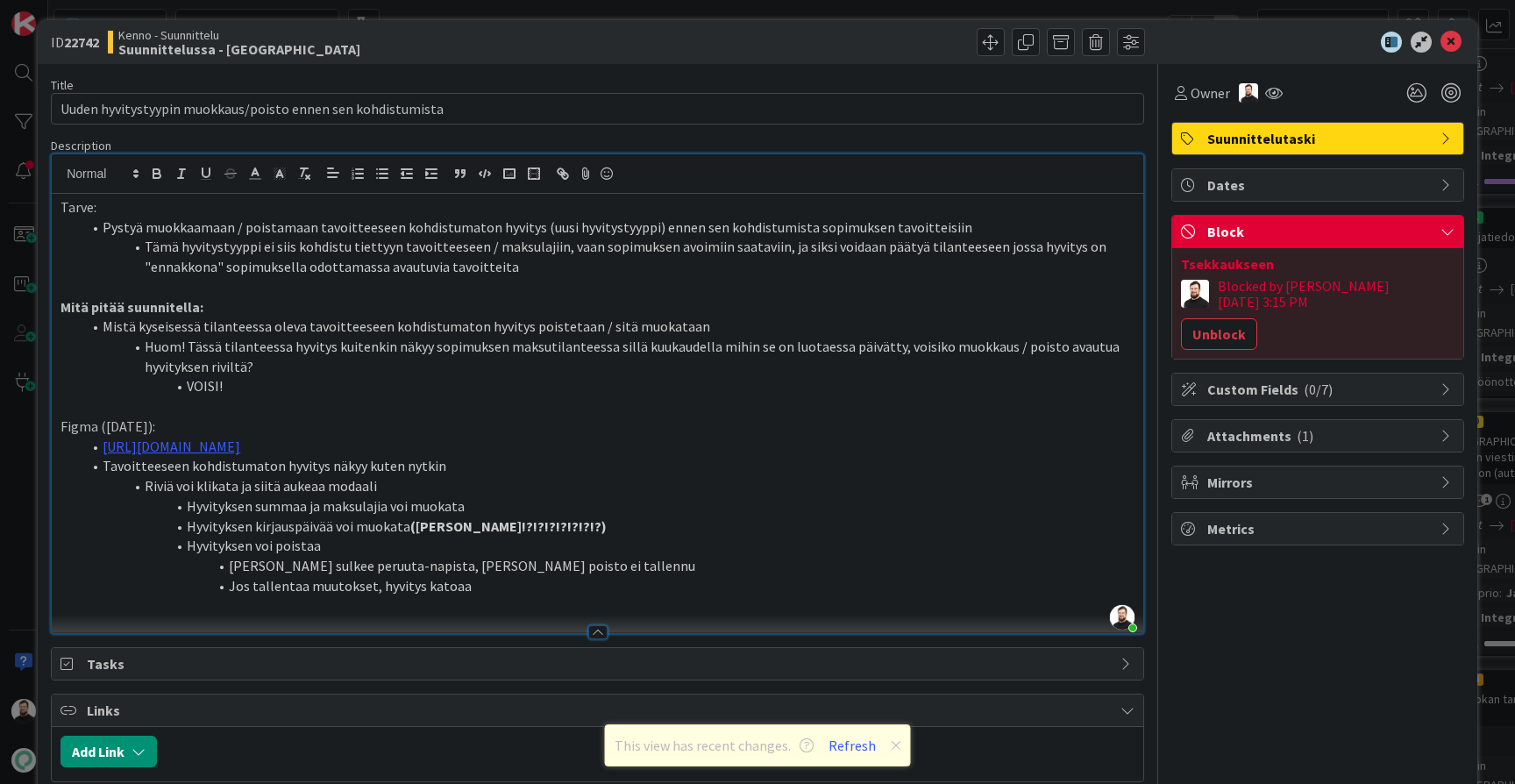
click at [23, 512] on div "ID 22742 Kenno - Suunnittelu Suunnittelussa - Rautalangat Title 59 / 128 Uuden …" at bounding box center [758, 392] width 1515 height 784
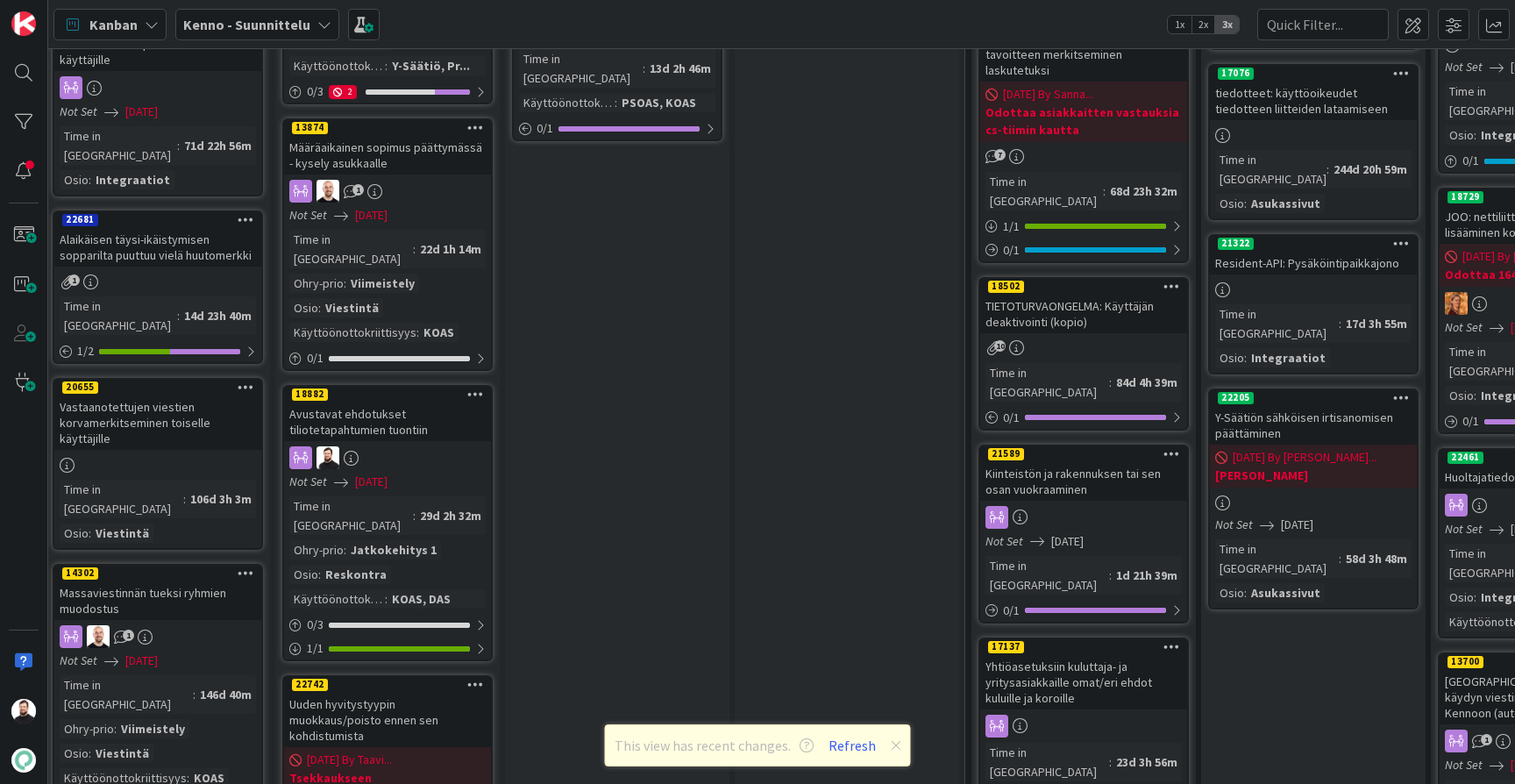
scroll to position [1204, 10]
click at [387, 403] on div "Avustavat ehdotukset tiliotetapahtumien tuontiin" at bounding box center [387, 422] width 207 height 38
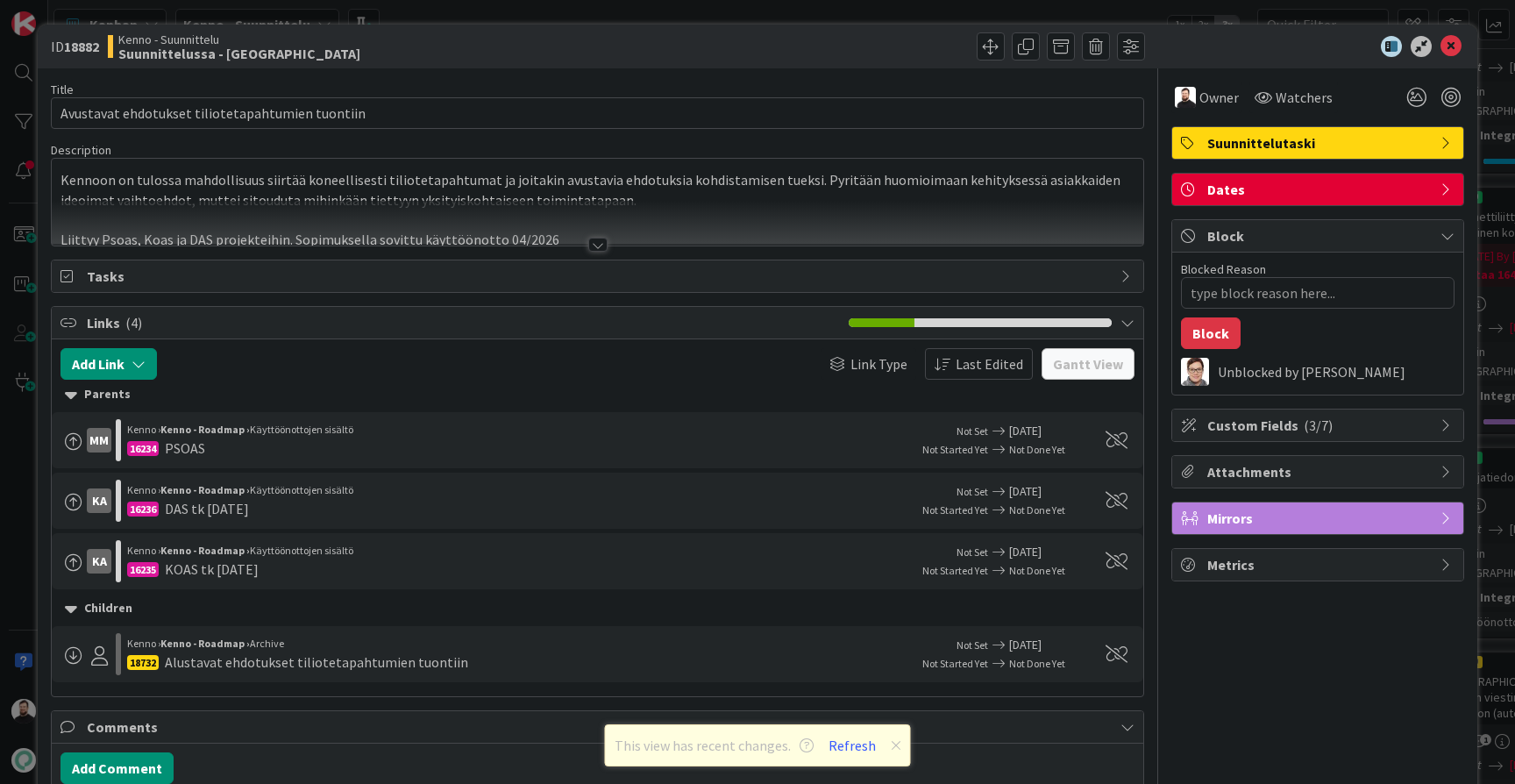
click at [601, 246] on div at bounding box center [598, 244] width 19 height 14
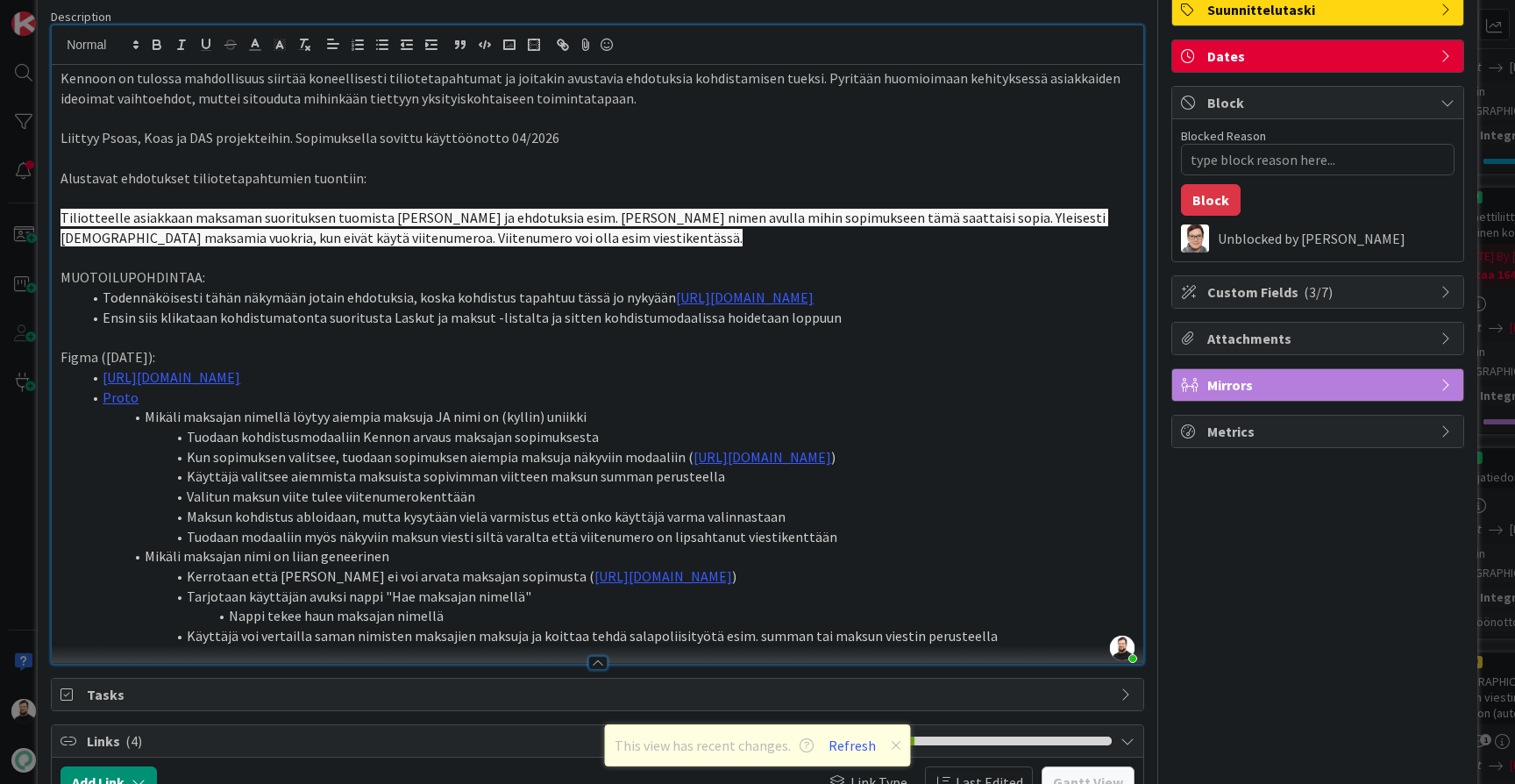
scroll to position [138, 0]
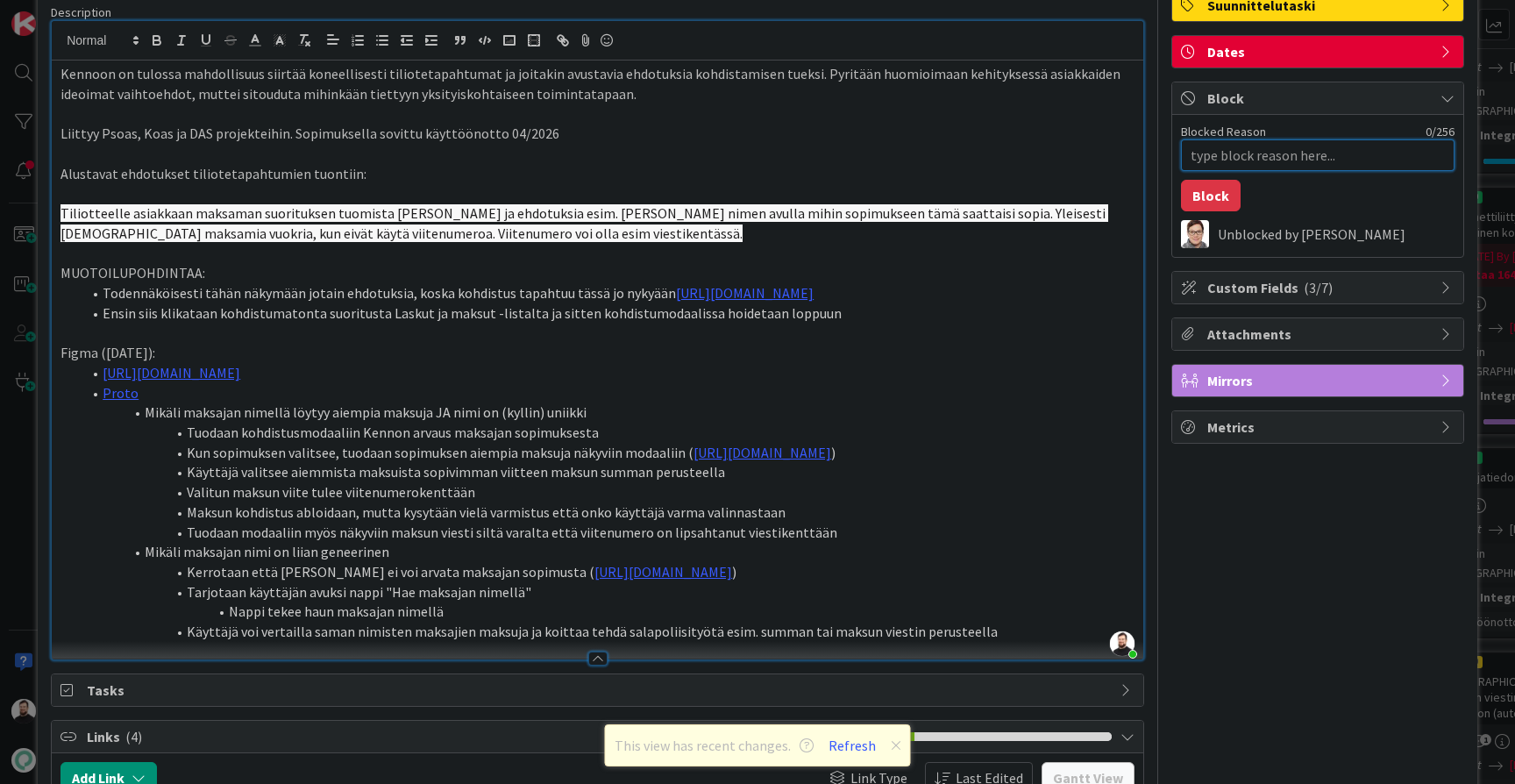
click at [1280, 154] on textarea "Blocked Reason" at bounding box center [1318, 155] width 273 height 32
type textarea "x"
type textarea "t"
type textarea "x"
type textarea "ts"
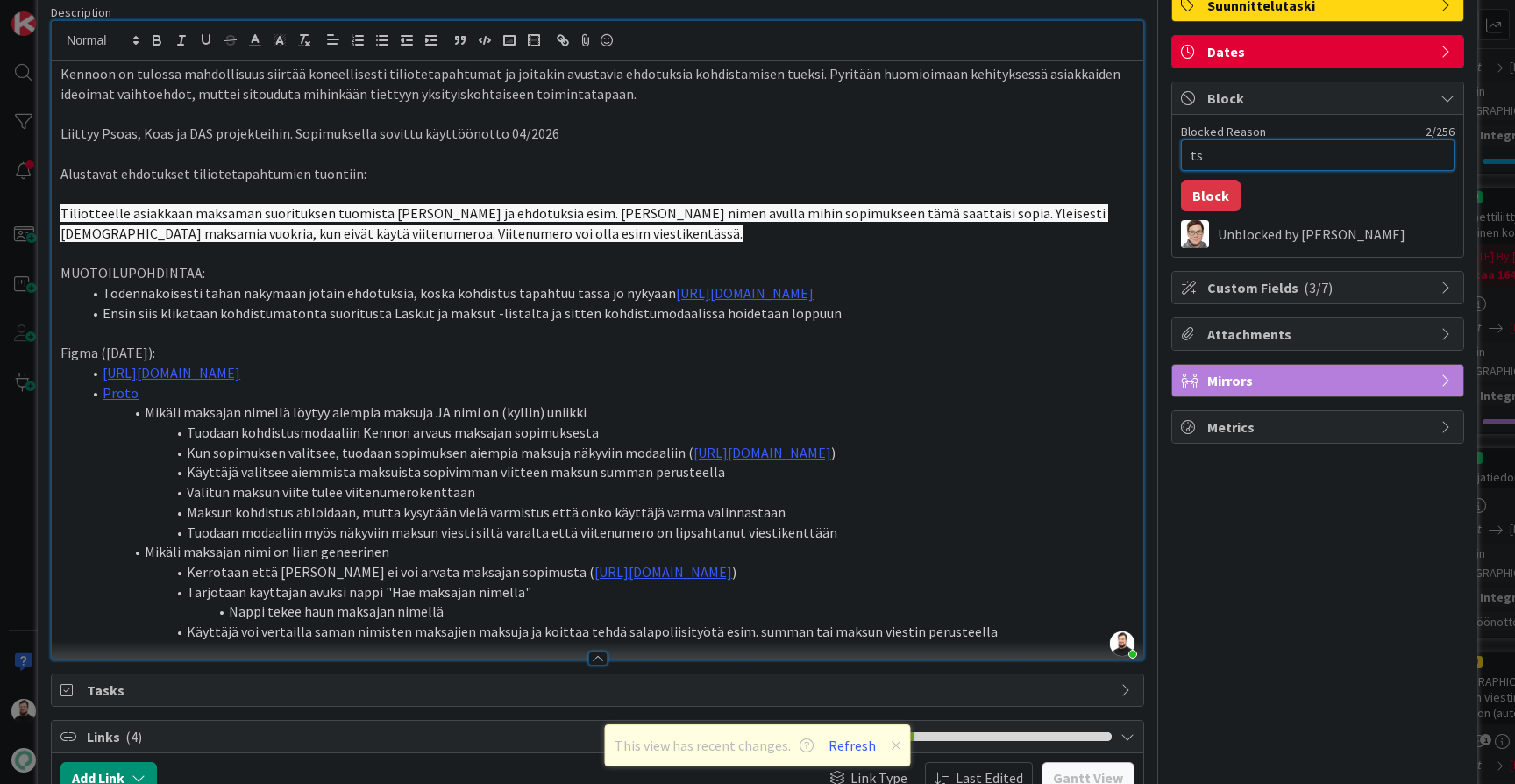
type textarea "x"
type textarea "tse"
type textarea "x"
type textarea "tsek"
type textarea "x"
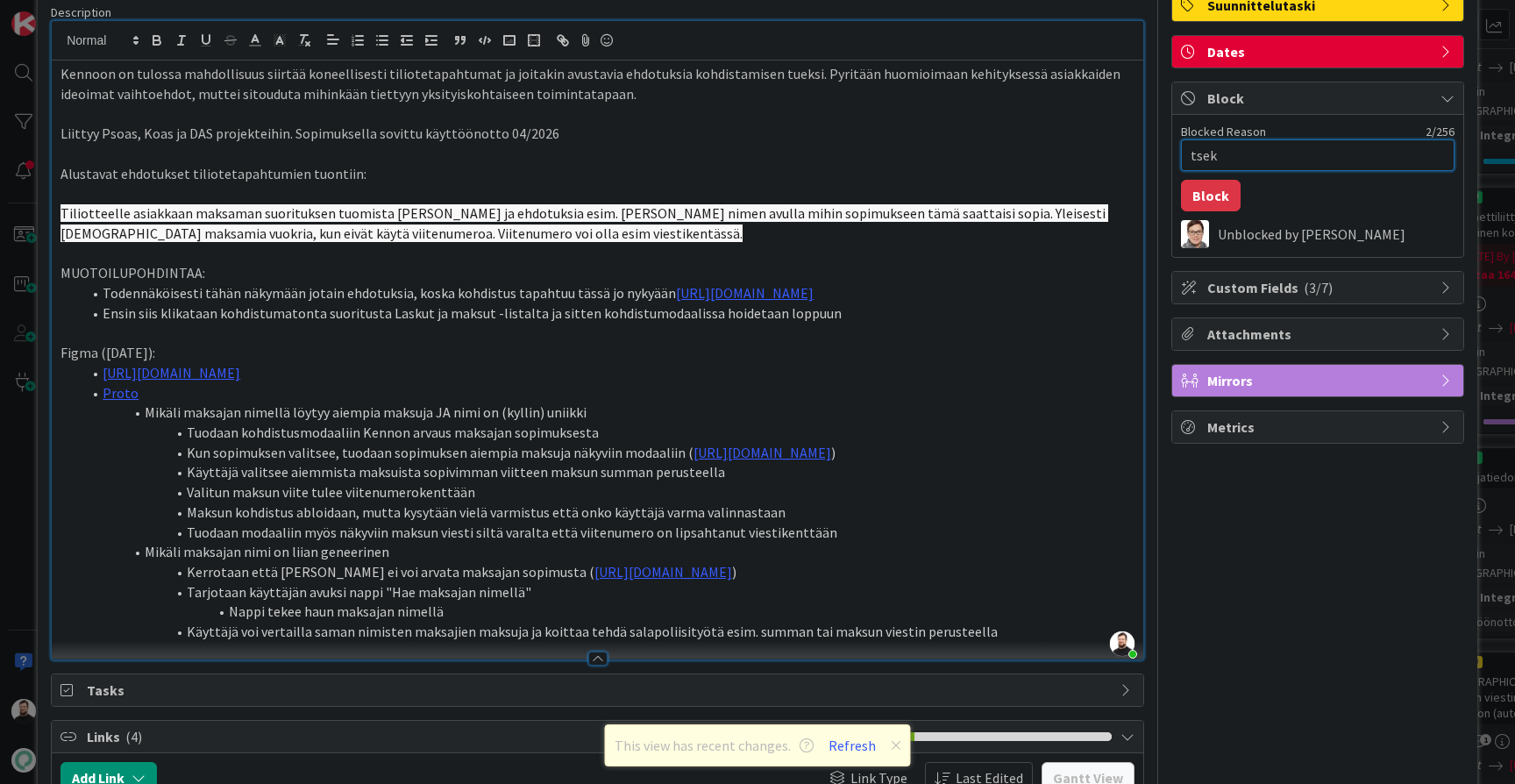
type textarea "tsekk"
type textarea "x"
type textarea "tsekka"
type textarea "x"
type textarea "tsekkau"
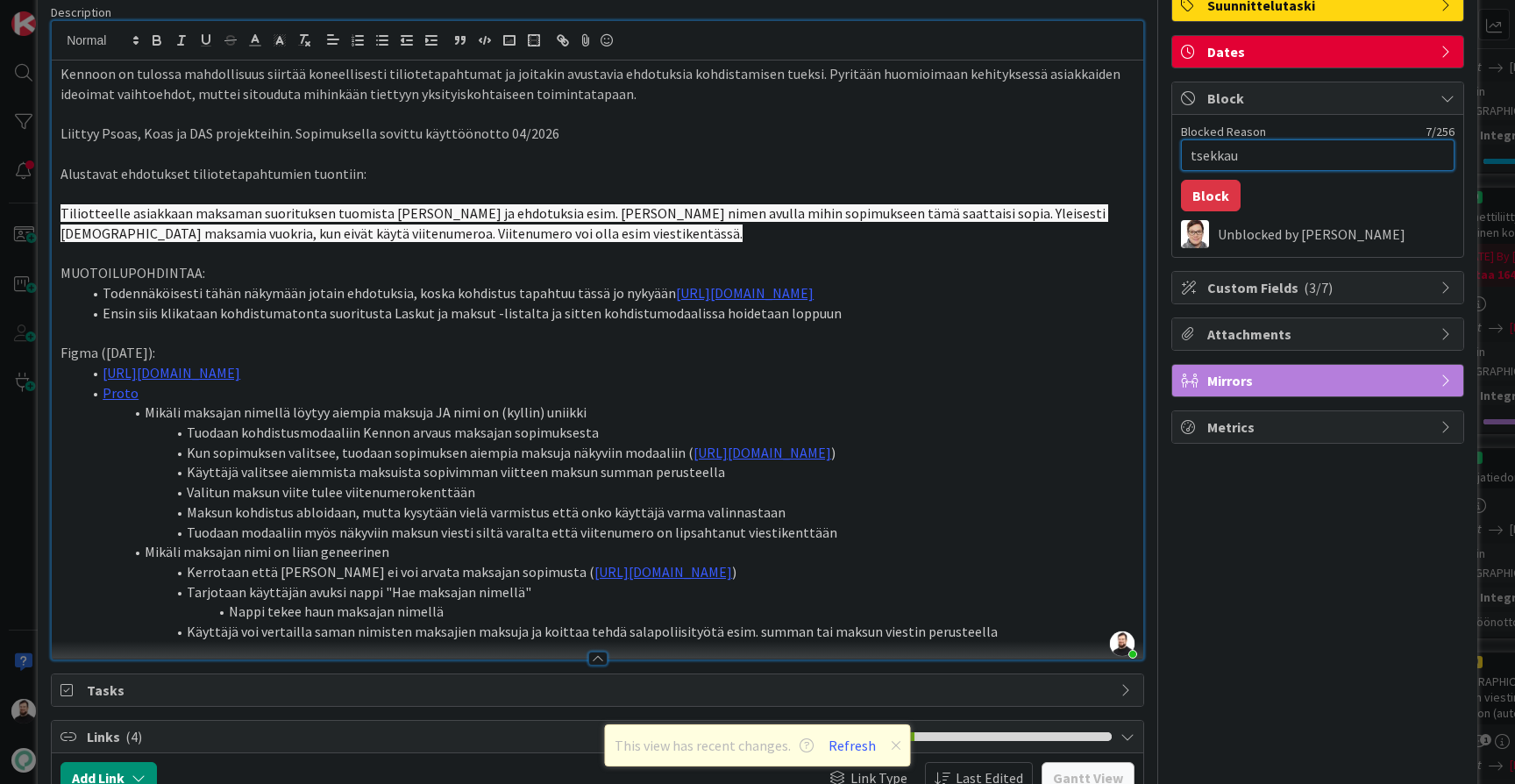
type textarea "x"
type textarea "tsekkauk"
type textarea "x"
type textarea "tsekkauks"
type textarea "x"
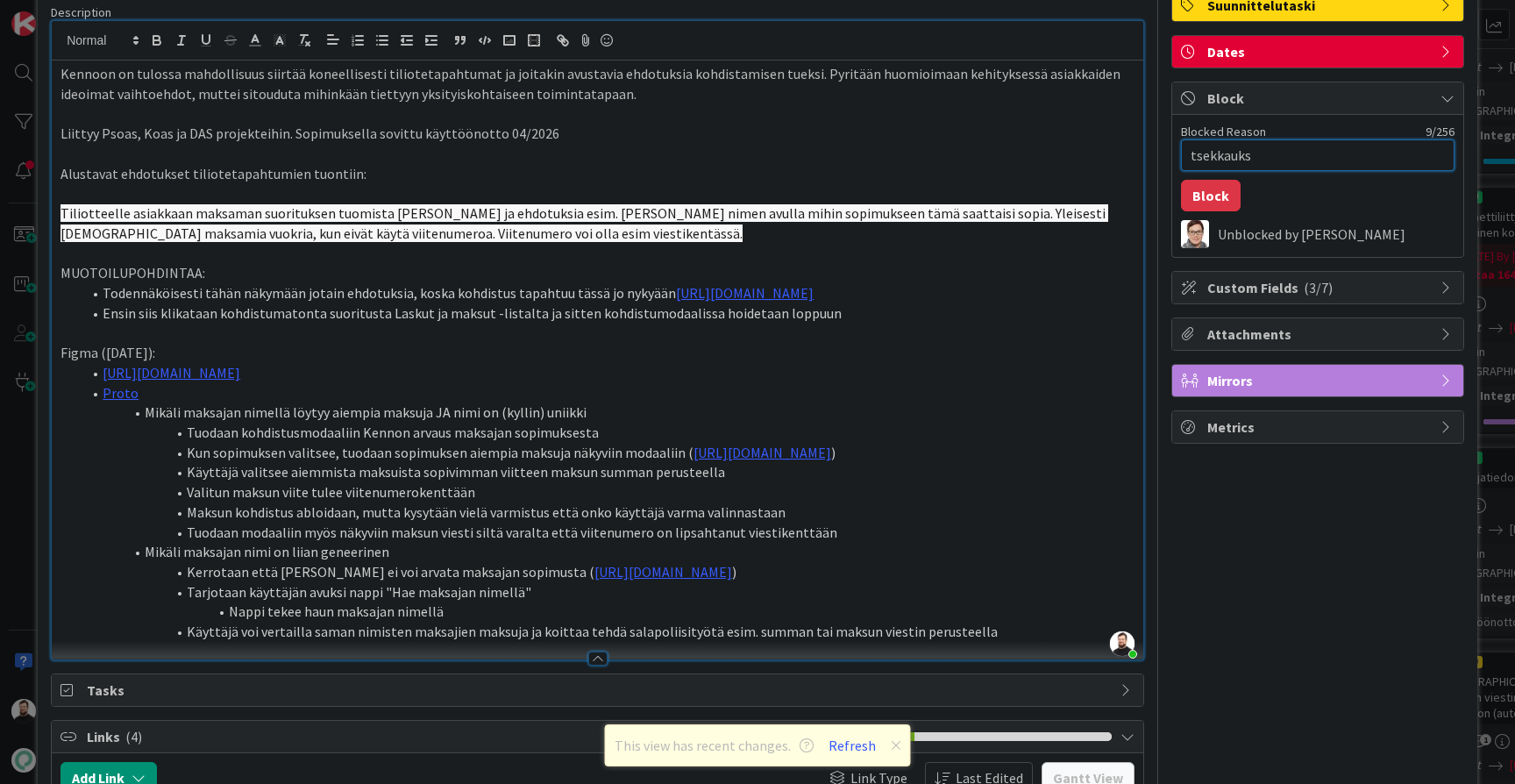
type textarea "tsekkaukse"
type textarea "x"
type textarea "tsekkauksee"
type textarea "x"
type textarea "tsekkaukseen"
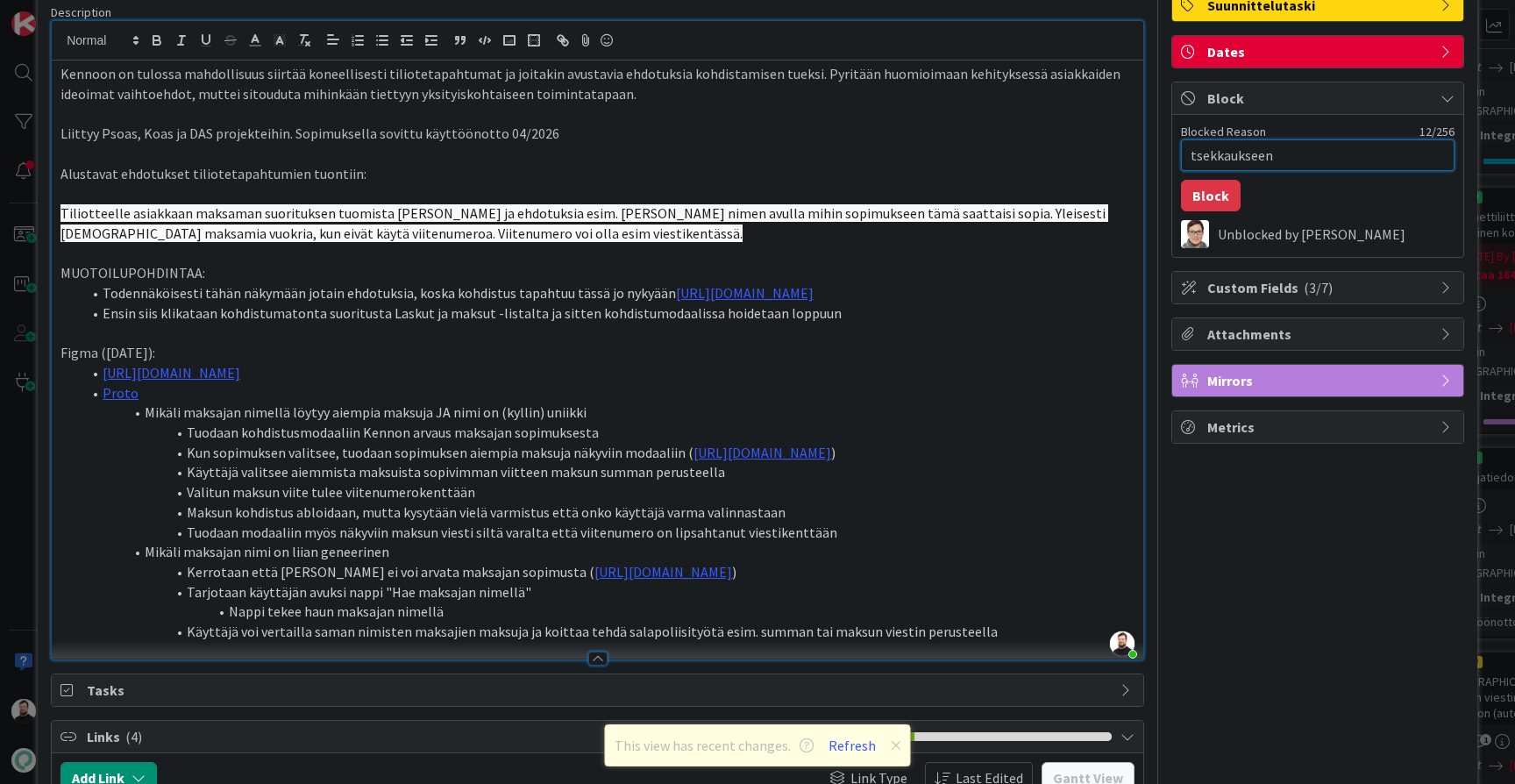
drag, startPoint x: 1291, startPoint y: 154, endPoint x: 1086, endPoint y: 178, distance: 206.4
click at [1086, 178] on div "Title 48 / 128 Avustavat ehdotukset tiliotetapahtumien tuontiin Description [PE…" at bounding box center [758, 794] width 1414 height 1728
click at [1221, 158] on textarea "tsekkaukseen" at bounding box center [1318, 155] width 273 height 32
type textarea "x"
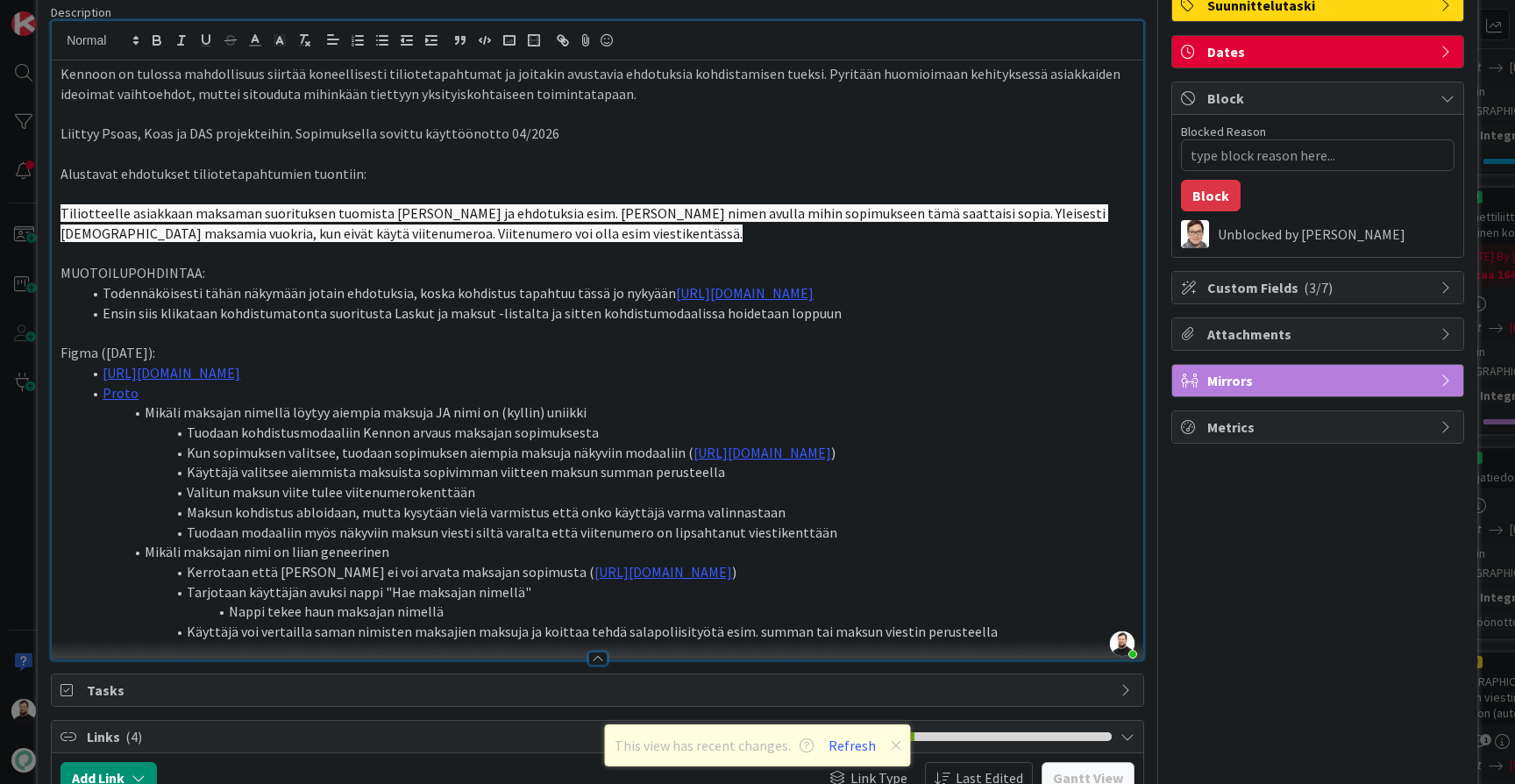
click at [5, 514] on div "ID 18882 Kenno - Suunnittelu Suunnittelussa - Rautalangat Title 48 / 128 Avusta…" at bounding box center [758, 392] width 1515 height 784
